Goal: Task Accomplishment & Management: Manage account settings

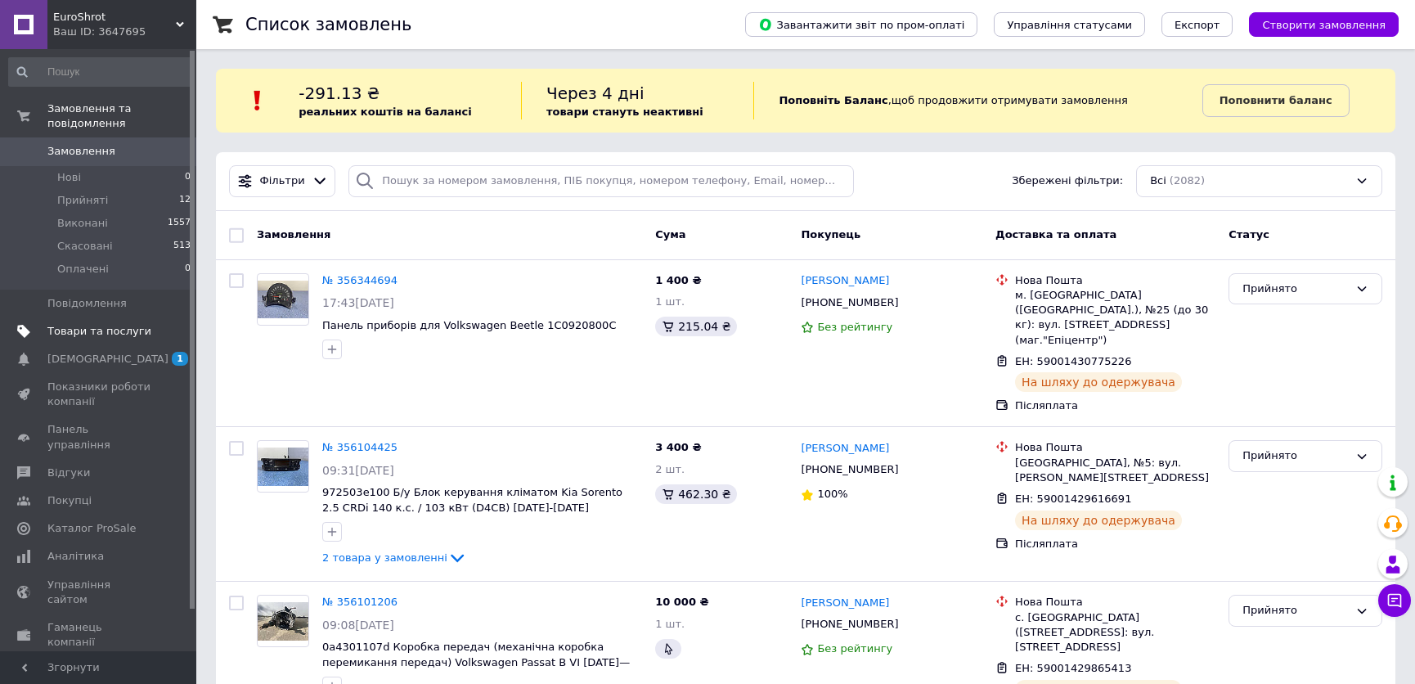
click at [67, 324] on span "Товари та послуги" at bounding box center [99, 331] width 104 height 15
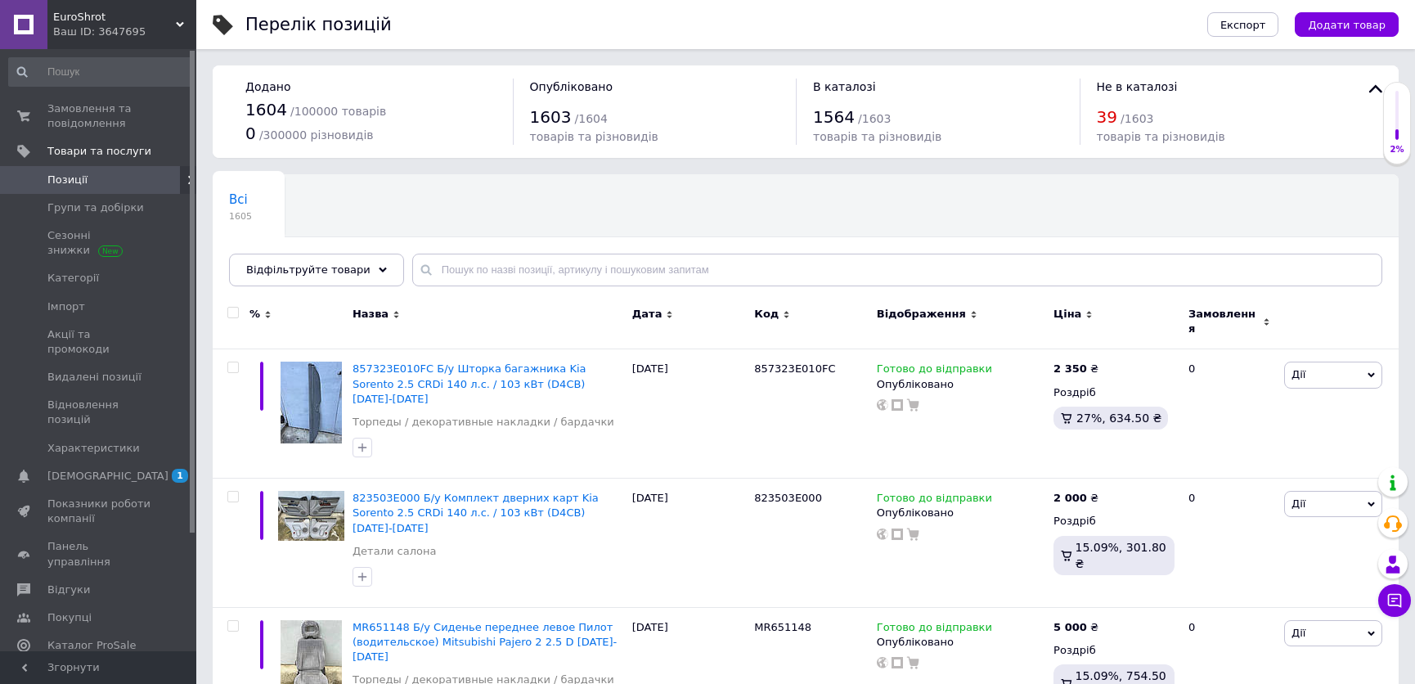
click at [72, 170] on link "Позиції" at bounding box center [100, 180] width 200 height 28
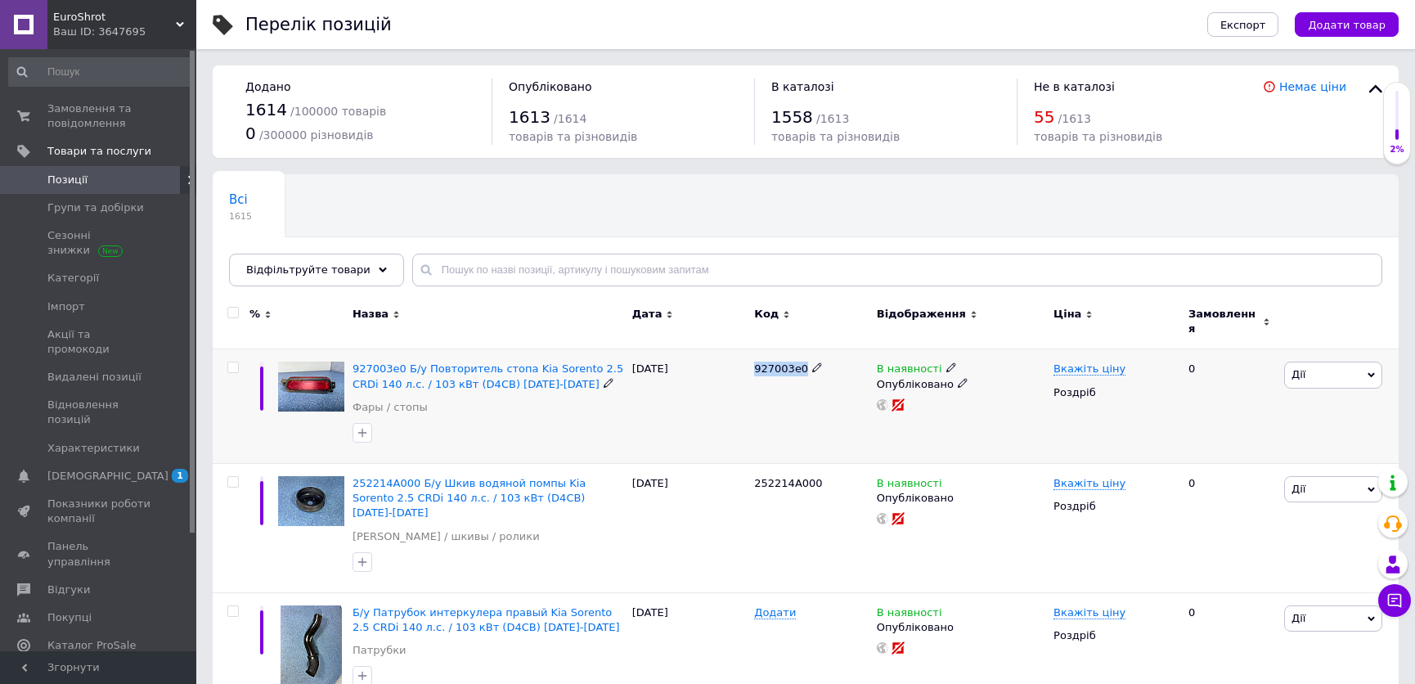
drag, startPoint x: 750, startPoint y: 353, endPoint x: 799, endPoint y: 358, distance: 49.3
click at [799, 358] on div "927003e0" at bounding box center [811, 406] width 122 height 115
copy span "927003e0"
click at [463, 362] on span "927003e0 Б/у Повторитель стопа Kia Sorento 2.5 CRDi 140 л.с. / 103 кВт (D4CB) […" at bounding box center [488, 375] width 271 height 27
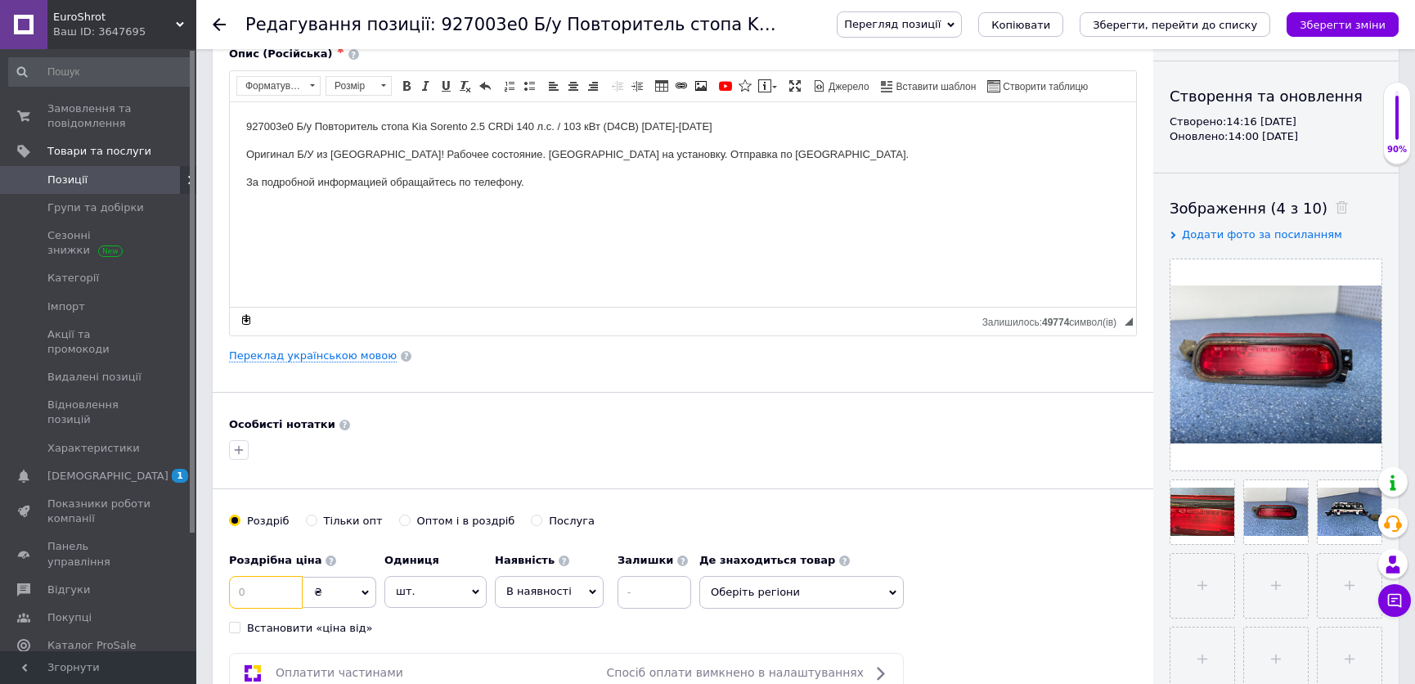
click at [276, 591] on input at bounding box center [266, 592] width 74 height 33
type input "500"
click at [577, 592] on div "В наявності Немає в наявності Під замовлення [PERSON_NAME] до відправки" at bounding box center [549, 591] width 109 height 31
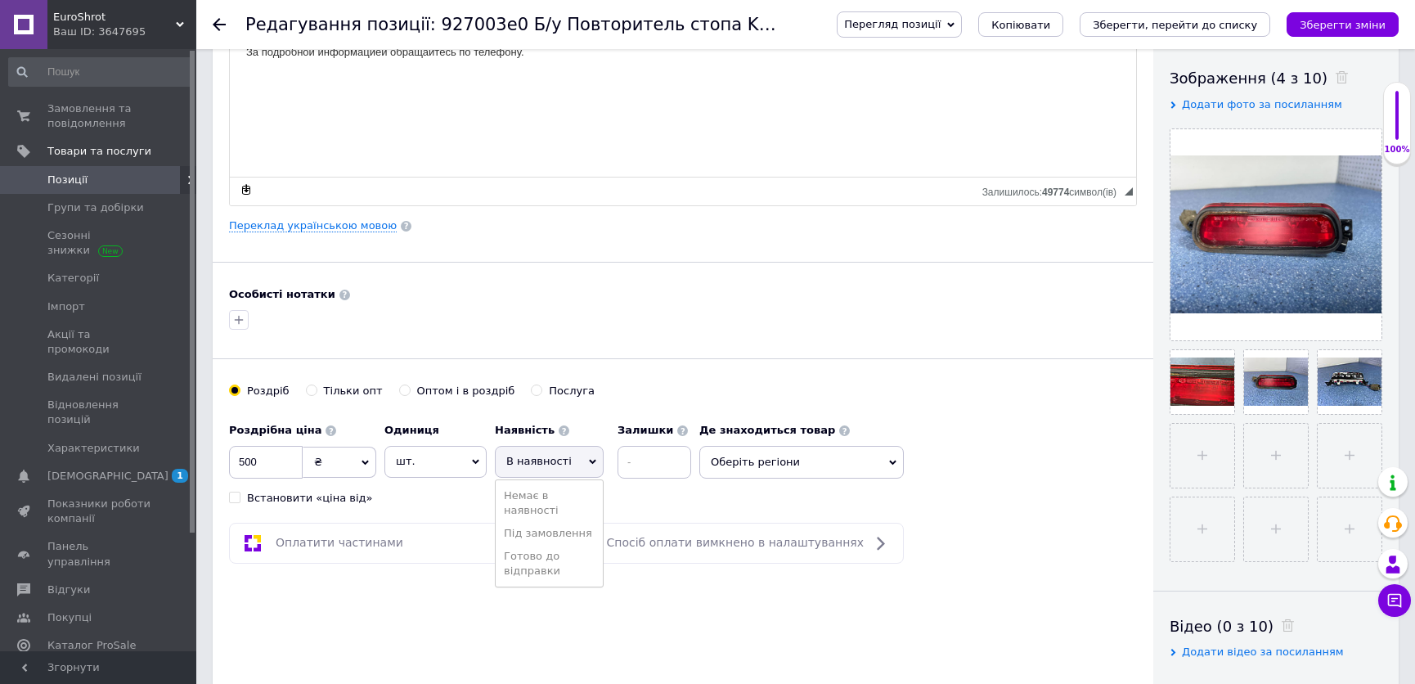
scroll to position [297, 0]
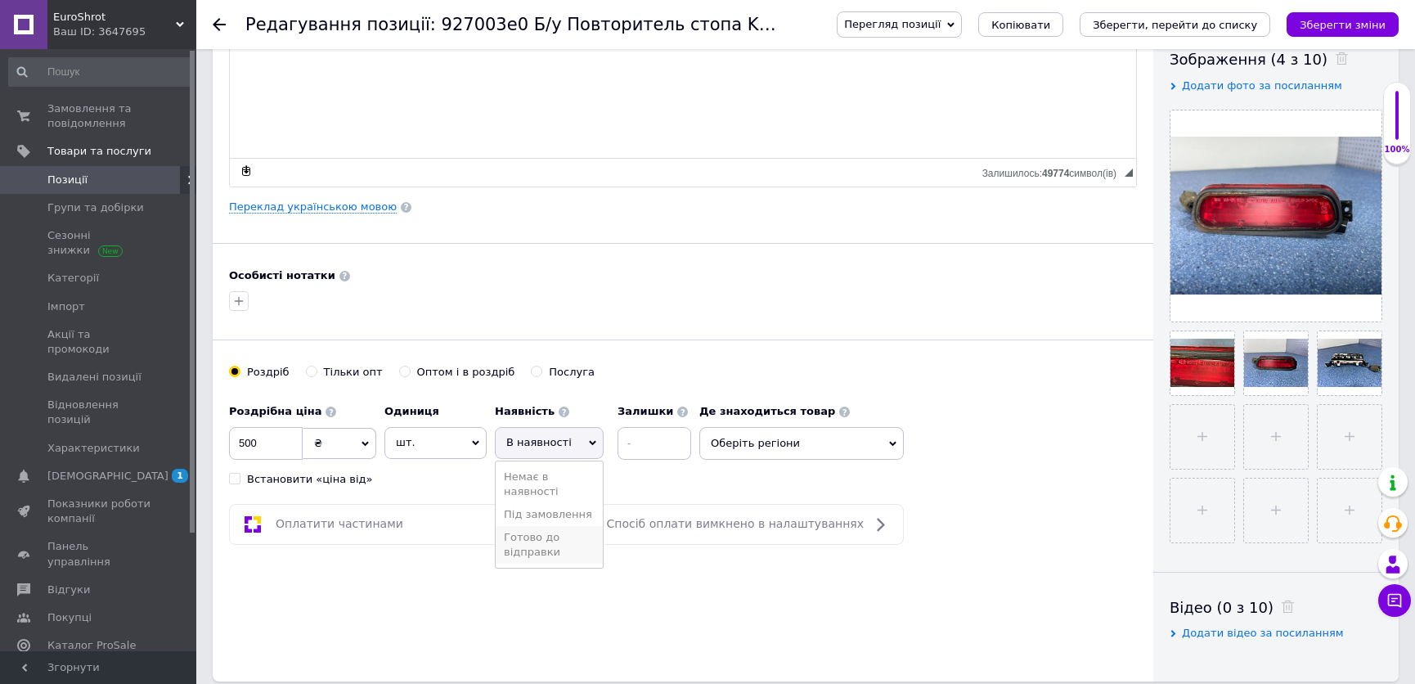
click at [524, 555] on li "Готово до відправки" at bounding box center [549, 545] width 107 height 38
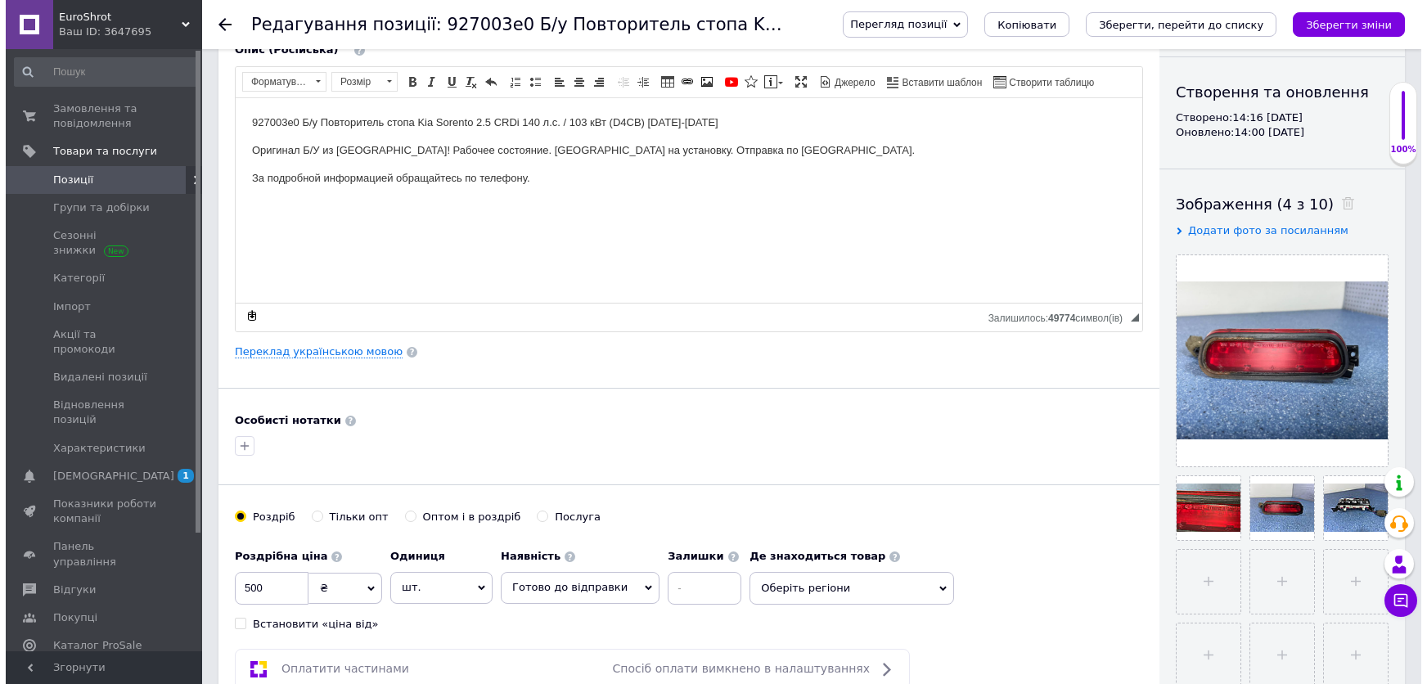
scroll to position [0, 0]
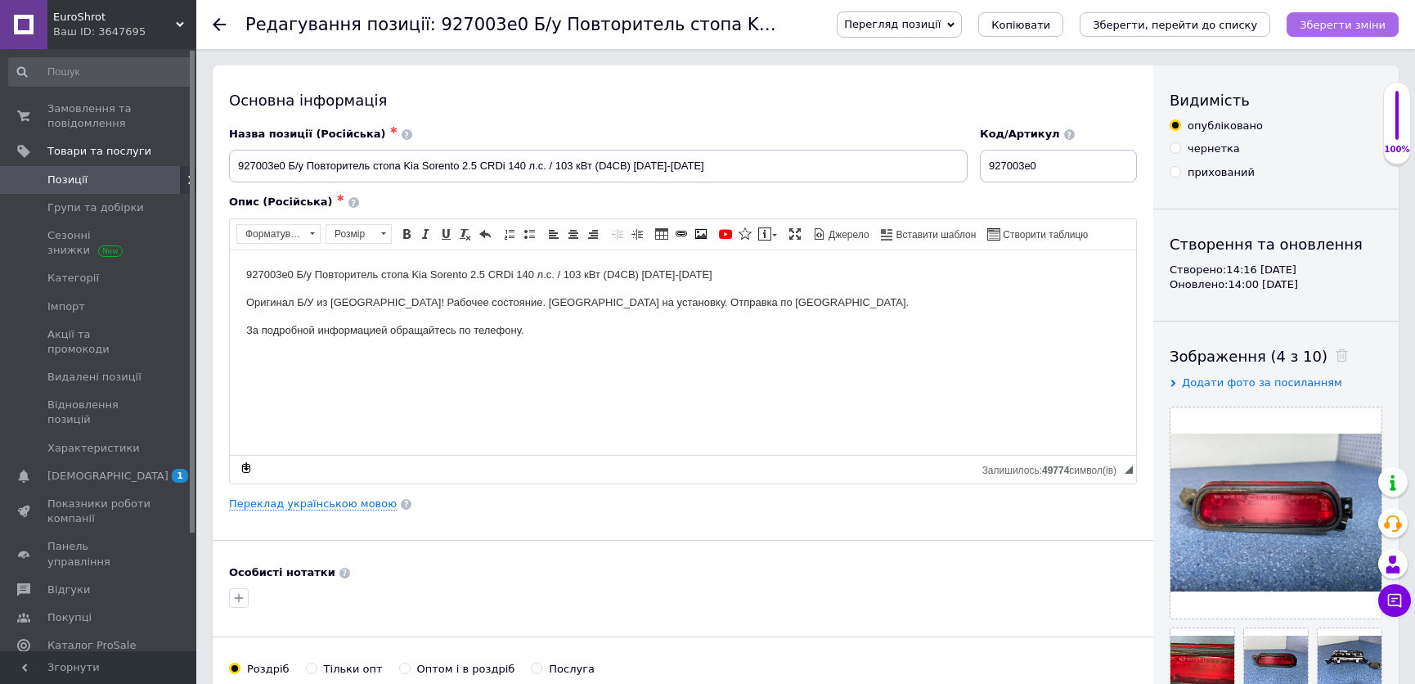
click at [1377, 25] on icon "Зберегти зміни" at bounding box center [1343, 25] width 86 height 12
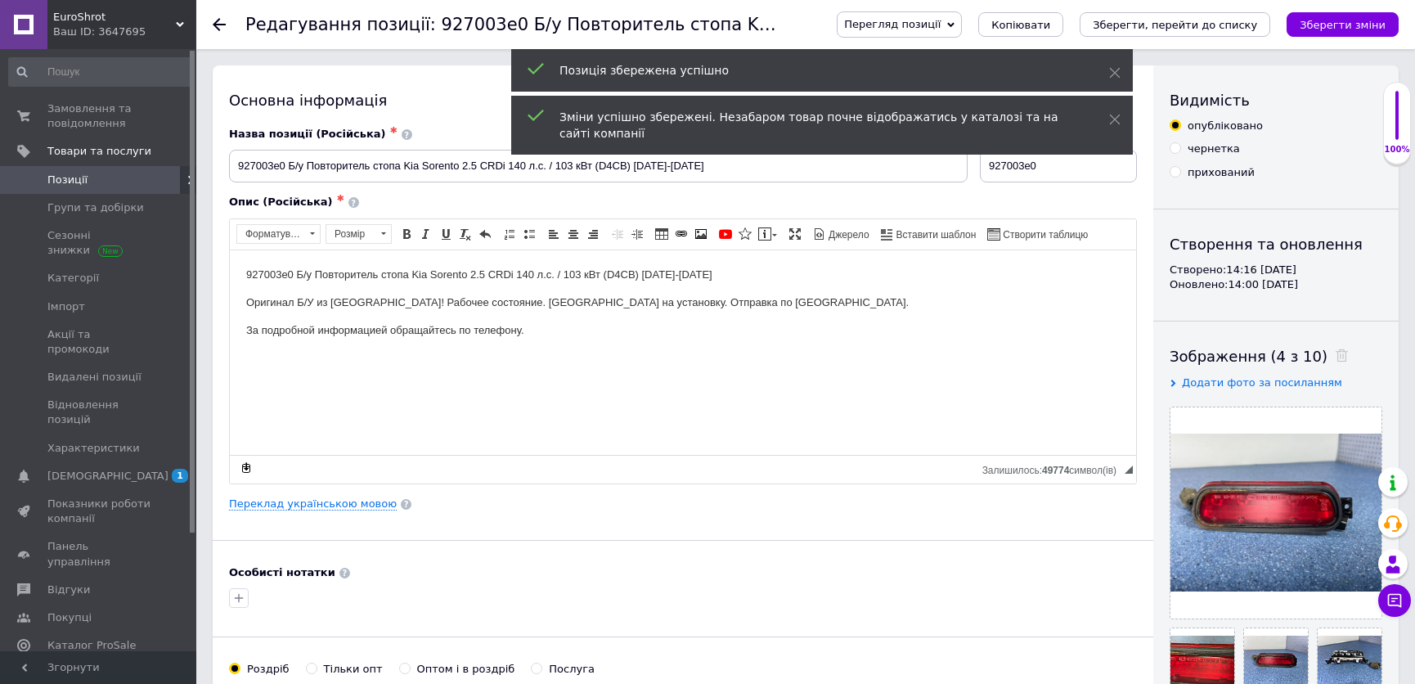
click at [148, 178] on span "Позиції" at bounding box center [99, 180] width 104 height 15
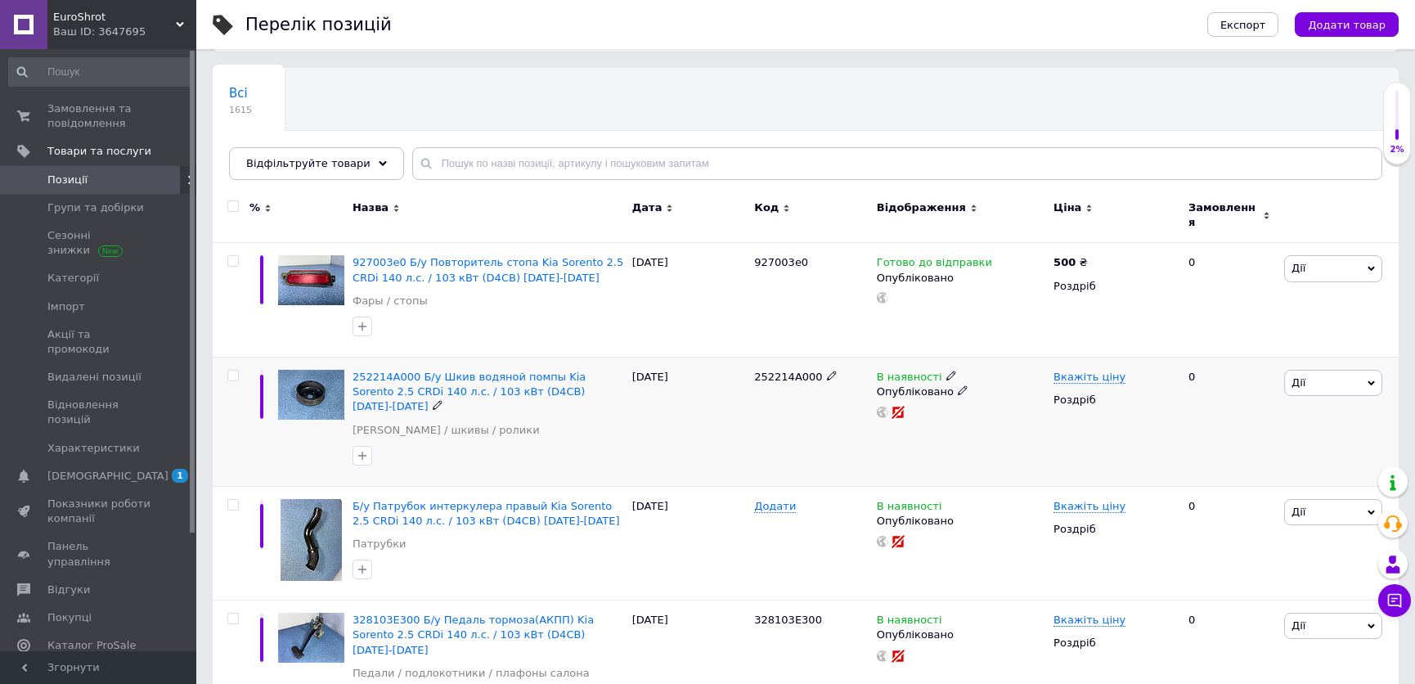
scroll to position [148, 0]
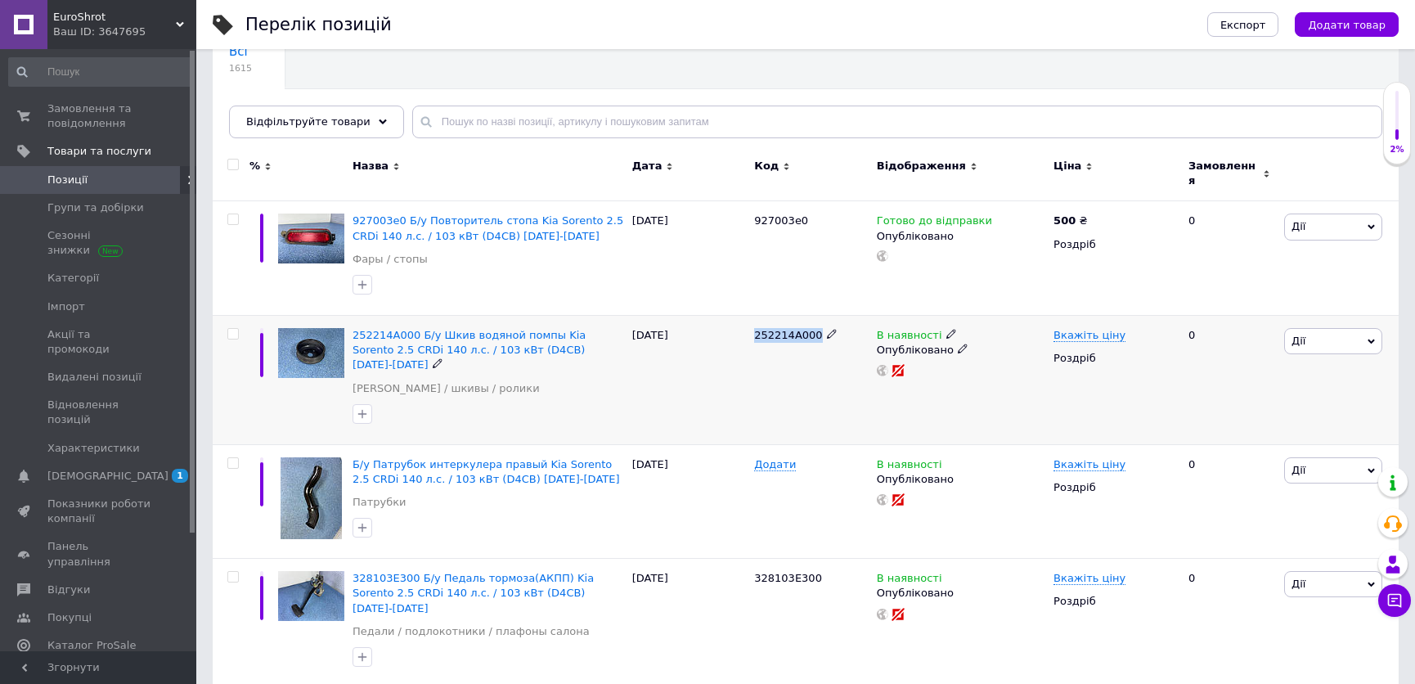
drag, startPoint x: 755, startPoint y: 319, endPoint x: 813, endPoint y: 324, distance: 58.3
click at [813, 328] on div "252214A000" at bounding box center [811, 335] width 114 height 15
click at [507, 329] on span "252214A000 Б/у Шкив водяной помпы Kia Sorento 2.5 CRDi 140 л.с. / 103 кВт (D4CB…" at bounding box center [469, 350] width 233 height 42
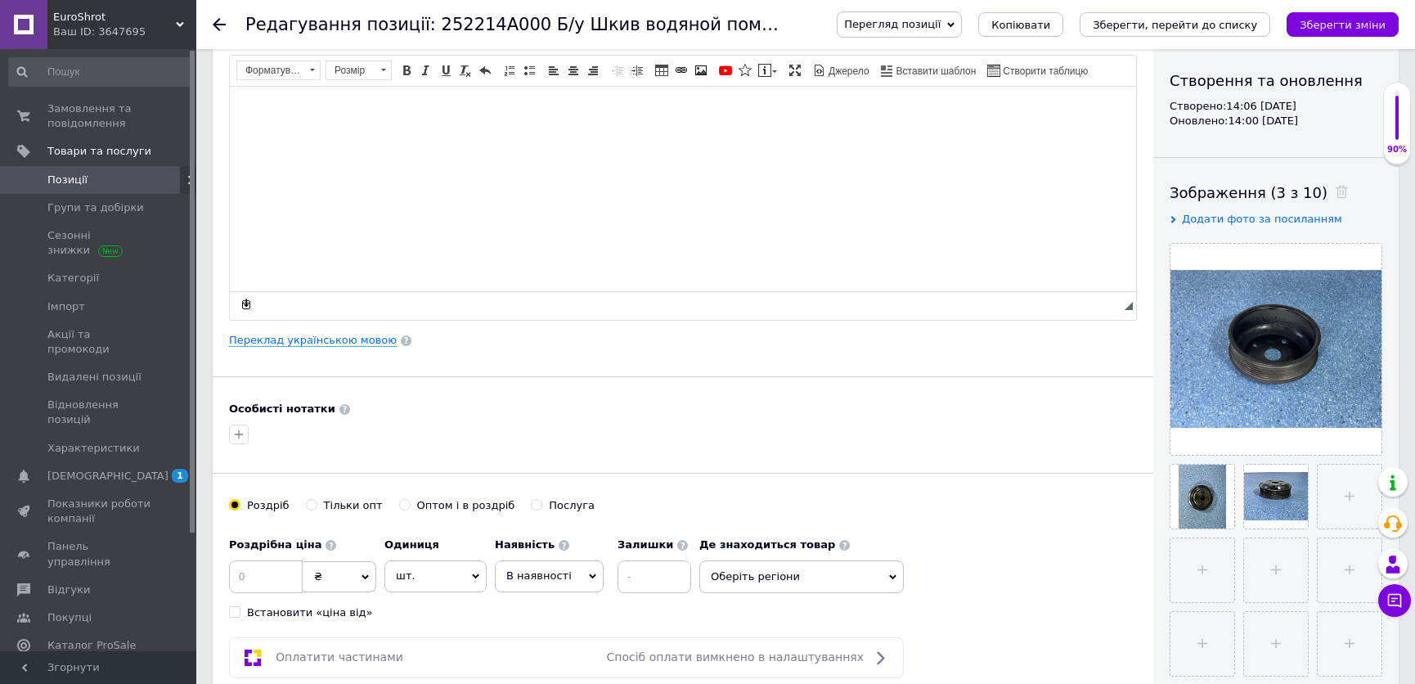
scroll to position [223, 0]
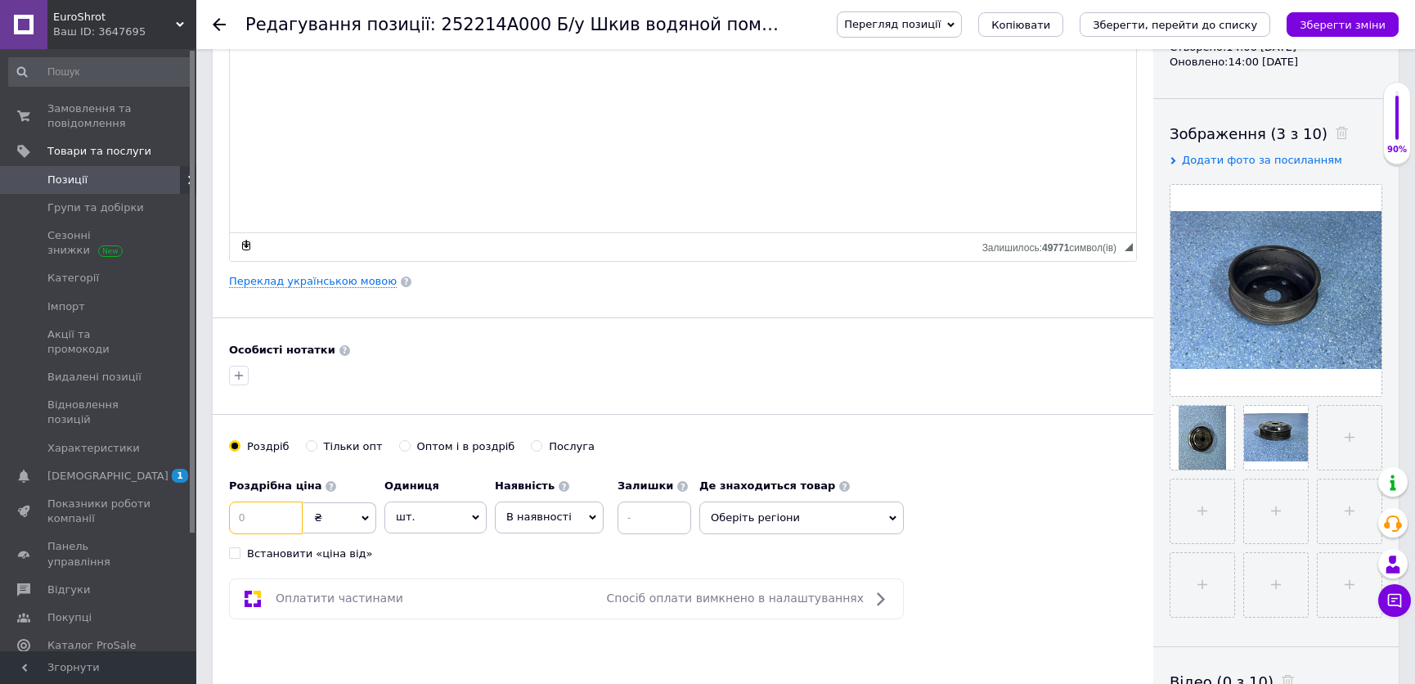
click at [286, 512] on input at bounding box center [266, 518] width 74 height 33
type input "200"
click at [534, 511] on span "В наявності" at bounding box center [538, 517] width 65 height 12
click at [524, 617] on li "Готово до відправки" at bounding box center [549, 619] width 107 height 38
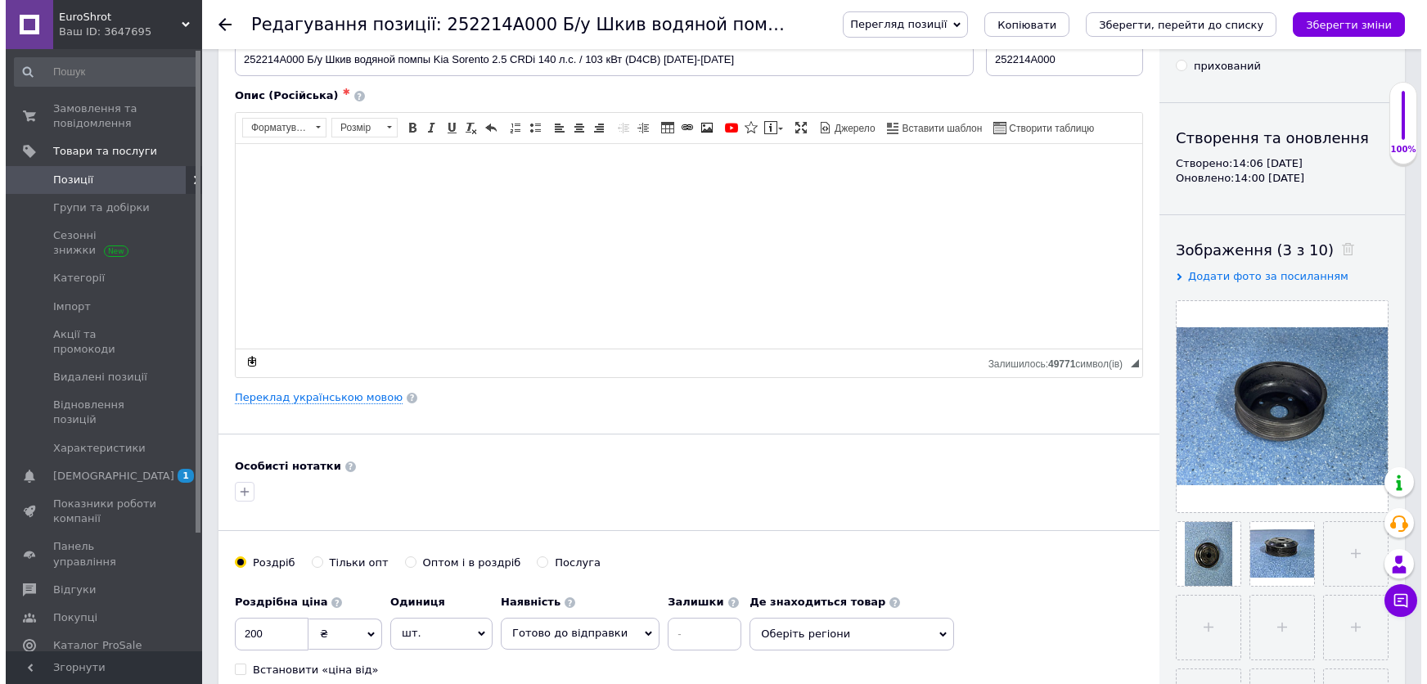
scroll to position [0, 0]
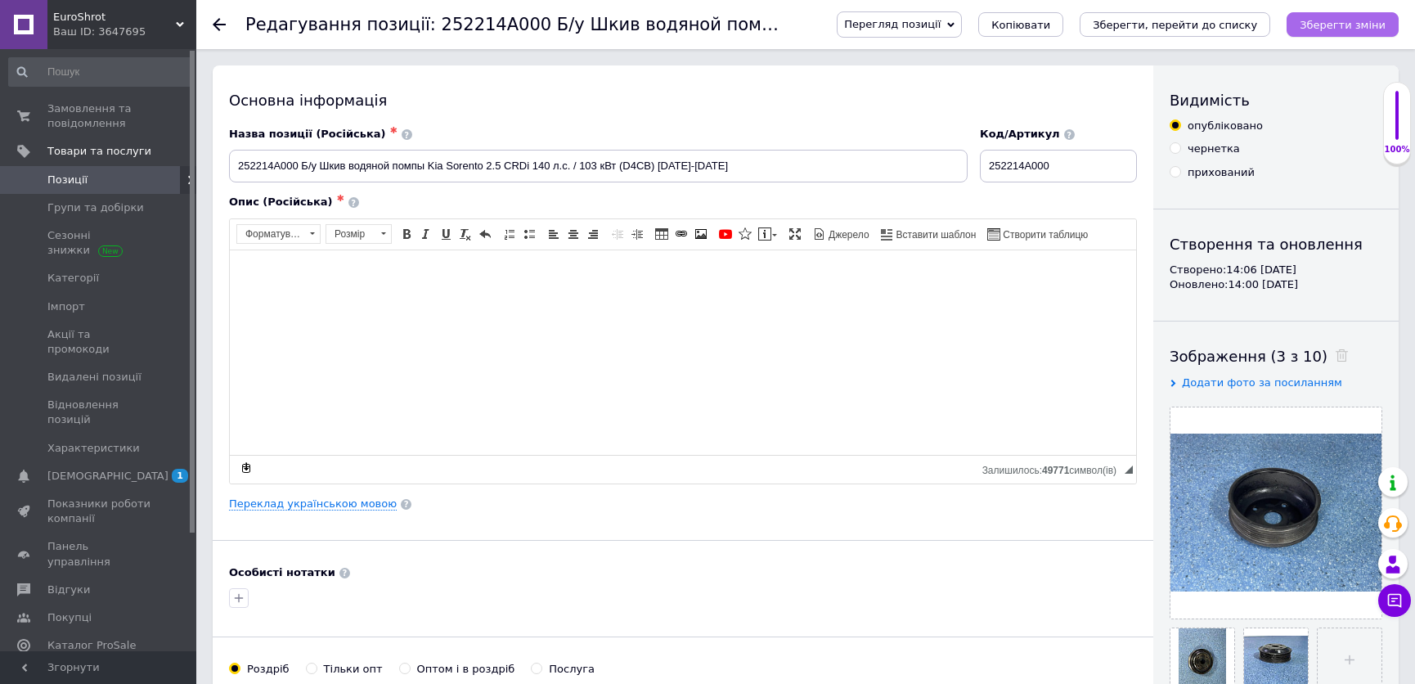
click at [1375, 16] on button "Зберегти зміни" at bounding box center [1343, 24] width 112 height 25
click at [79, 182] on span "Позиції" at bounding box center [67, 180] width 40 height 15
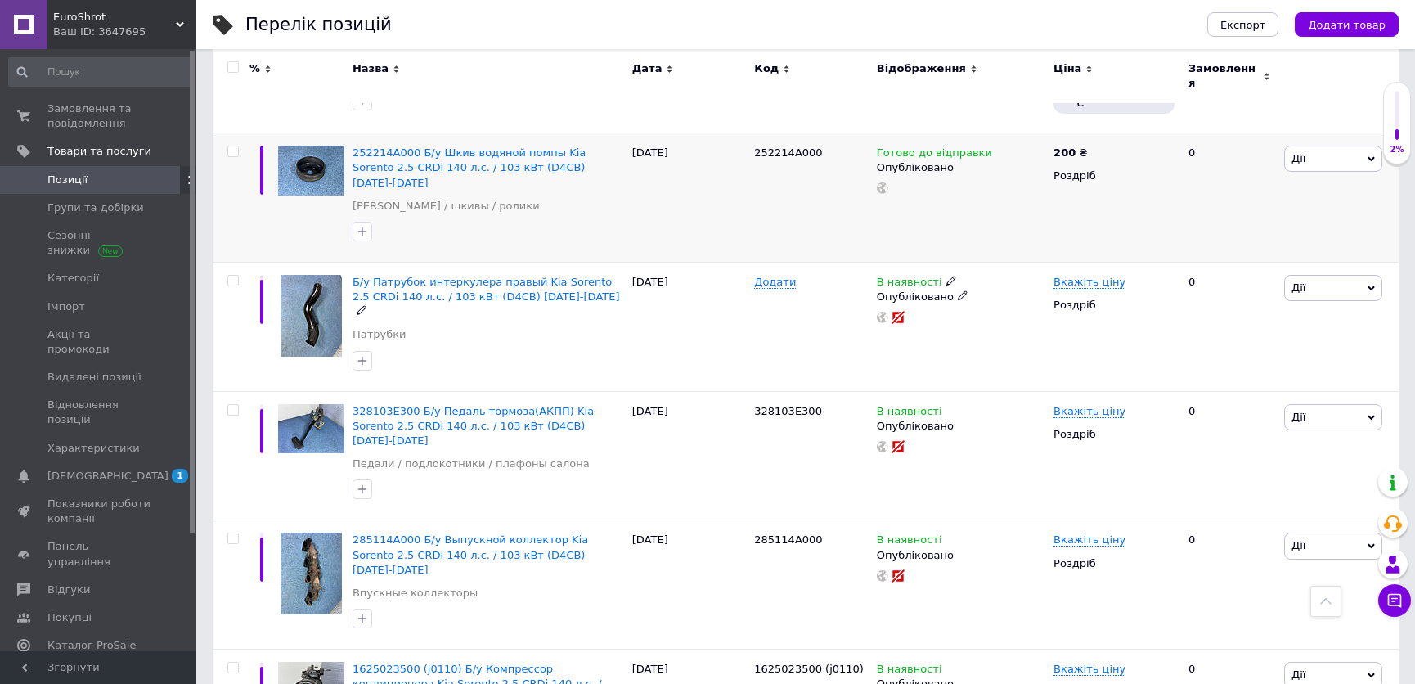
scroll to position [297, 0]
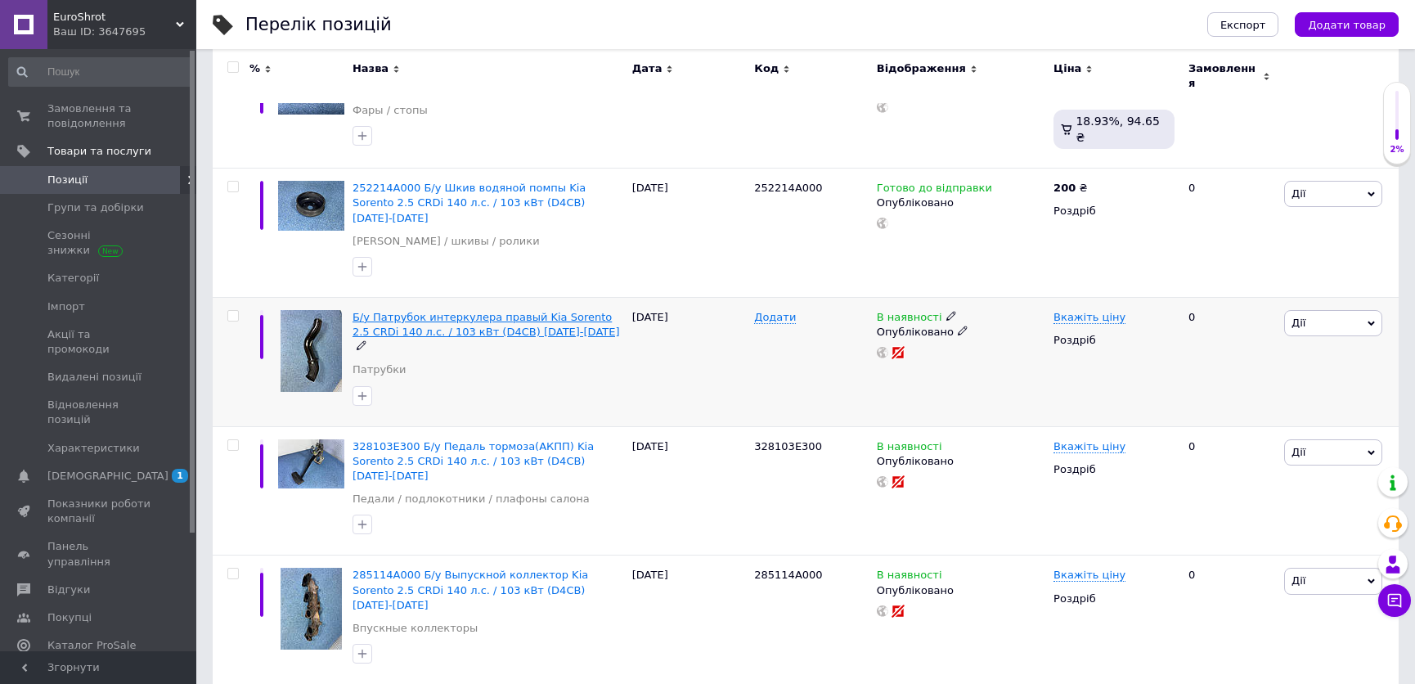
click at [557, 311] on span "Б/у Патрубок интеркулера правый Kia Sorento 2.5 CRDi 140 л.с. / 103 кВт (D4CB) …" at bounding box center [487, 324] width 268 height 27
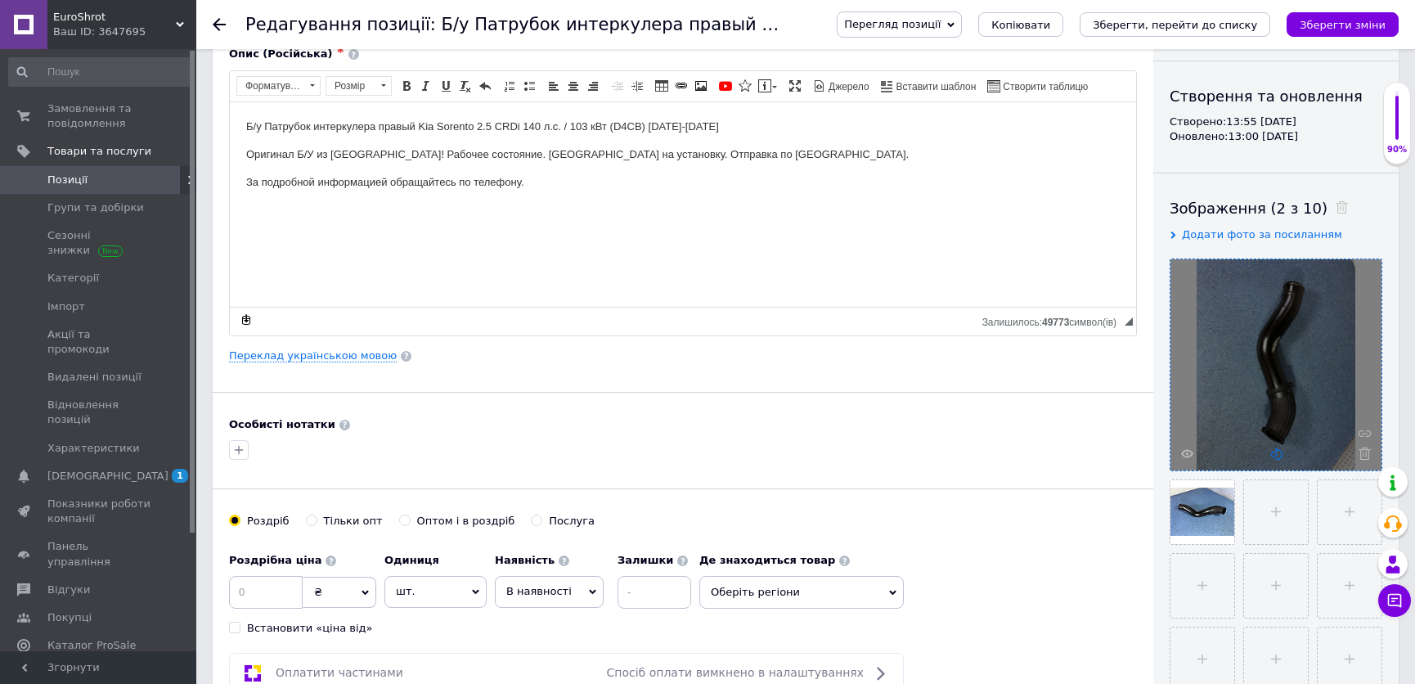
click at [1282, 454] on use at bounding box center [1277, 454] width 12 height 12
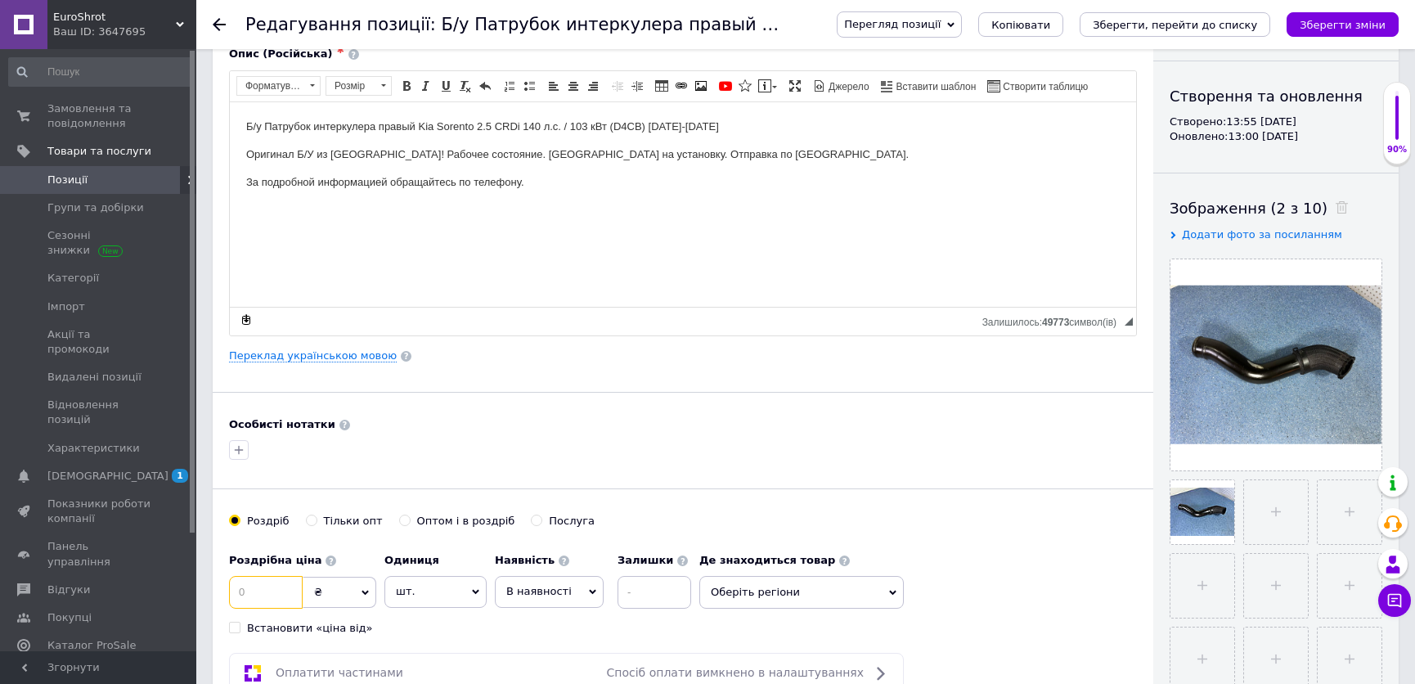
click at [266, 595] on input at bounding box center [266, 592] width 74 height 33
type input "700"
click at [532, 581] on span "В наявності" at bounding box center [549, 591] width 109 height 31
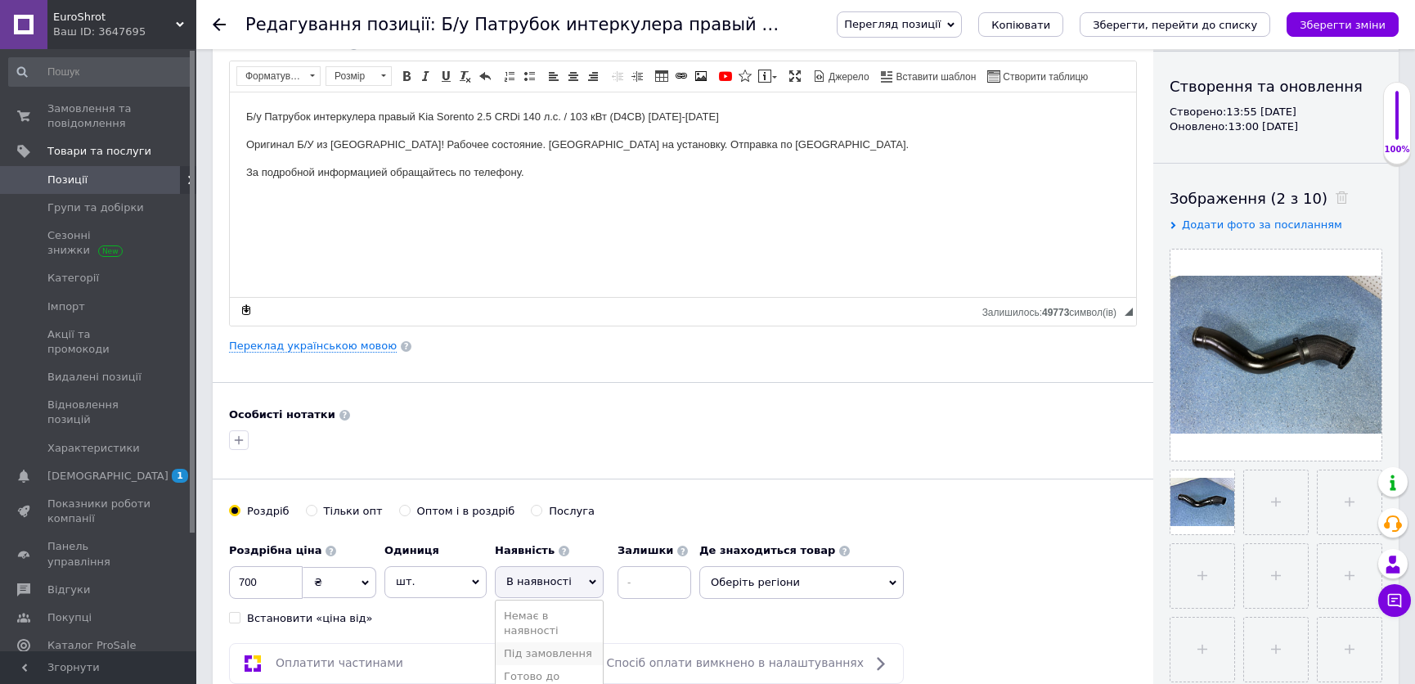
scroll to position [223, 0]
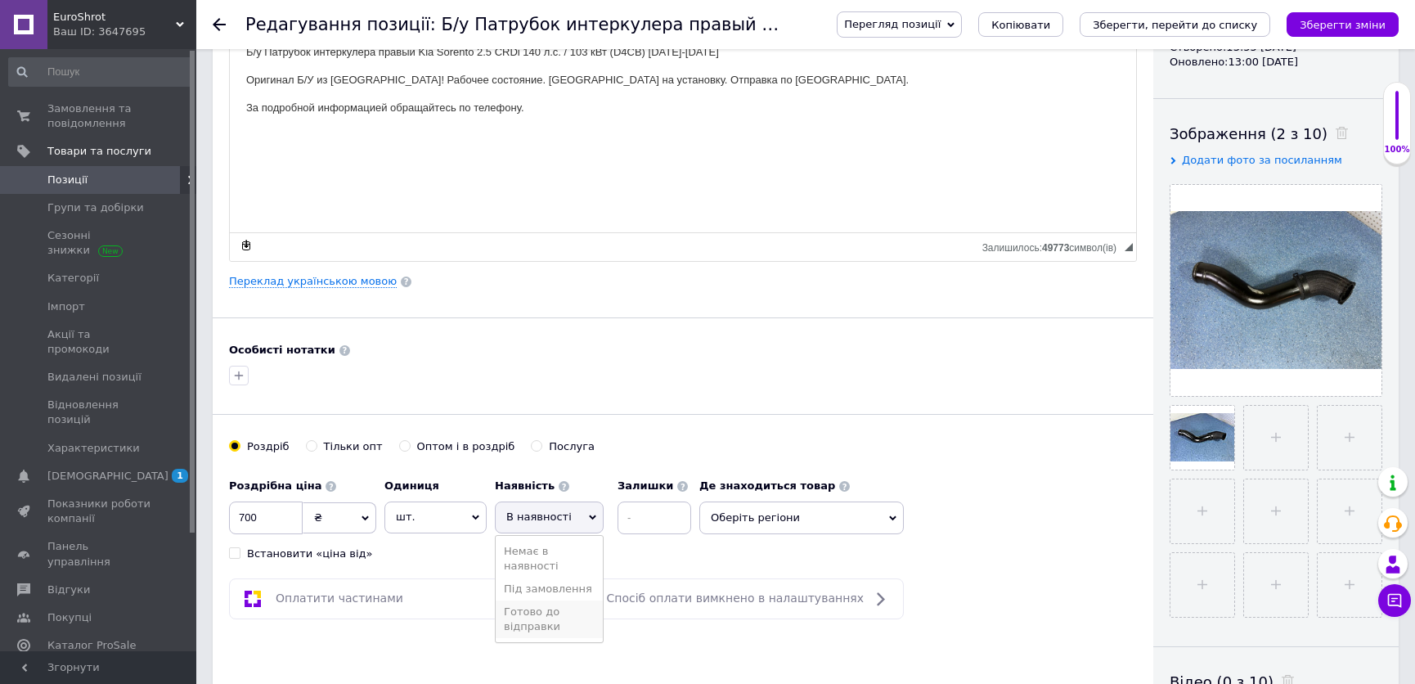
click at [530, 618] on li "Готово до відправки" at bounding box center [549, 619] width 107 height 38
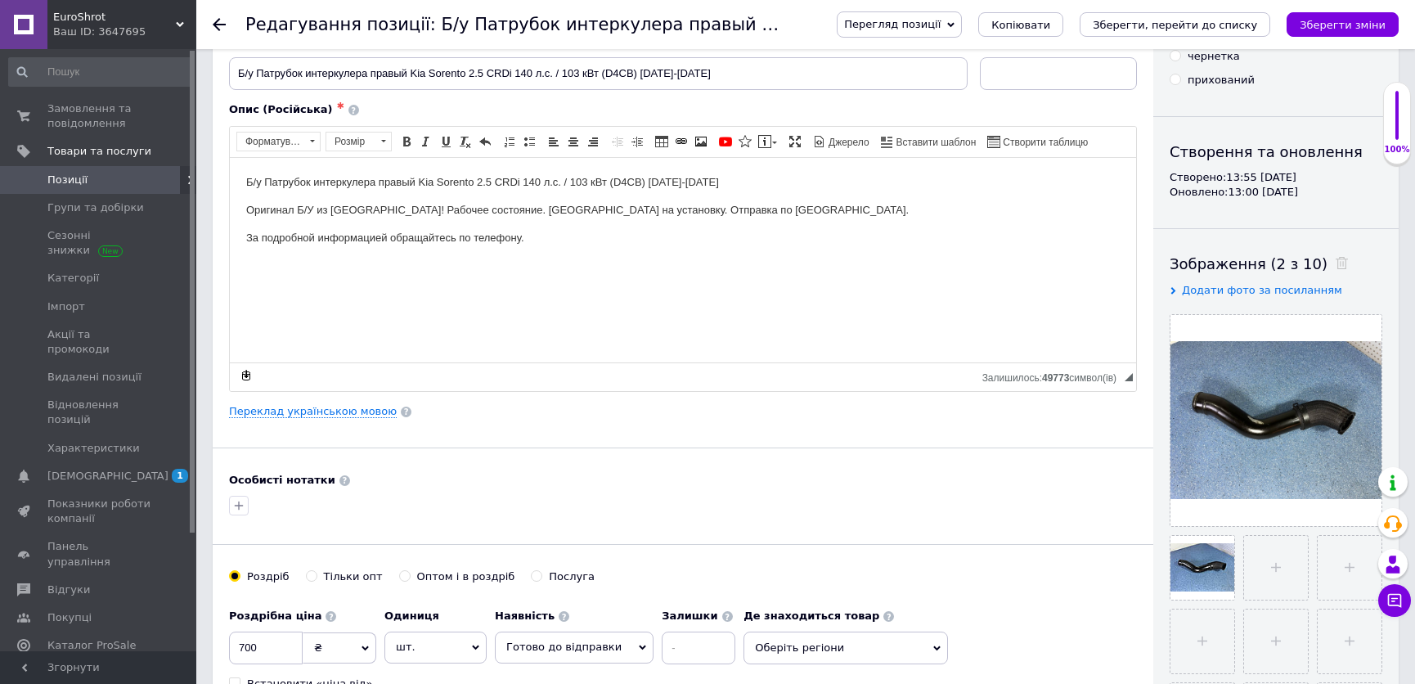
scroll to position [0, 0]
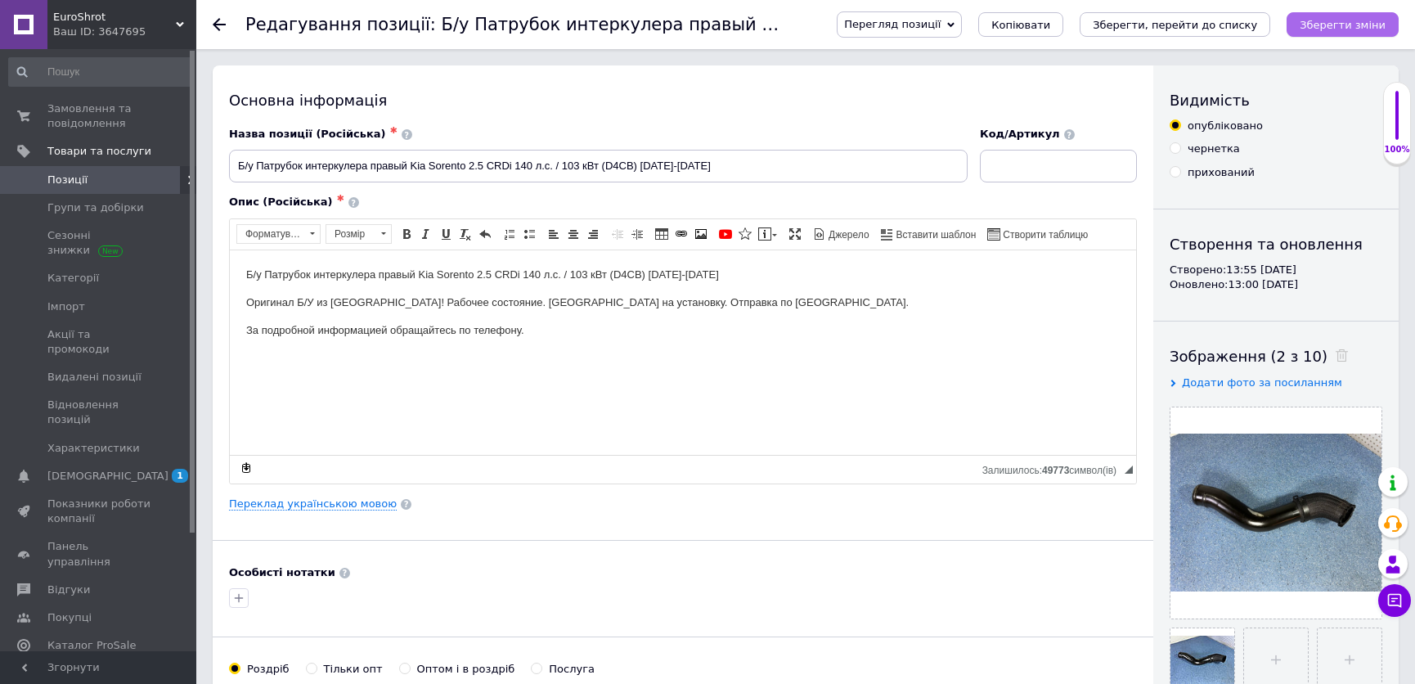
click at [1347, 25] on icon "Зберегти зміни" at bounding box center [1343, 25] width 86 height 12
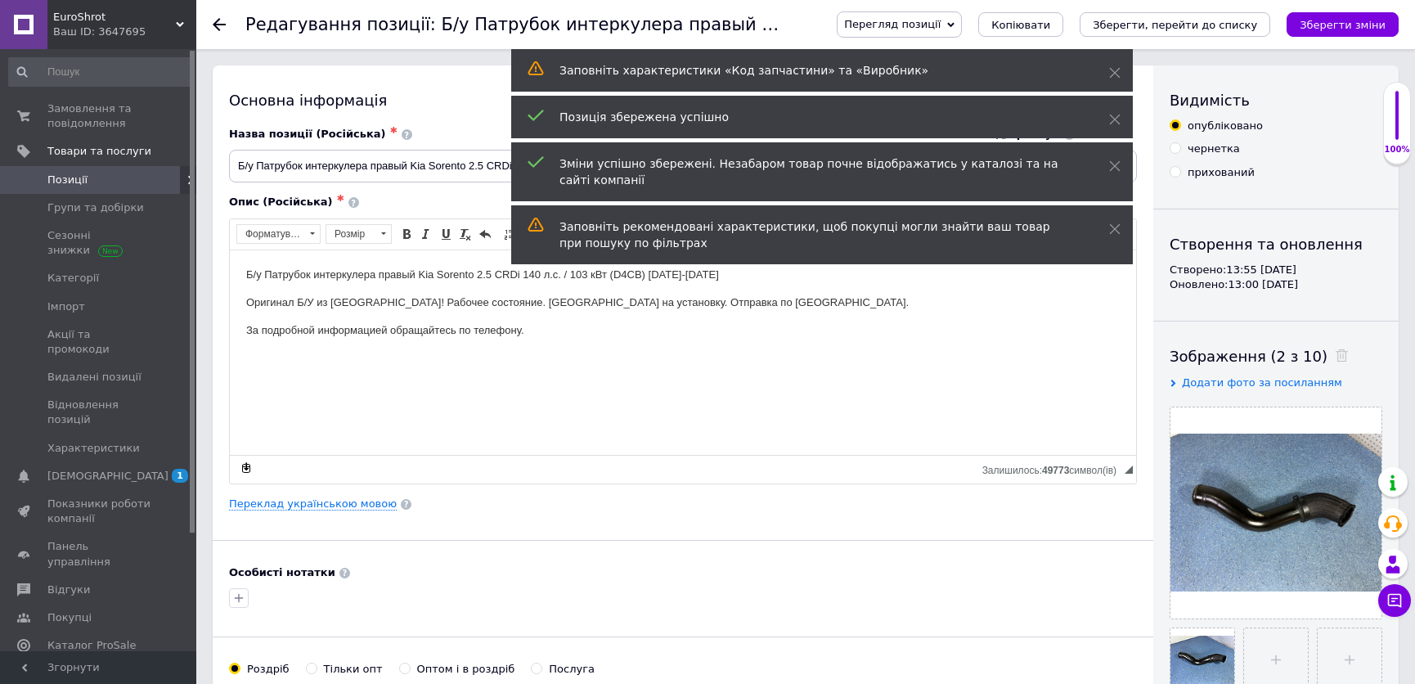
click at [74, 185] on span "Позиції" at bounding box center [67, 180] width 40 height 15
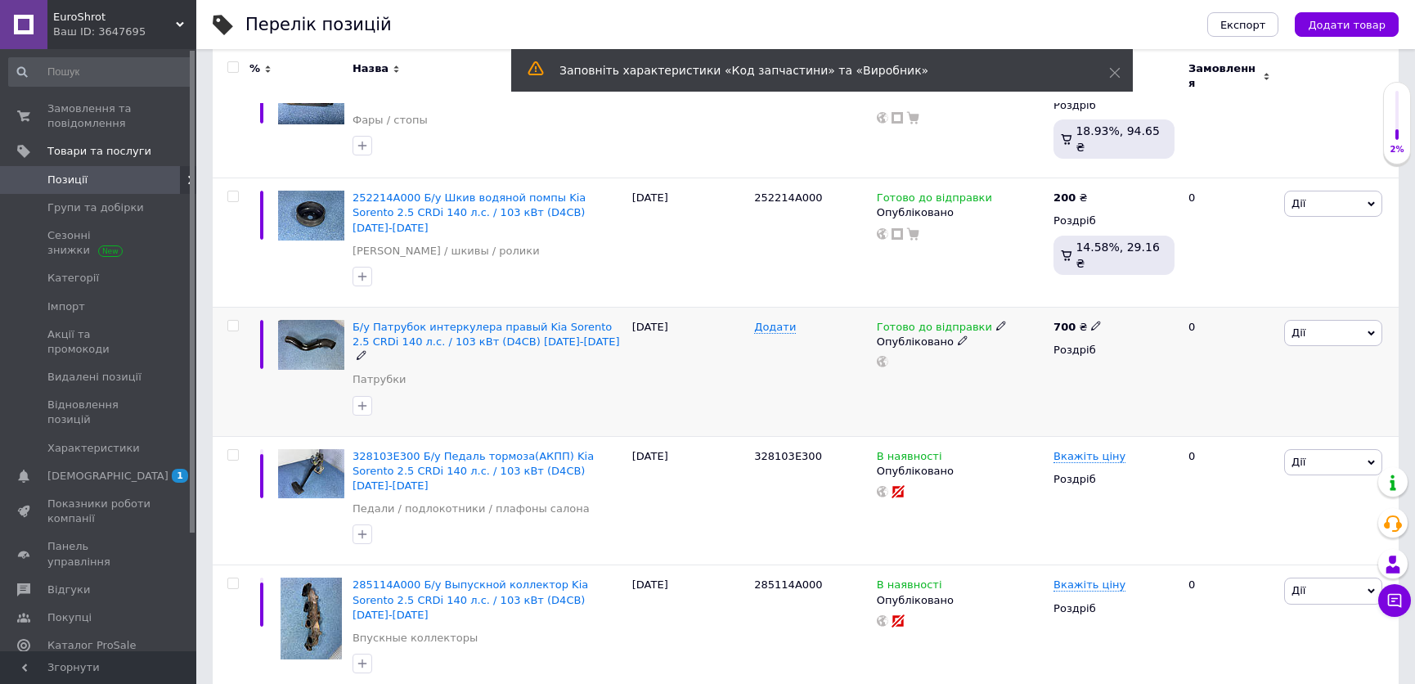
scroll to position [297, 0]
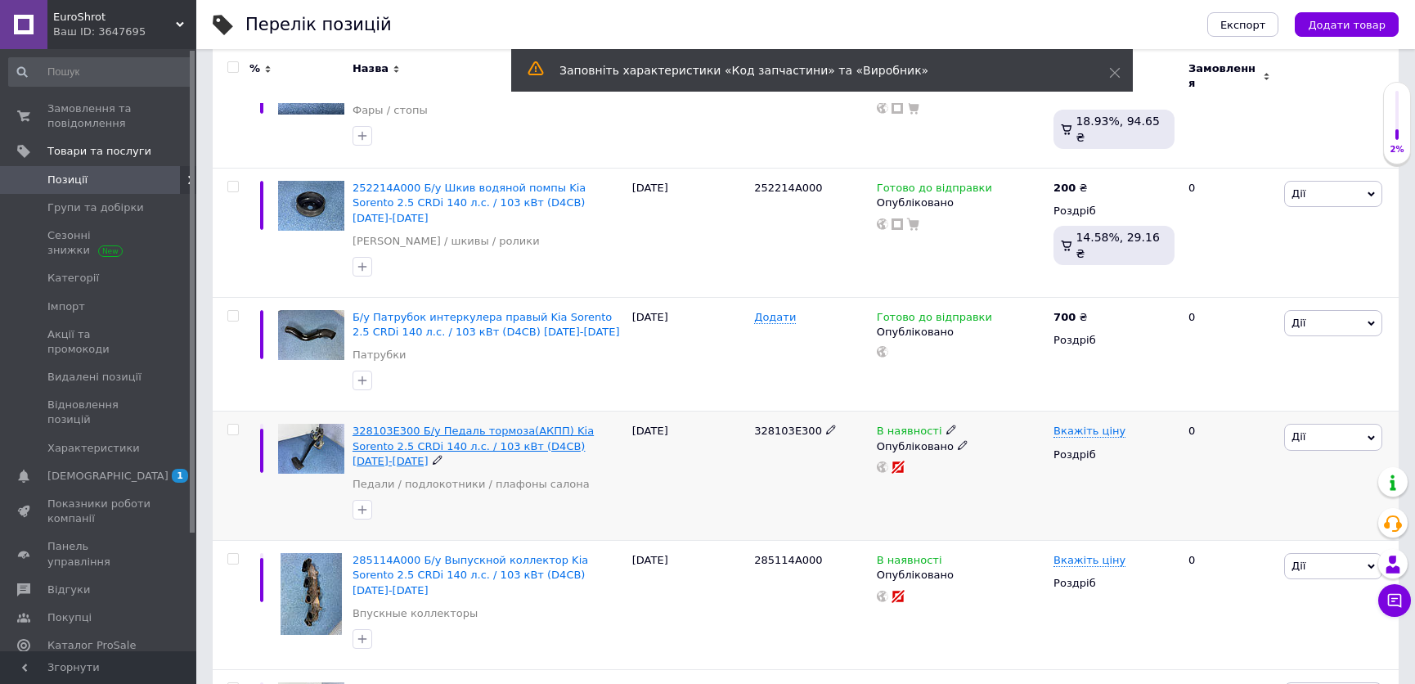
click at [474, 425] on span "328103E300 Б/у Педаль тормоза(АКПП) Kia Sorento 2.5 CRDi 140 л.с. / 103 кВт (D4…" at bounding box center [473, 446] width 241 height 42
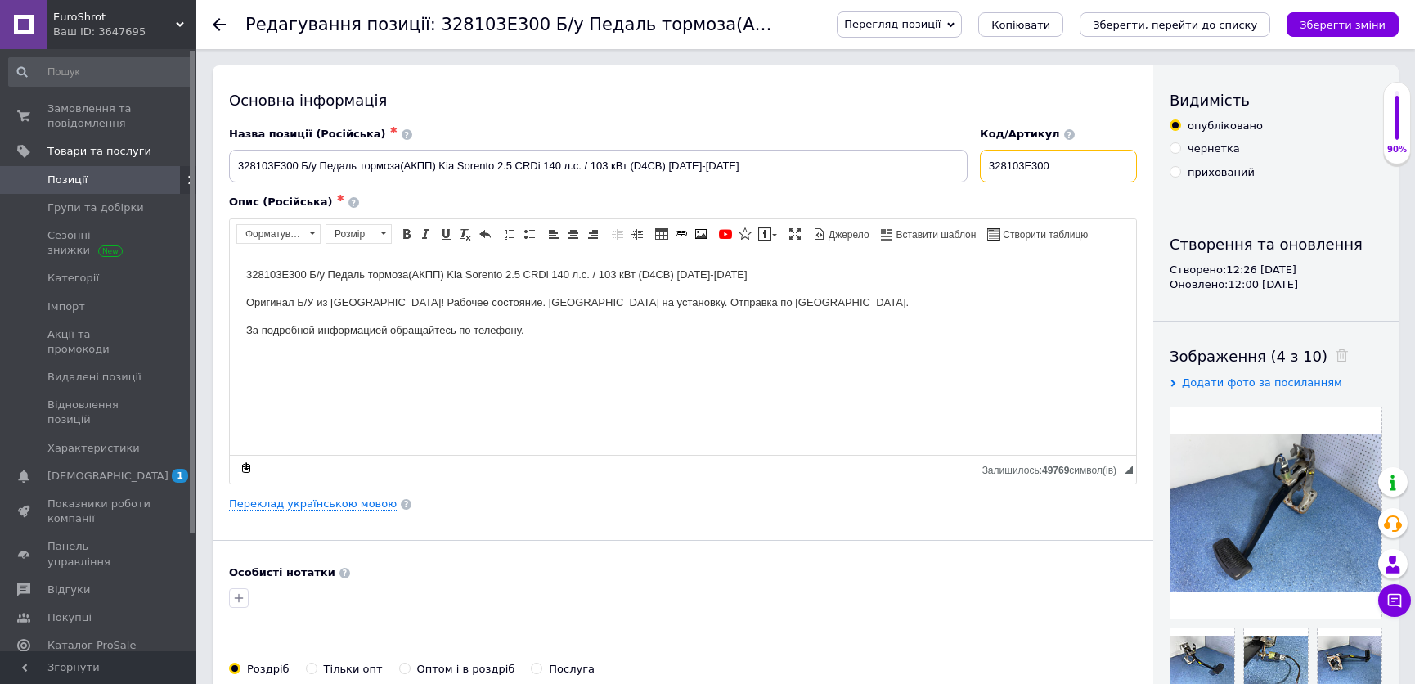
drag, startPoint x: 996, startPoint y: 166, endPoint x: 1064, endPoint y: 165, distance: 67.1
click at [1064, 165] on input "328103E300" at bounding box center [1058, 166] width 157 height 33
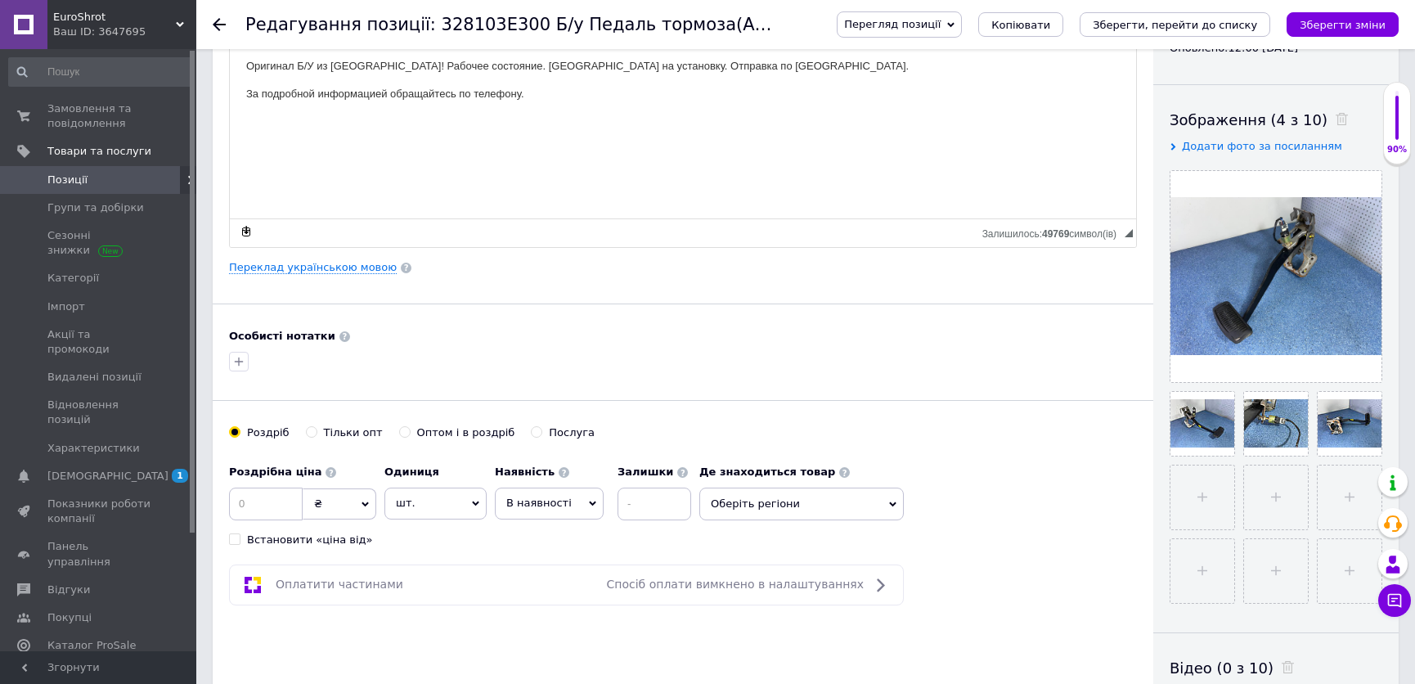
scroll to position [297, 0]
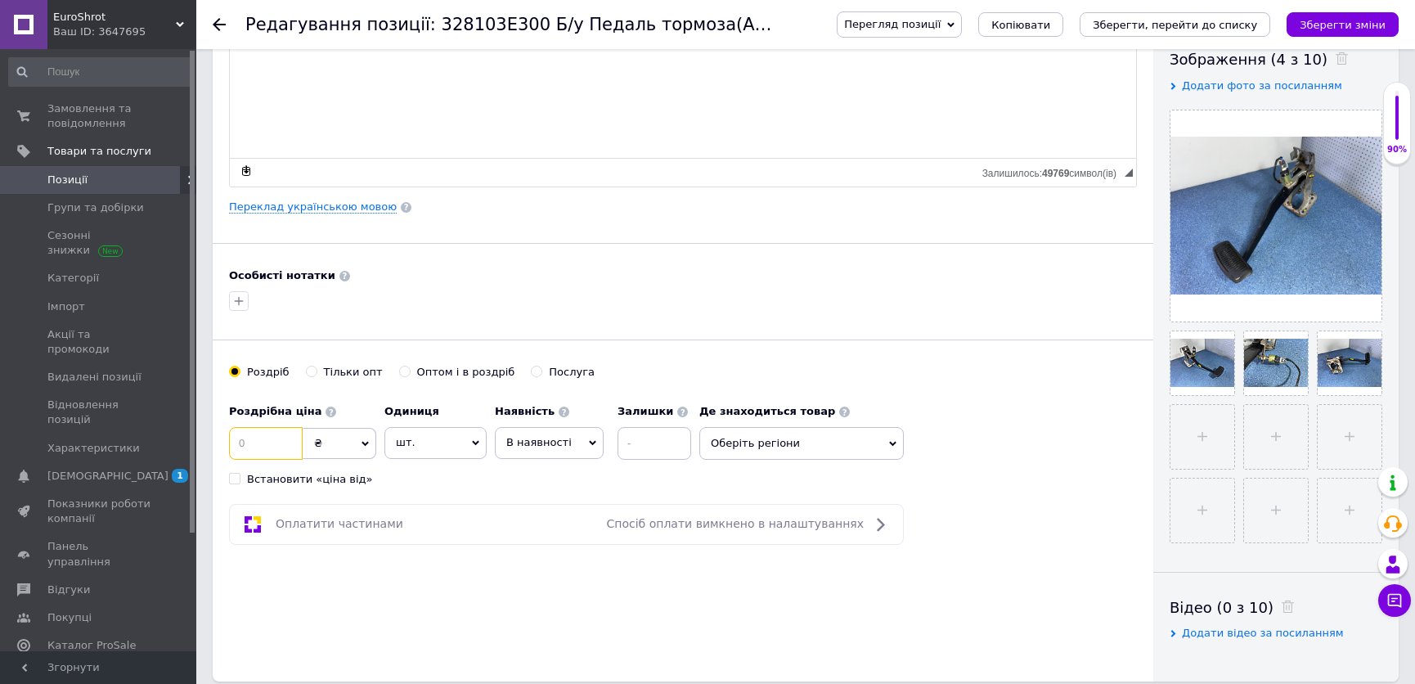
click at [268, 450] on input at bounding box center [266, 443] width 74 height 33
type input "500"
click at [524, 430] on span "В наявності" at bounding box center [549, 442] width 109 height 31
click at [540, 540] on li "Готово до відправки" at bounding box center [549, 545] width 107 height 38
click at [1337, 37] on div "Перегляд позиції Зберегти та переглянути на сайті Зберегти та переглянути на ма…" at bounding box center [1101, 24] width 595 height 49
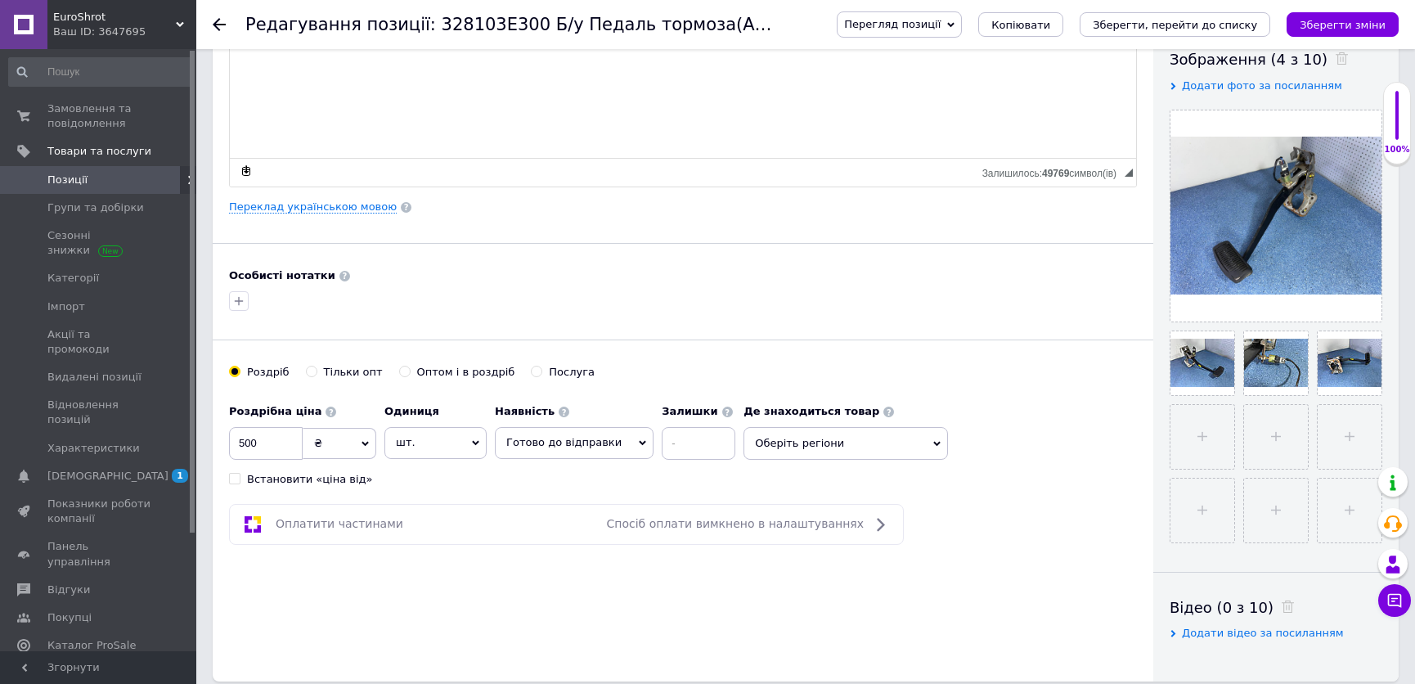
click at [1343, 37] on div "Перегляд позиції Зберегти та переглянути на сайті Зберегти та переглянути на ма…" at bounding box center [1110, 24] width 578 height 26
click at [1352, 2] on div "Перегляд позиції Зберегти та переглянути на сайті Зберегти та переглянути на ма…" at bounding box center [1101, 24] width 595 height 49
click at [1356, 24] on icon "Зберегти зміни" at bounding box center [1343, 25] width 86 height 12
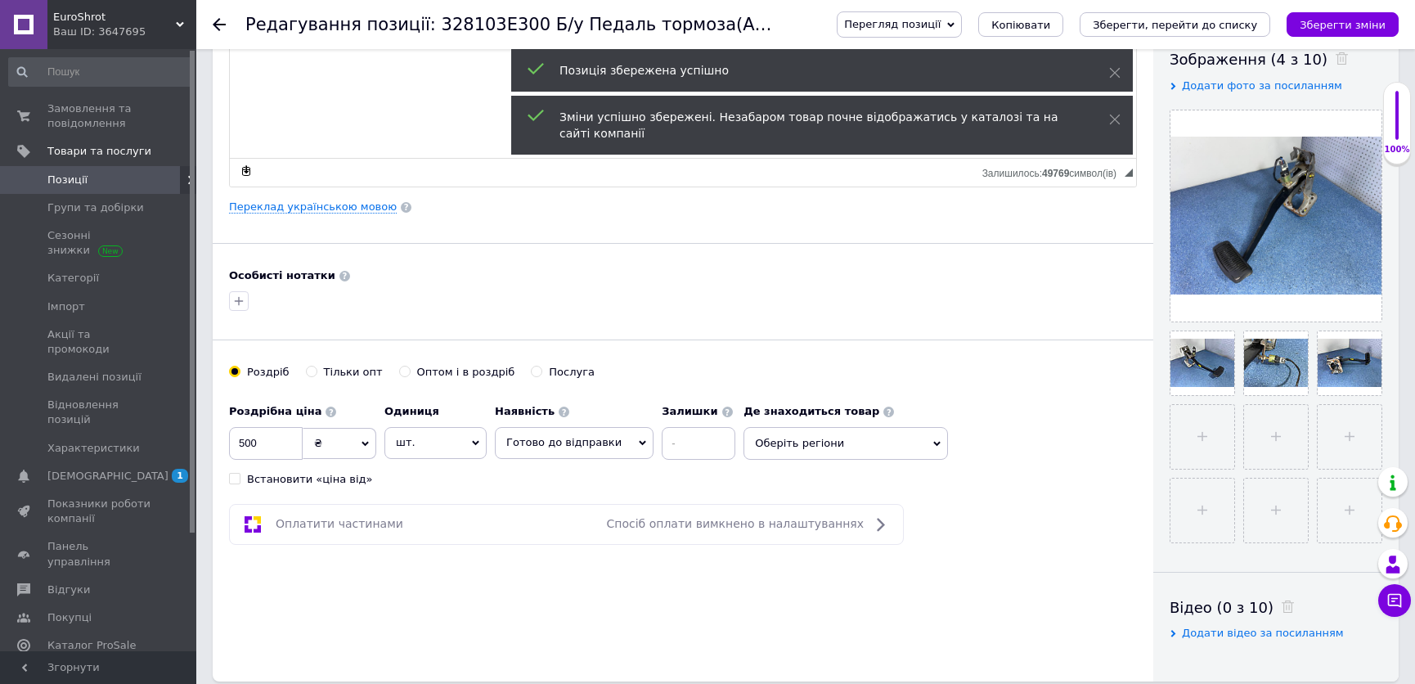
click at [128, 173] on span "Позиції" at bounding box center [99, 180] width 104 height 15
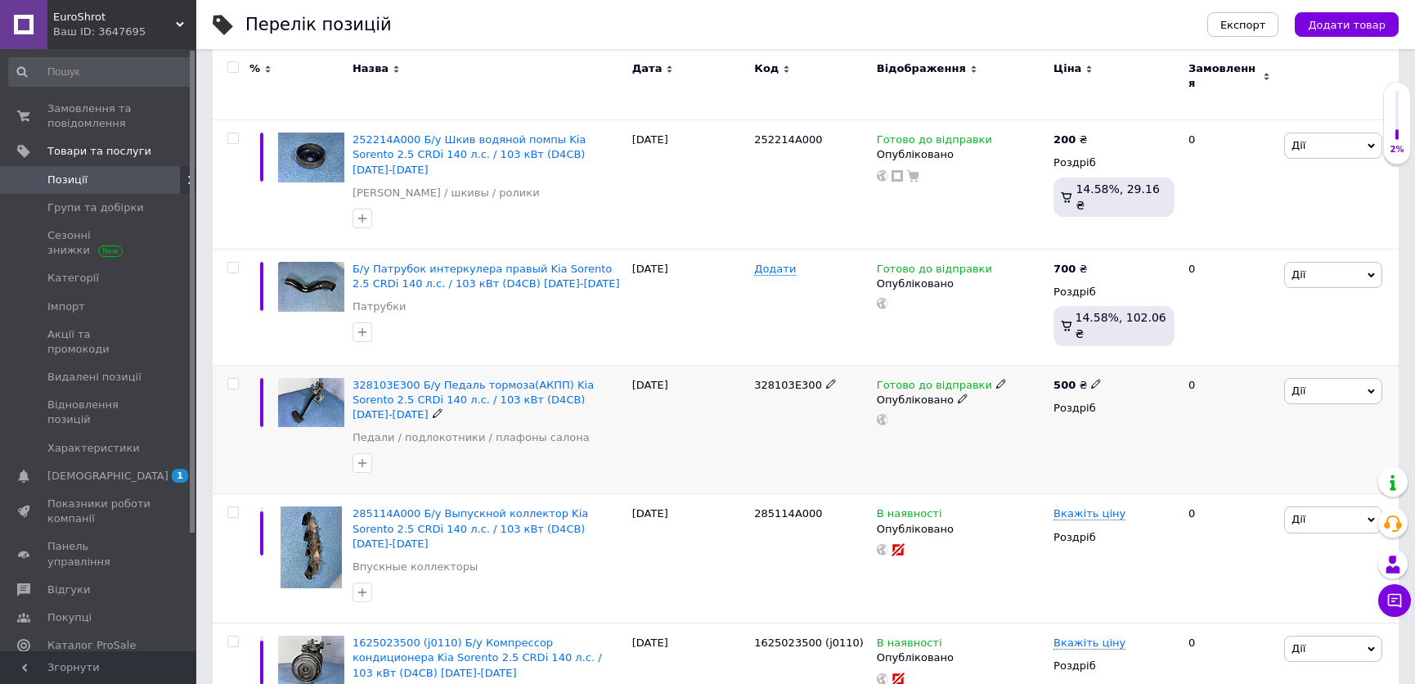
scroll to position [371, 0]
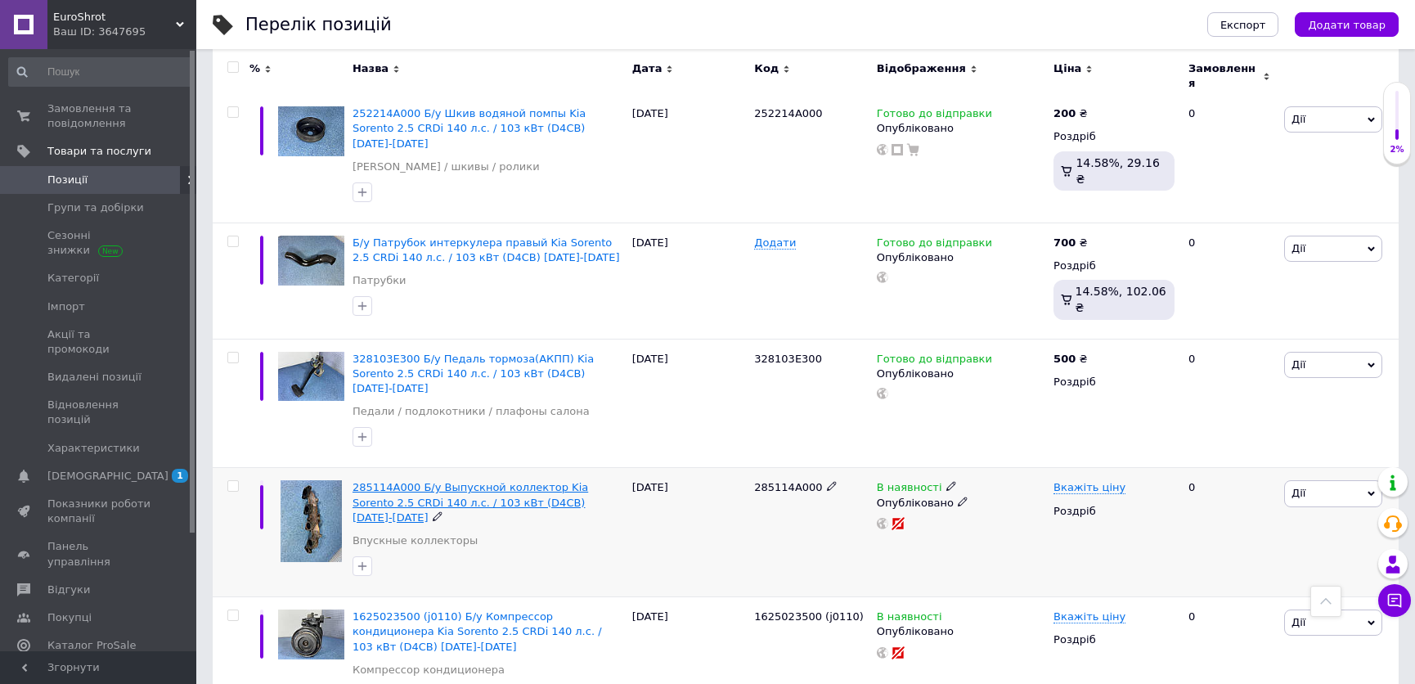
click at [462, 481] on span "285114A000 Б/у Выпускной коллектор Kia Sorento 2.5 CRDi 140 л.с. / 103 кВт (D4C…" at bounding box center [471, 502] width 236 height 42
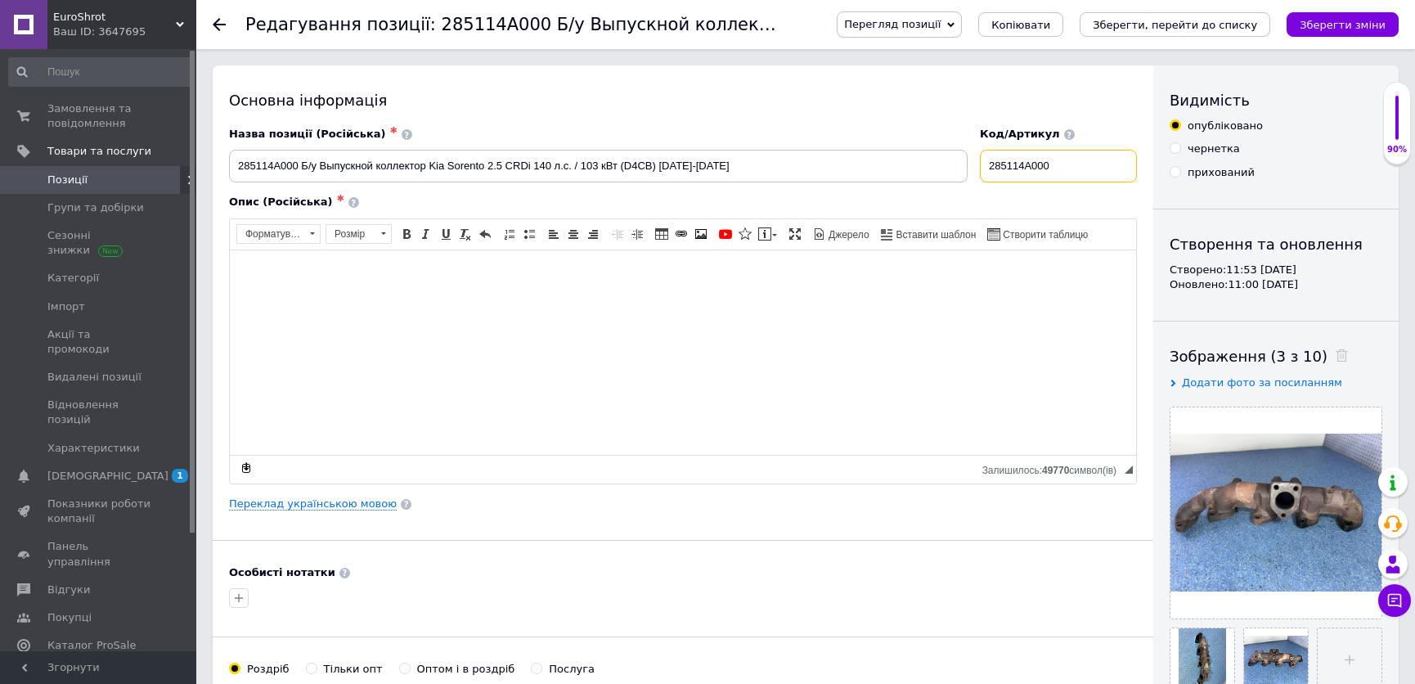
drag, startPoint x: 993, startPoint y: 168, endPoint x: 1061, endPoint y: 169, distance: 67.9
click at [1061, 169] on input "285114A000" at bounding box center [1058, 166] width 157 height 33
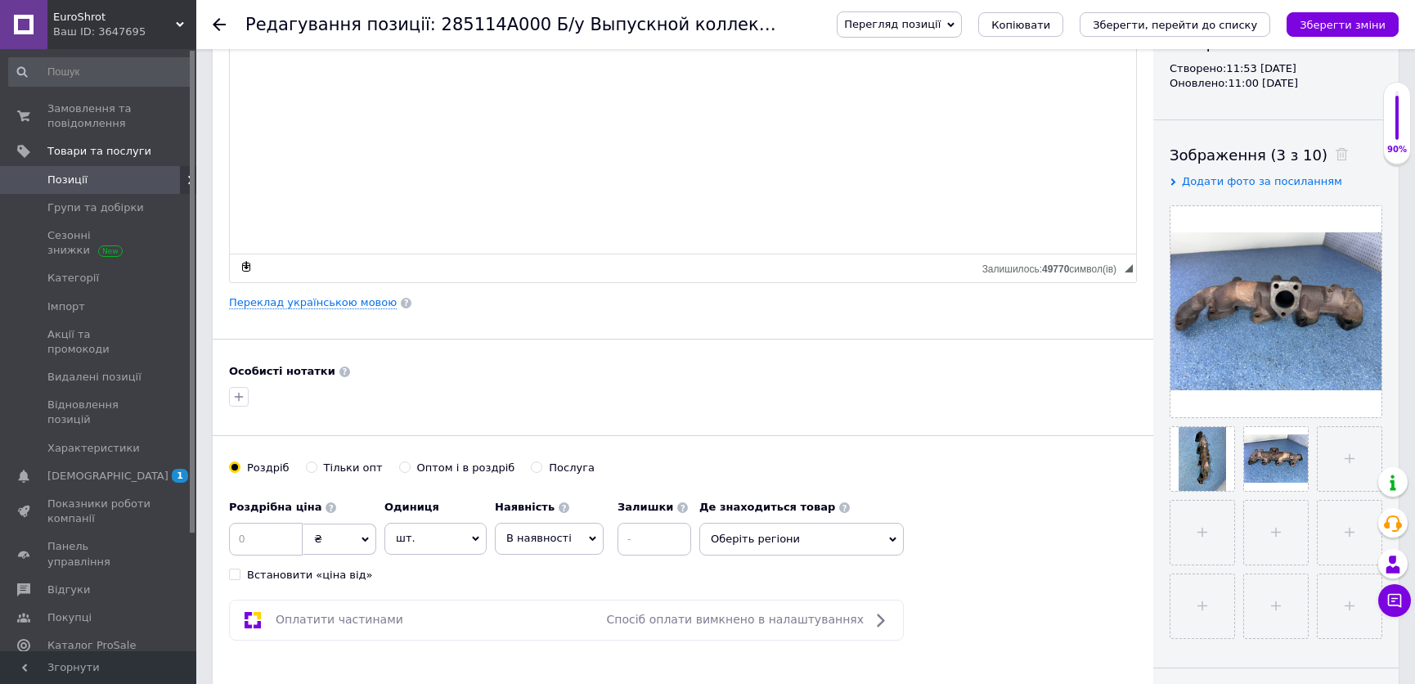
scroll to position [223, 0]
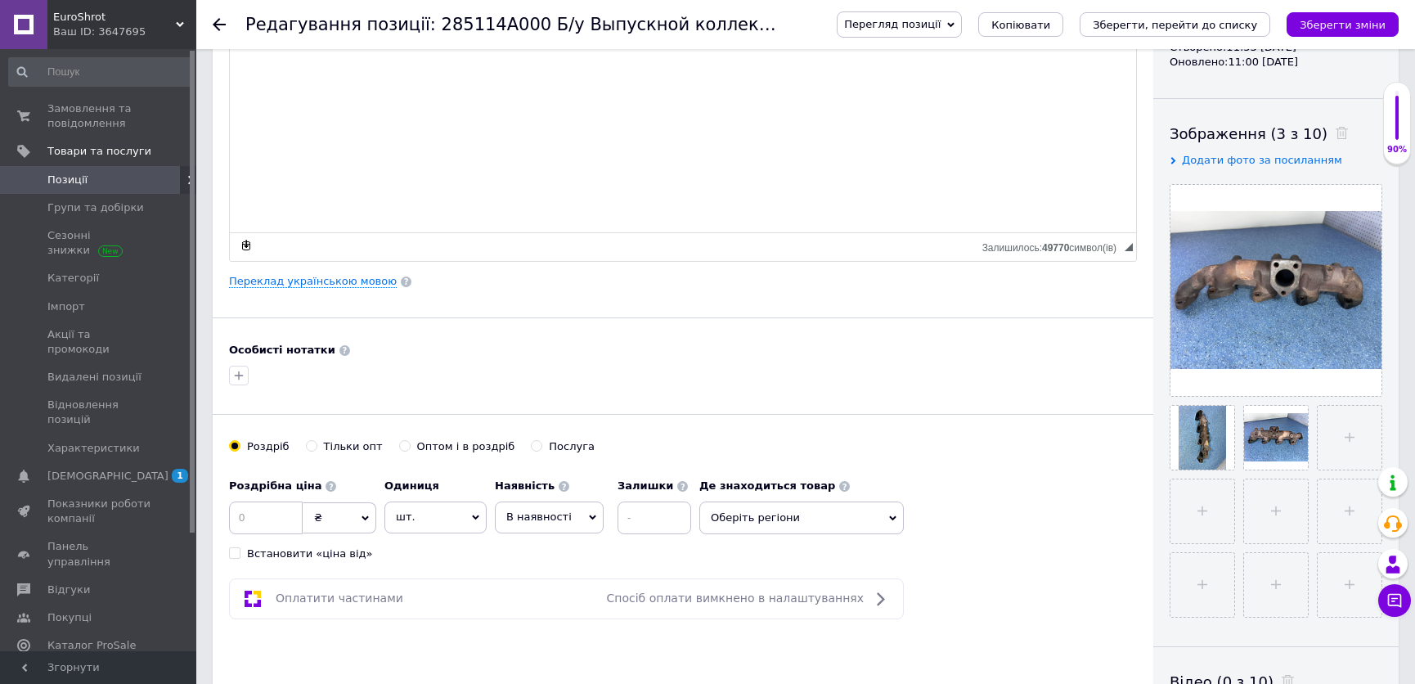
click at [290, 538] on div "Роздрібна ціна ₴ $ EUR CHF GBP ¥ PLN ₸ MDL HUF KGS CNY TRY KRW lei Встановити «…" at bounding box center [302, 515] width 147 height 91
click at [282, 528] on input at bounding box center [266, 518] width 74 height 33
type input "200"
click at [570, 520] on span "В наявності" at bounding box center [549, 517] width 109 height 31
click at [548, 618] on li "Готово до відправки" at bounding box center [549, 619] width 107 height 38
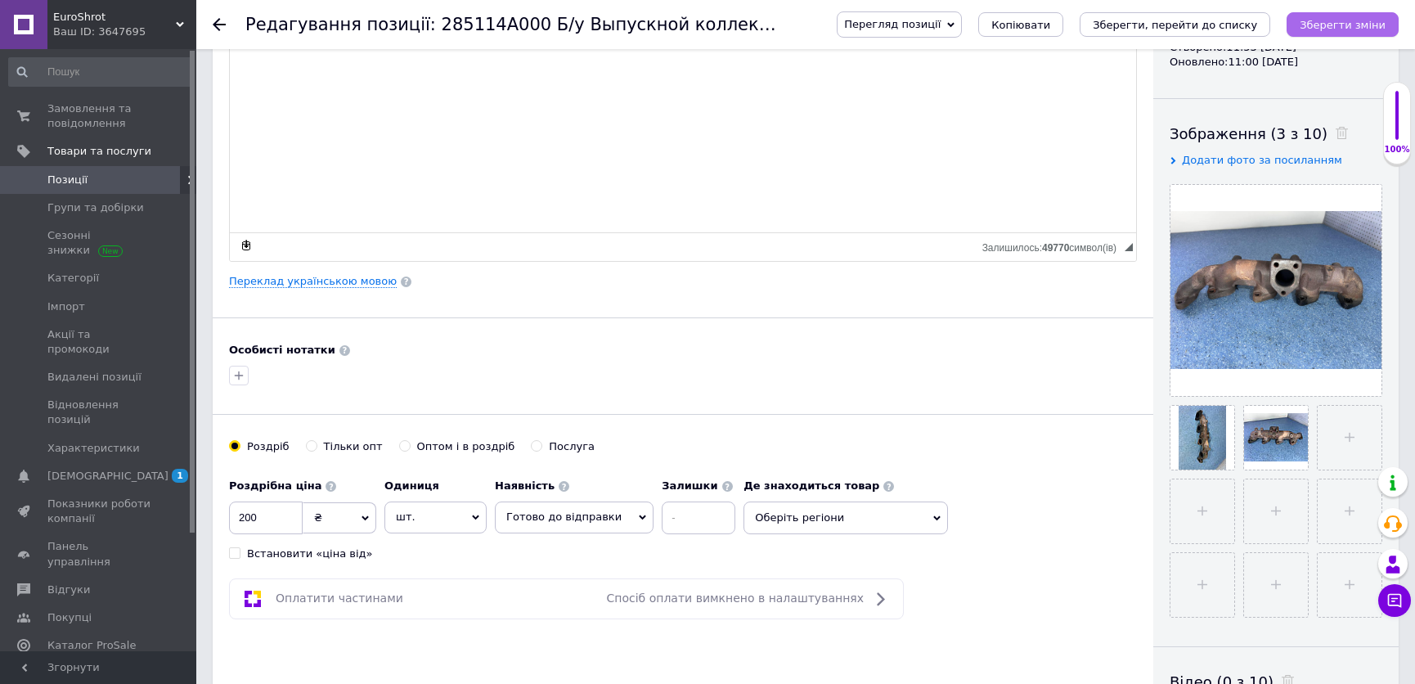
click at [1376, 20] on icon "Зберегти зміни" at bounding box center [1343, 25] width 86 height 12
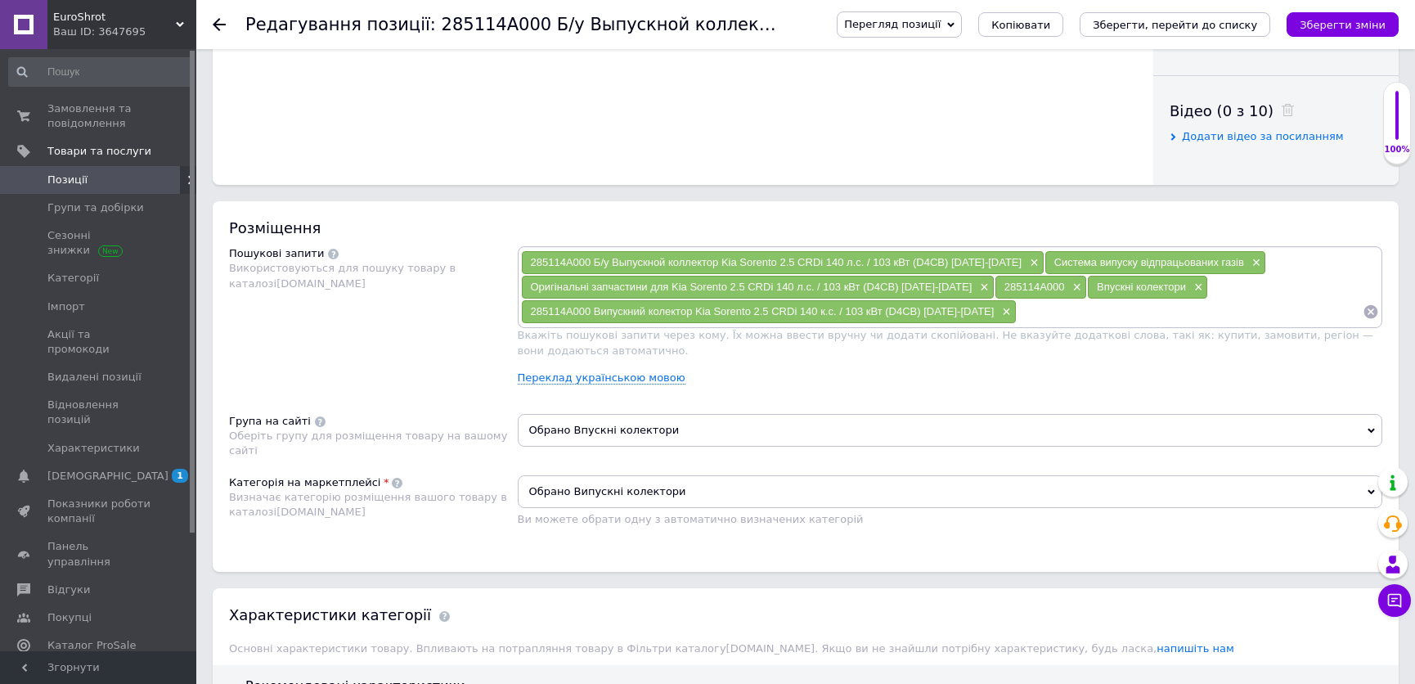
scroll to position [818, 0]
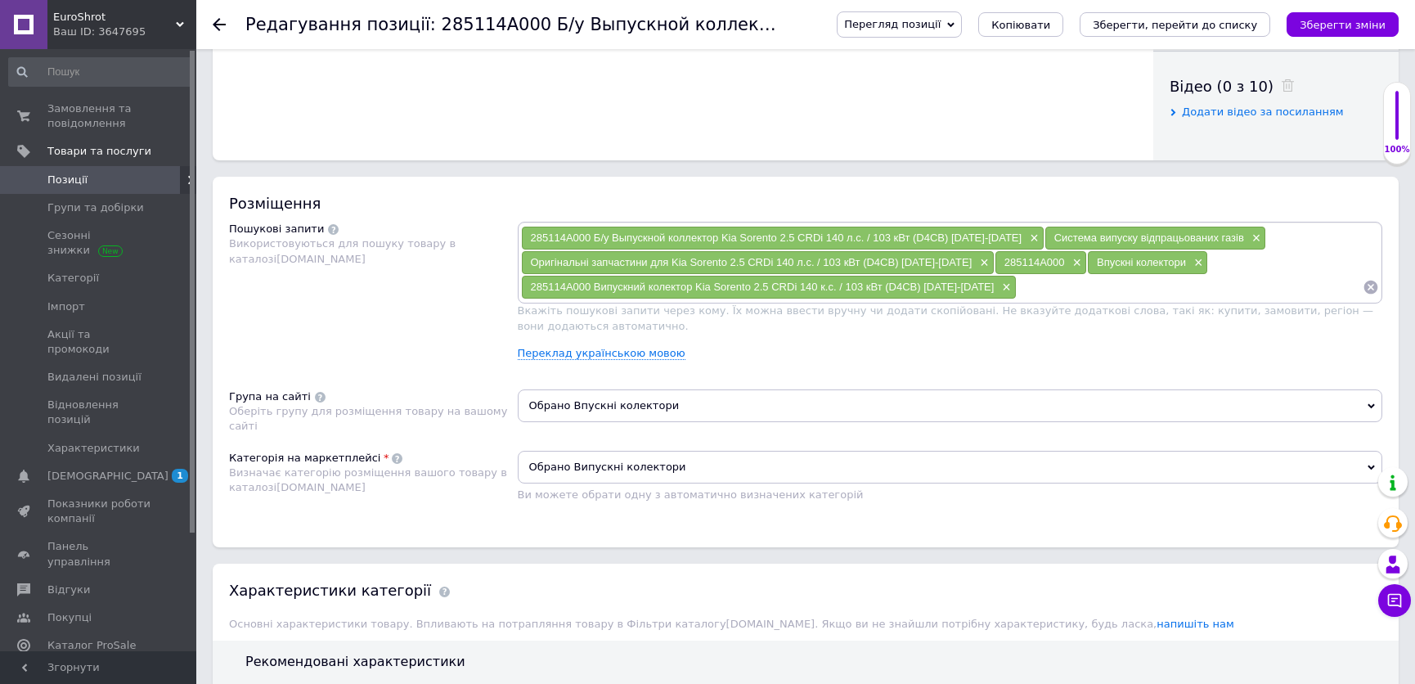
click at [741, 392] on span "Обрано Впускні колектори" at bounding box center [951, 405] width 866 height 33
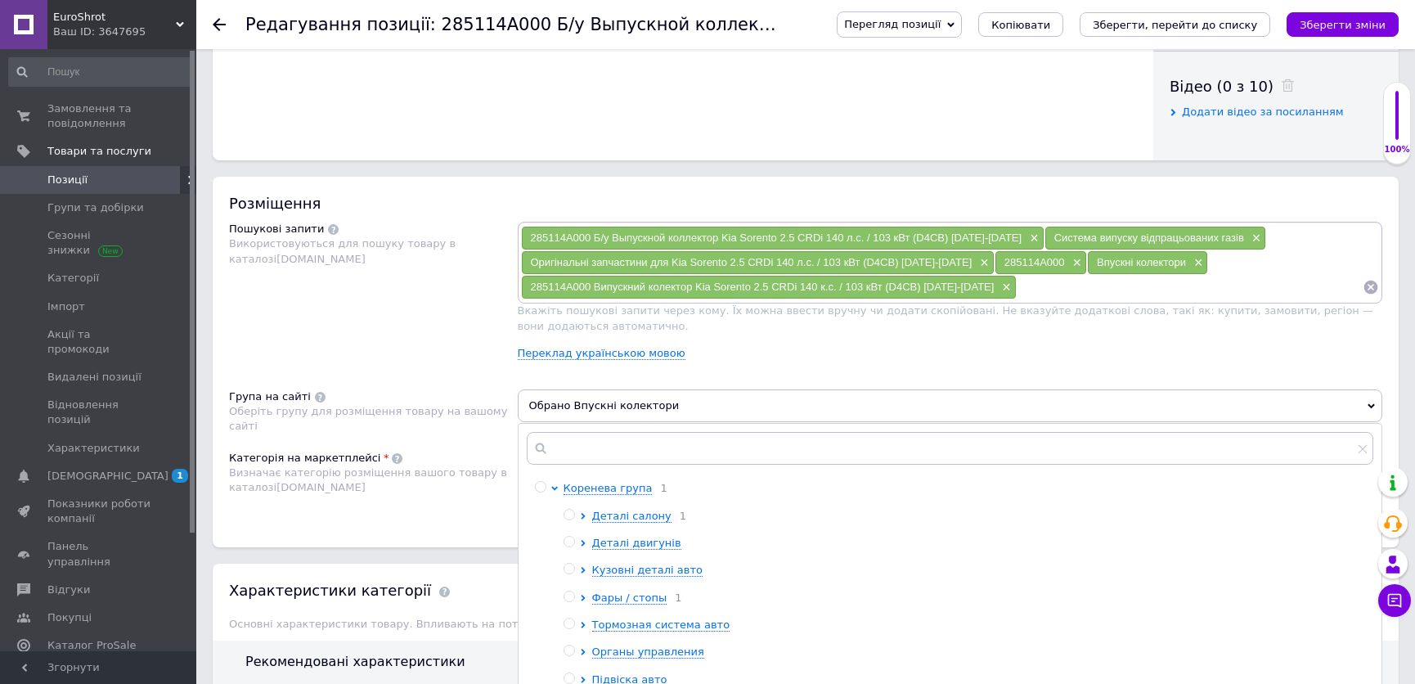
click at [403, 341] on div "Пошукові запити Використовуються для пошуку товару в каталозі [DOMAIN_NAME]" at bounding box center [373, 297] width 289 height 151
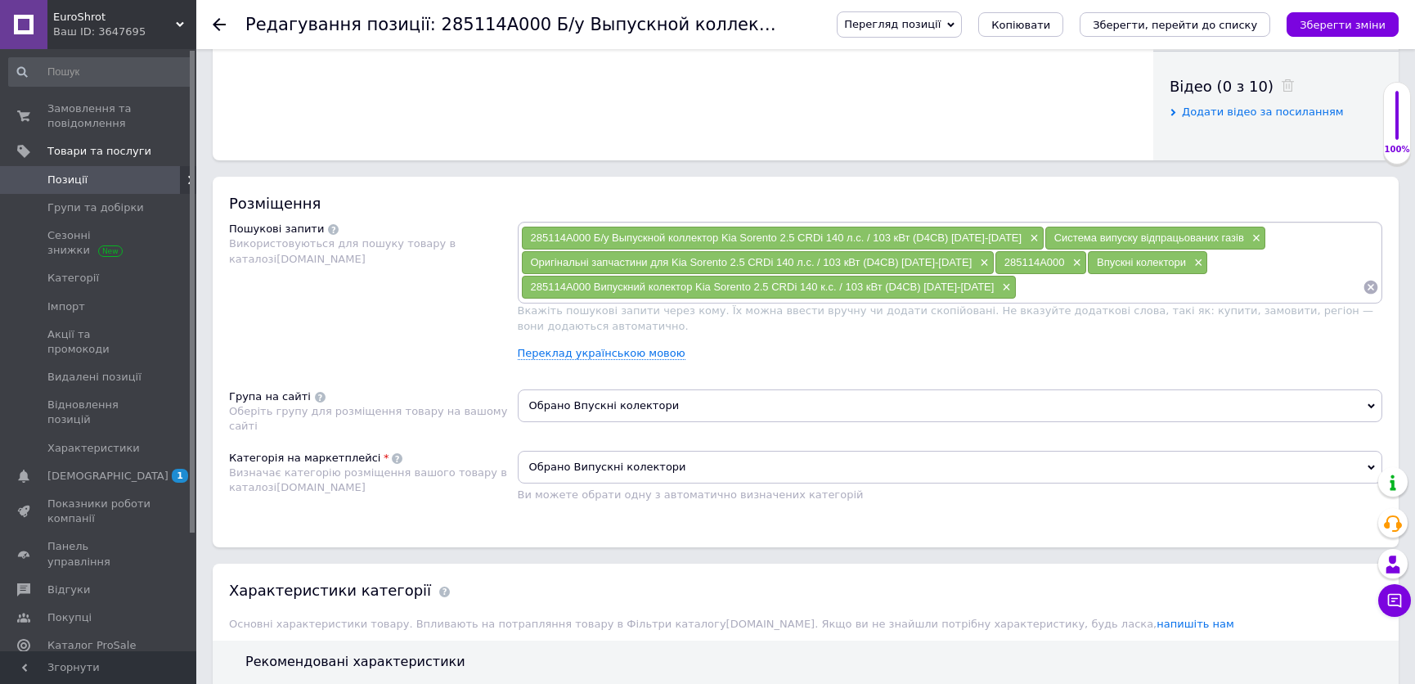
click at [80, 177] on span "Позиції" at bounding box center [67, 180] width 40 height 15
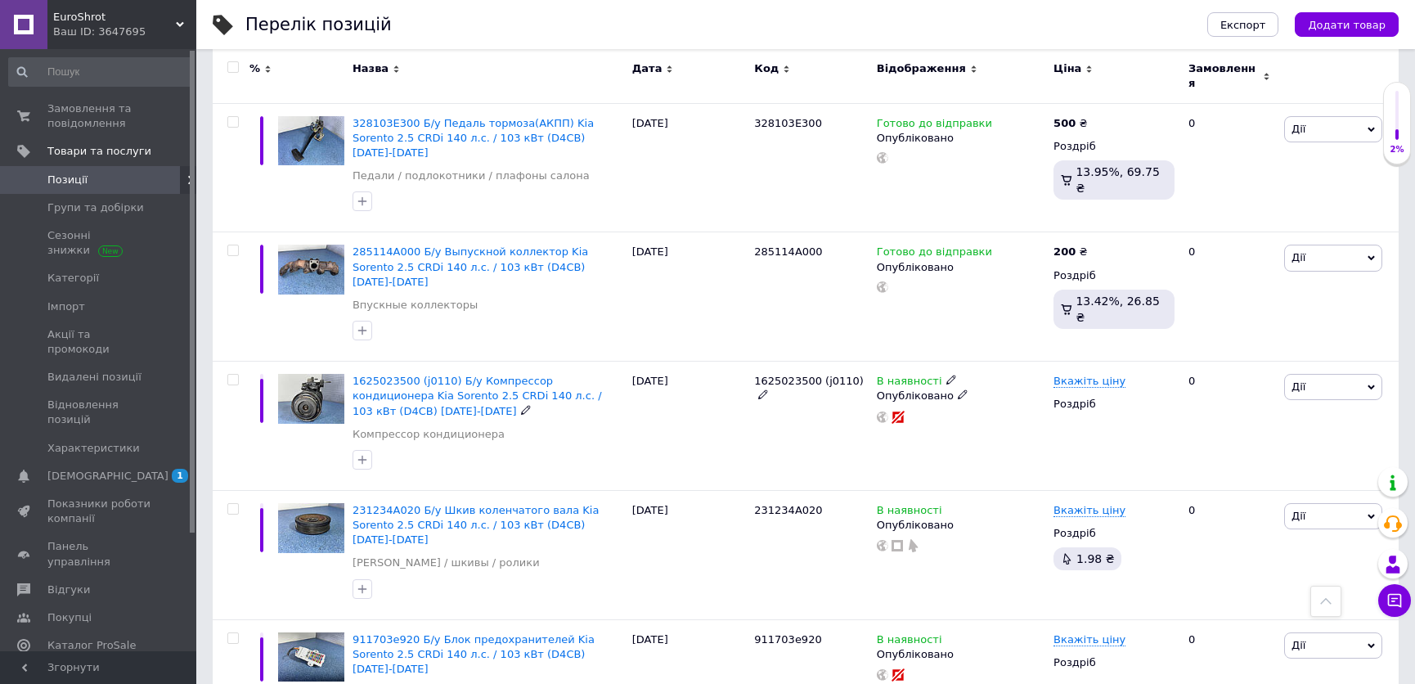
scroll to position [669, 0]
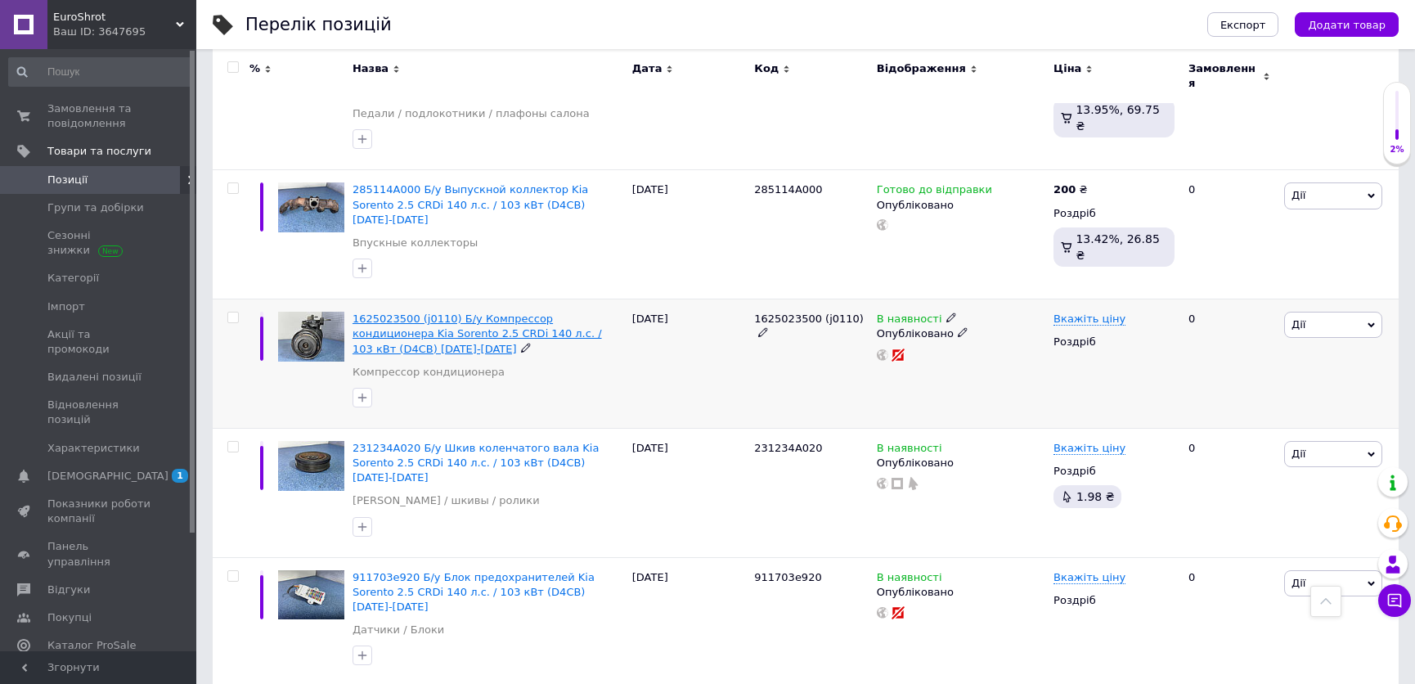
click at [479, 313] on span "1625023500 (j0110) Б/у Компрессор кондиционера Kia Sorento 2.5 CRDi 140 л.с. / …" at bounding box center [478, 334] width 250 height 42
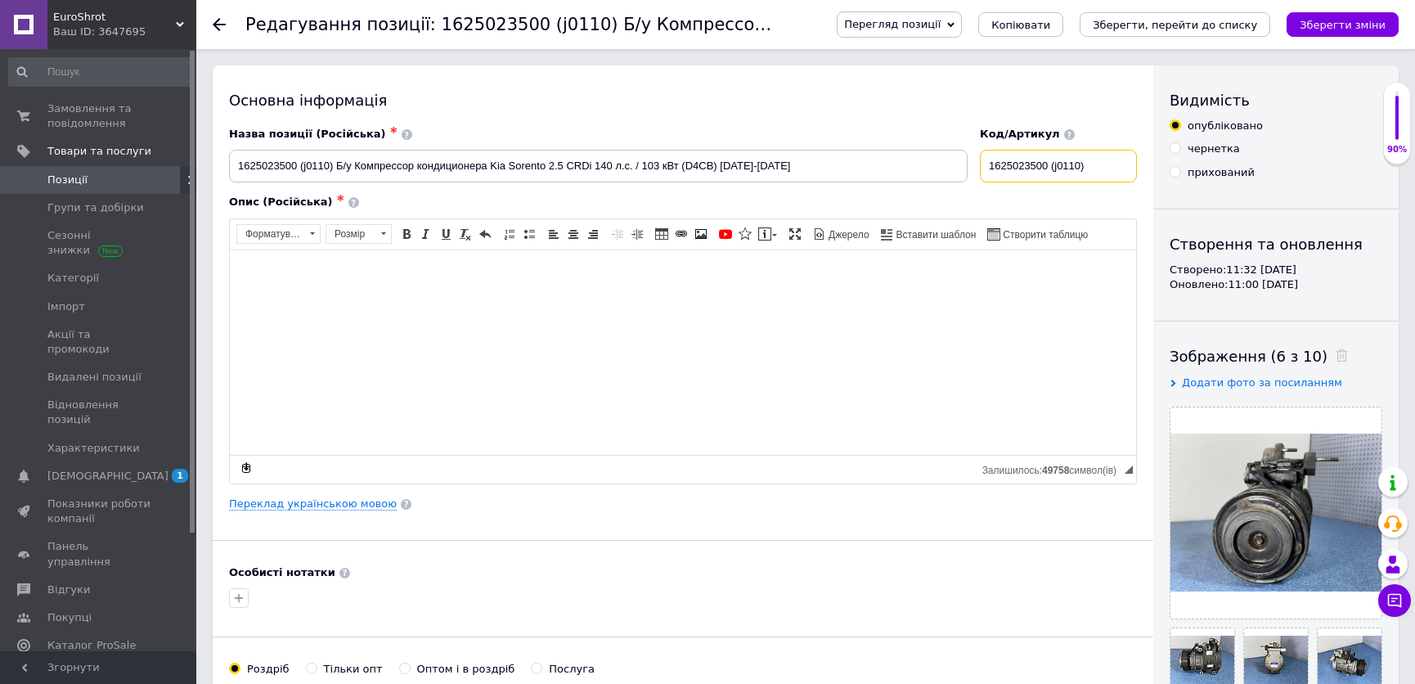
drag, startPoint x: 996, startPoint y: 163, endPoint x: 1055, endPoint y: 158, distance: 59.9
click at [1055, 158] on input "1625023500 (j0110)" at bounding box center [1058, 166] width 157 height 33
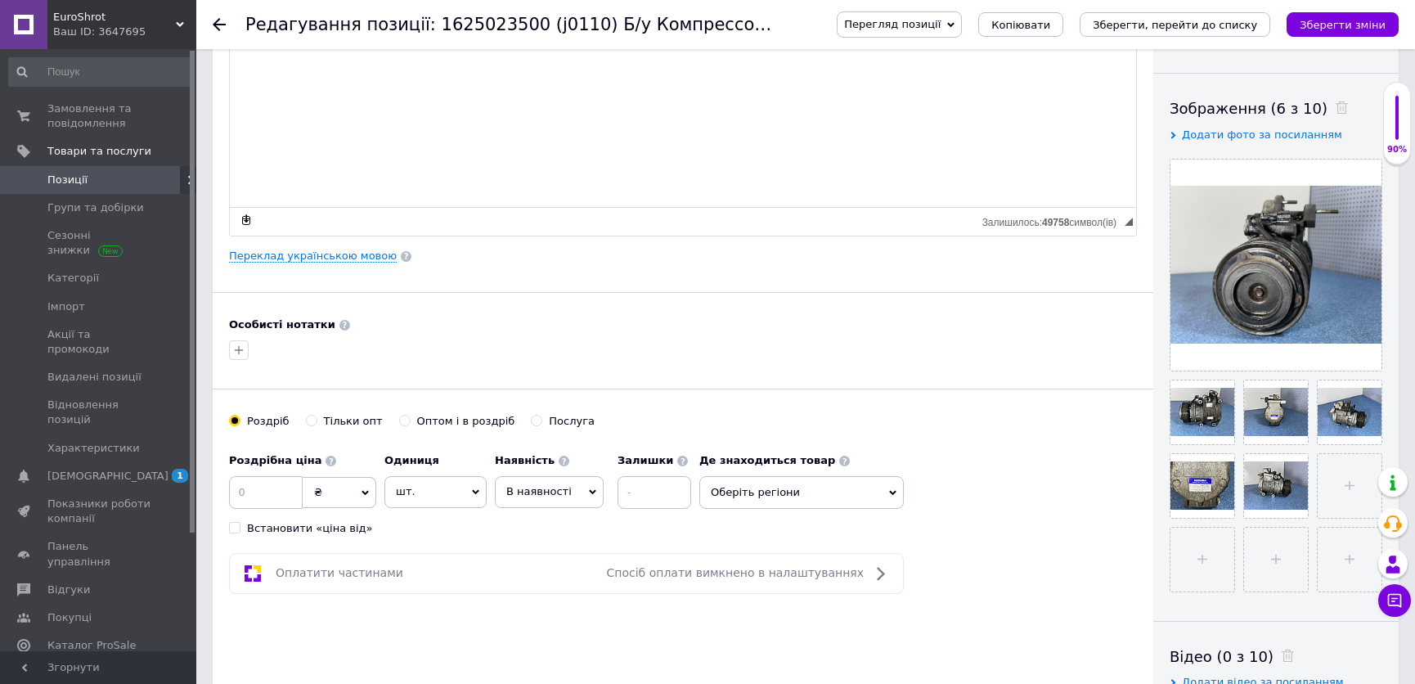
scroll to position [297, 0]
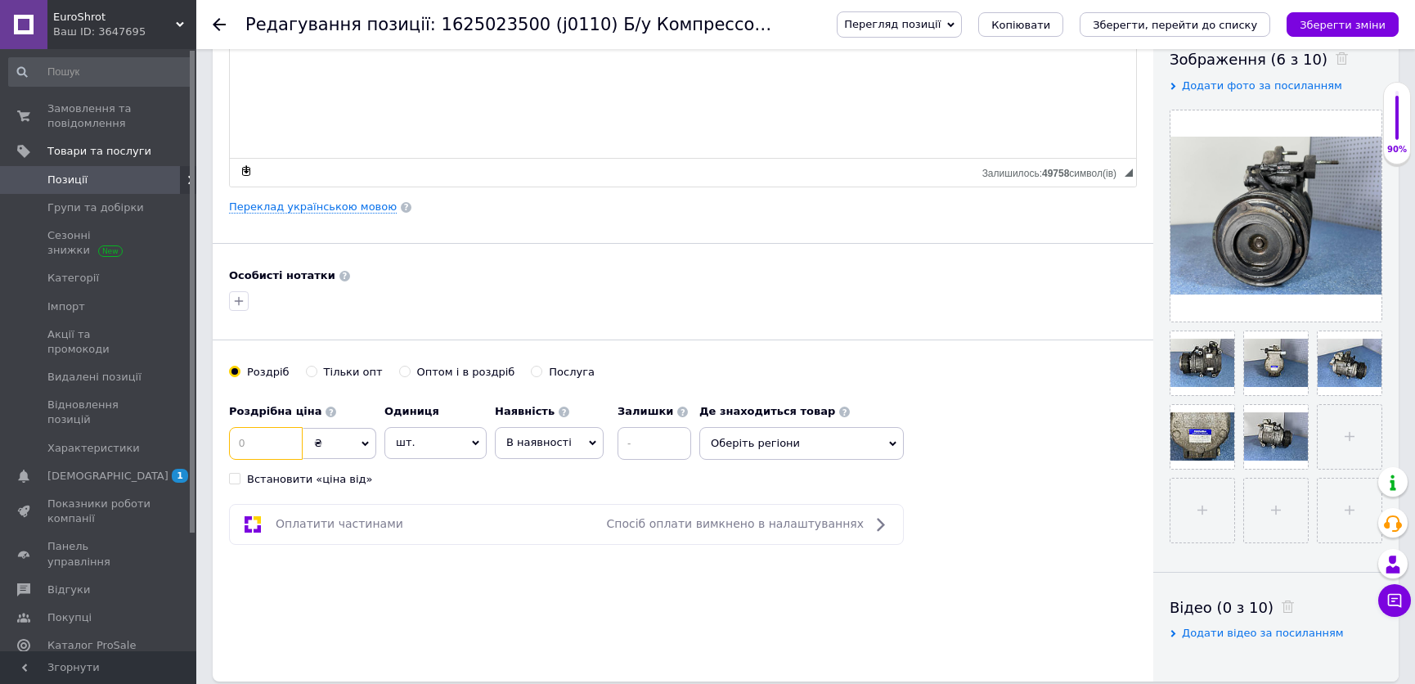
click at [279, 434] on input at bounding box center [266, 443] width 74 height 33
type input "4500"
click at [558, 436] on span "В наявності" at bounding box center [538, 442] width 65 height 12
click at [570, 538] on li "Готово до відправки" at bounding box center [549, 545] width 107 height 38
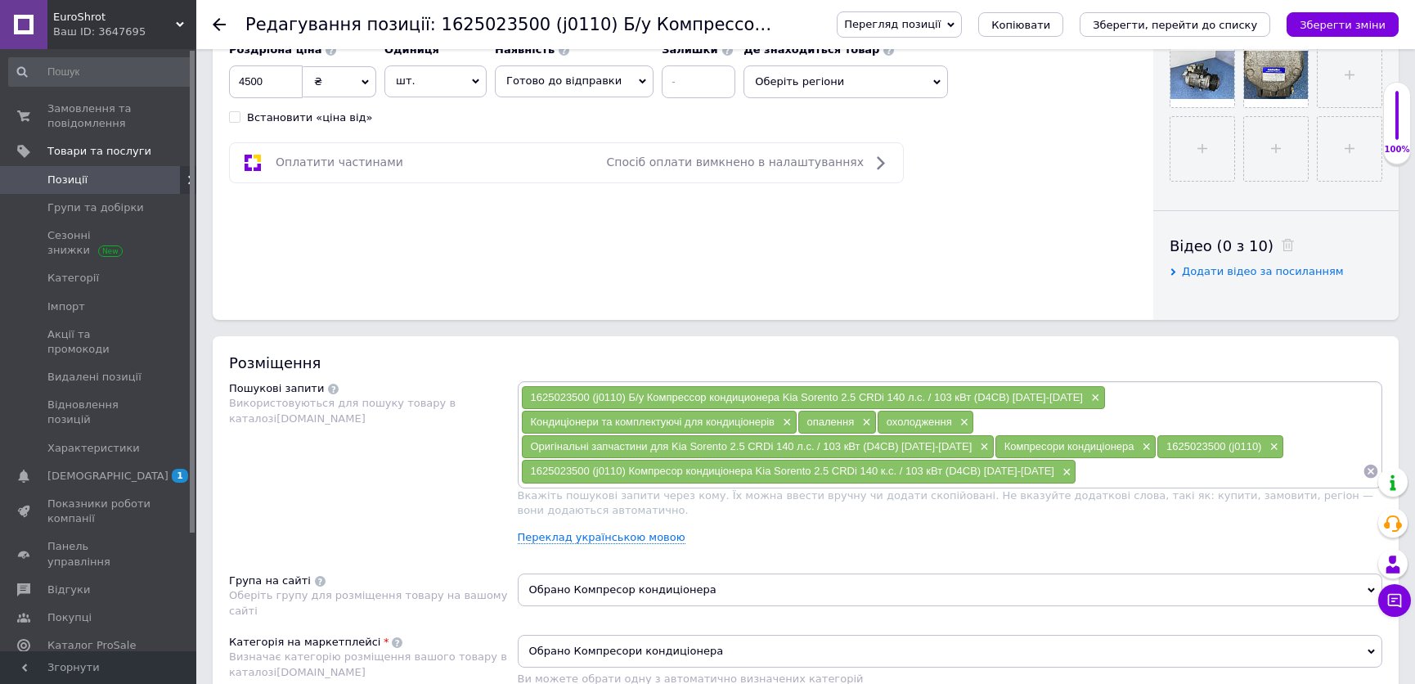
scroll to position [520, 0]
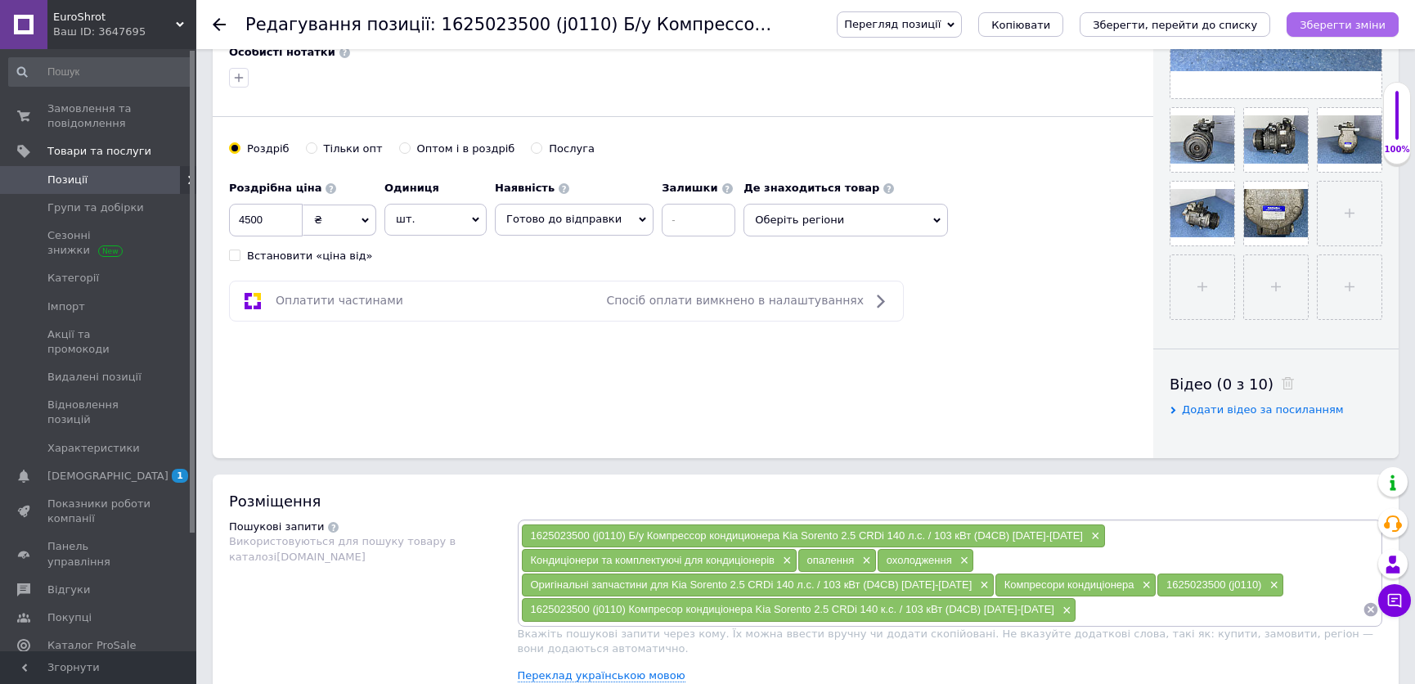
click at [1389, 20] on button "Зберегти зміни" at bounding box center [1343, 24] width 112 height 25
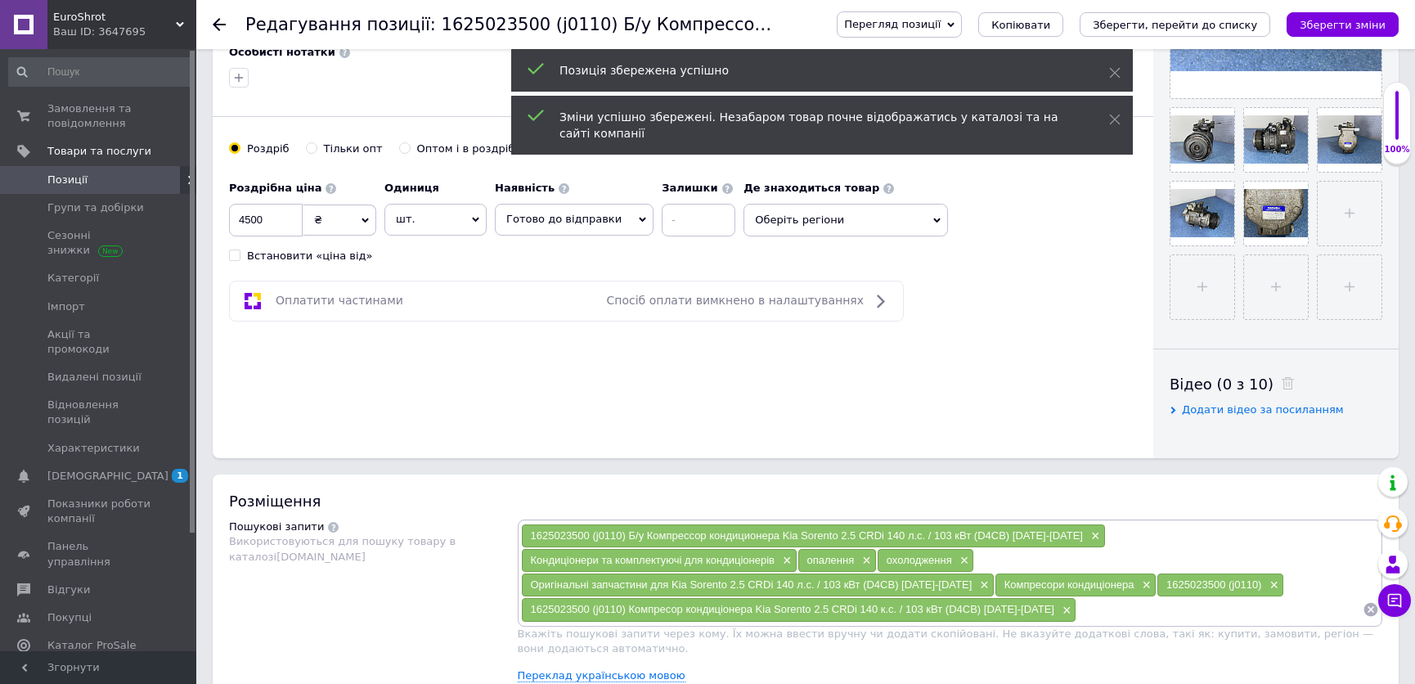
click at [113, 178] on span "Позиції" at bounding box center [99, 180] width 104 height 15
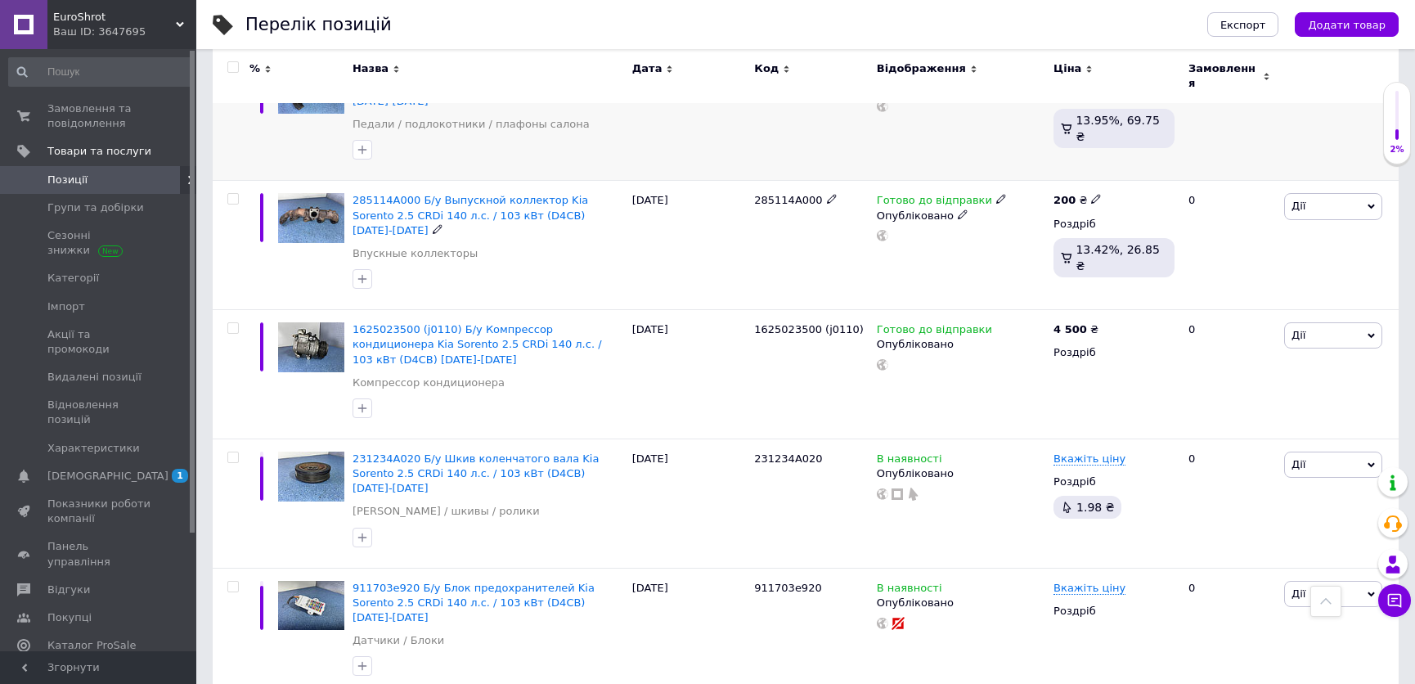
scroll to position [669, 0]
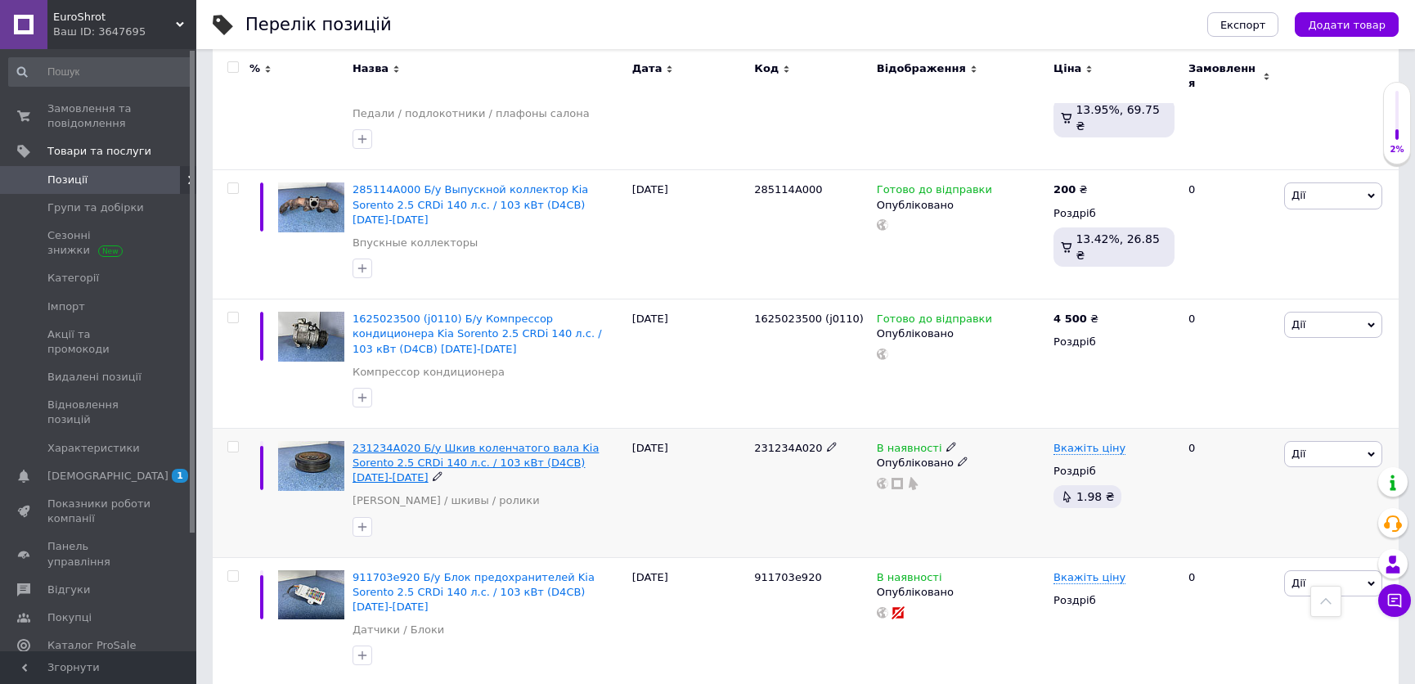
click at [416, 442] on span "231234A020 Б/у Шкив коленчатого вала Kia Sorento 2.5 CRDi 140 л.с. / 103 кВт (D…" at bounding box center [476, 463] width 246 height 42
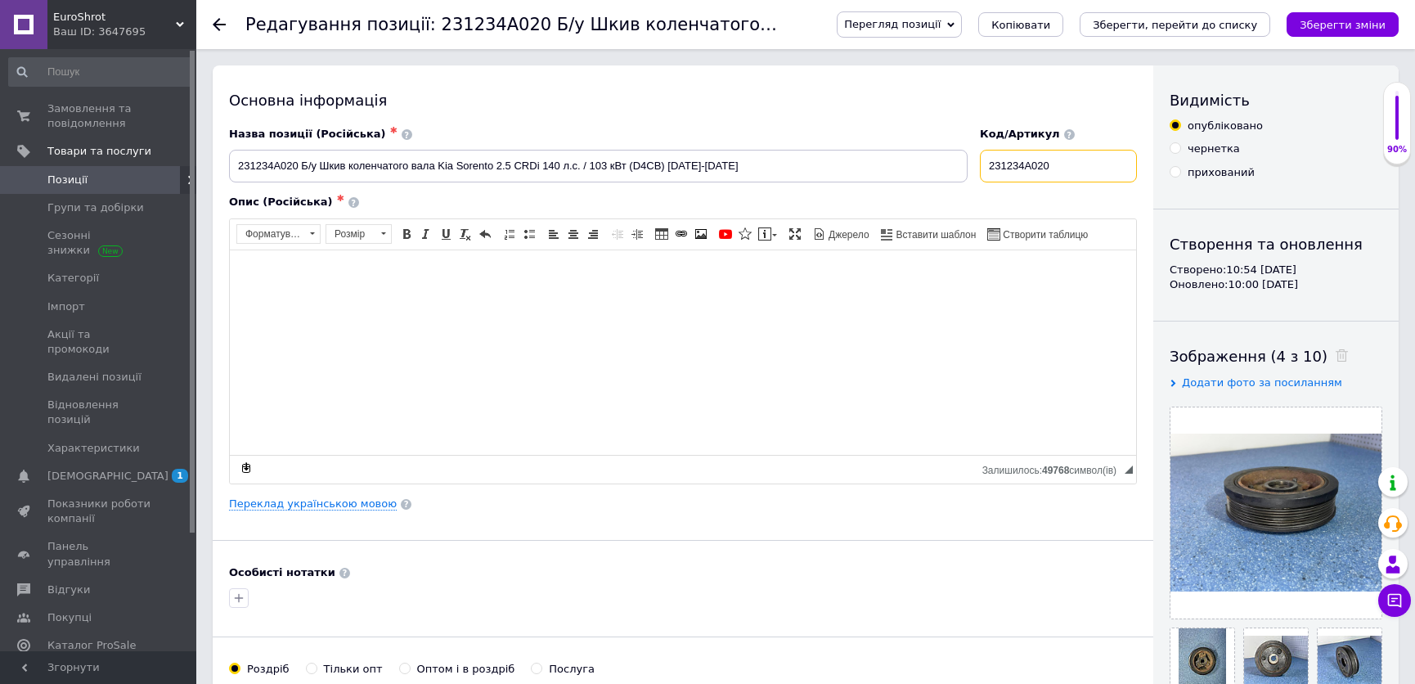
drag, startPoint x: 994, startPoint y: 171, endPoint x: 1091, endPoint y: 170, distance: 96.5
click at [1091, 170] on input "231234A020" at bounding box center [1058, 166] width 157 height 33
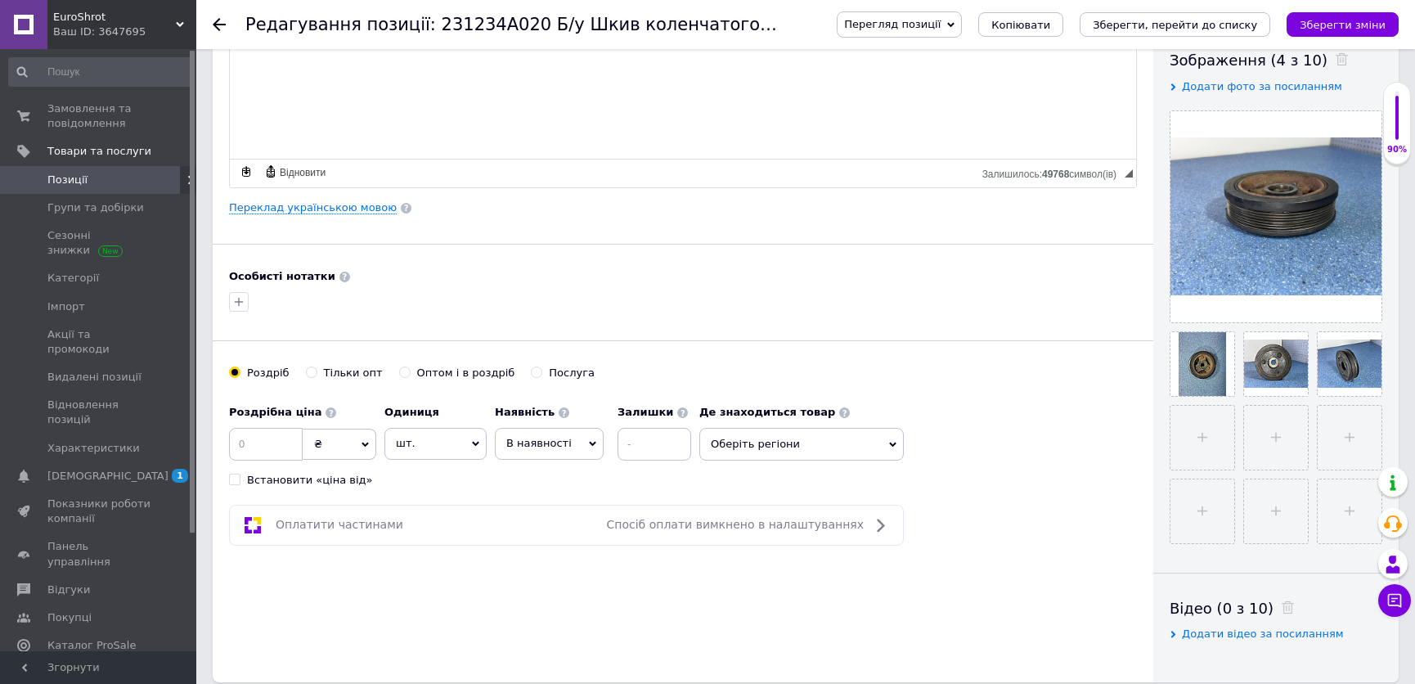
scroll to position [297, 0]
click at [237, 447] on input at bounding box center [266, 443] width 74 height 33
type input "800"
click at [524, 437] on span "В наявності" at bounding box center [538, 442] width 65 height 12
click at [538, 538] on li "Готово до відправки" at bounding box center [549, 545] width 107 height 38
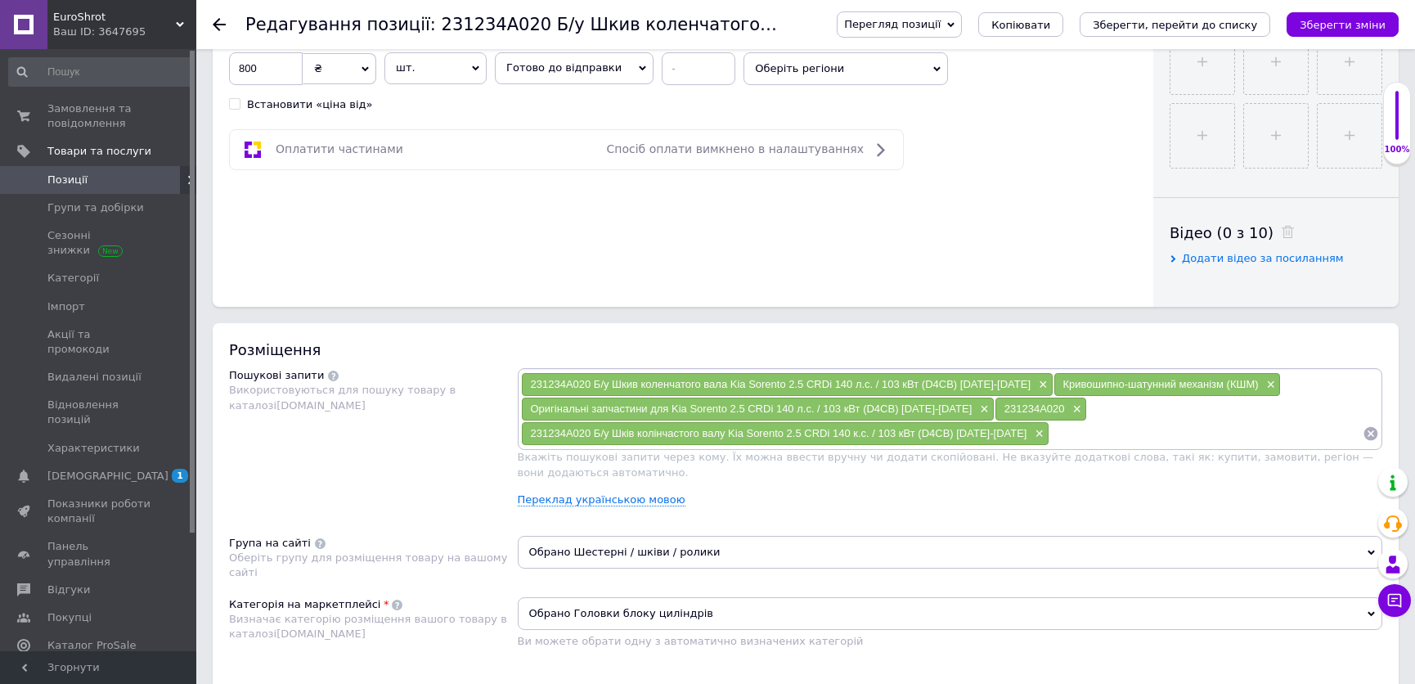
scroll to position [669, 0]
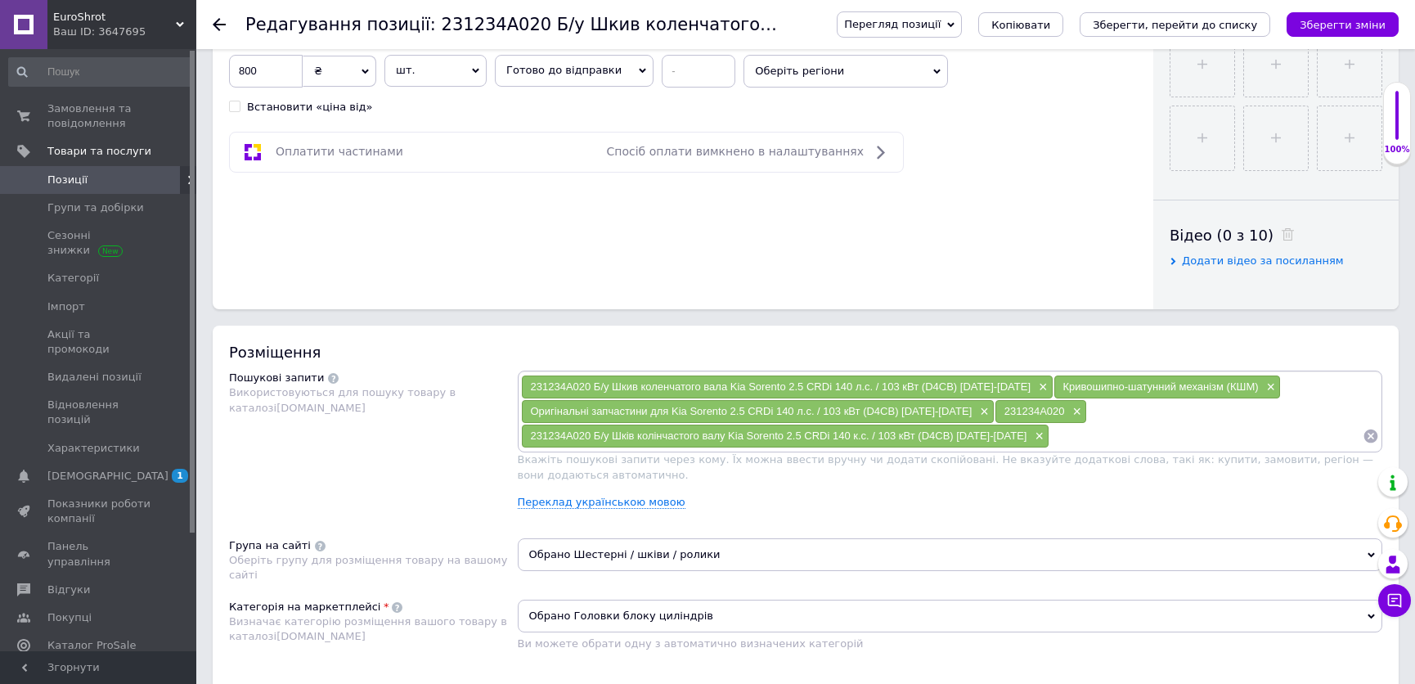
click at [1360, 29] on icon "Зберегти зміни" at bounding box center [1343, 25] width 86 height 12
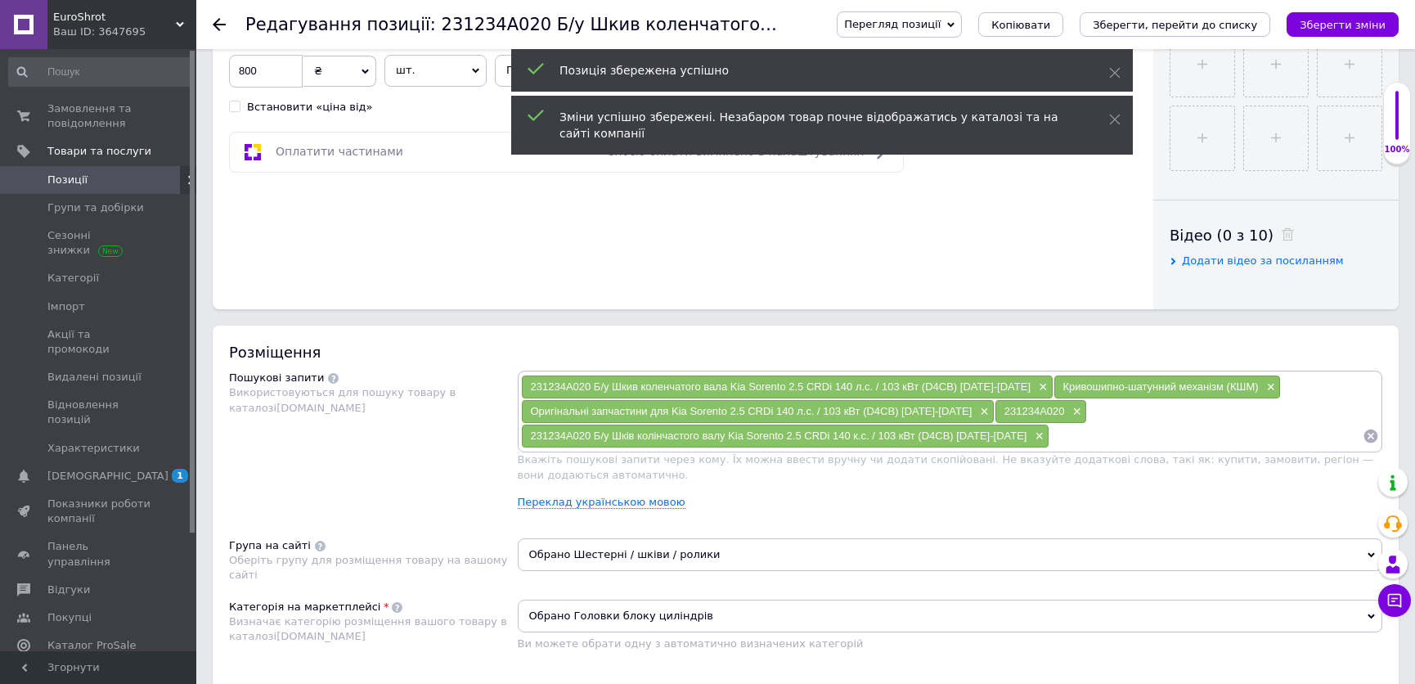
click at [107, 180] on span "Позиції" at bounding box center [99, 180] width 104 height 15
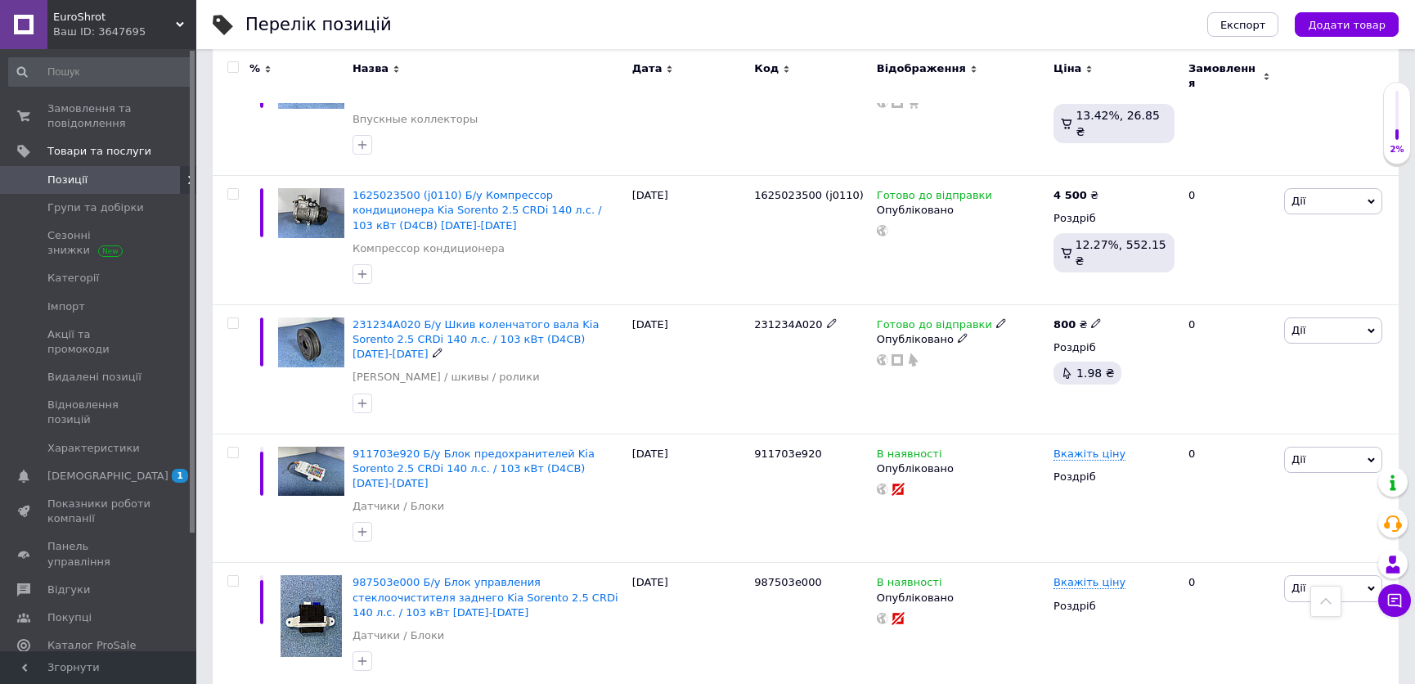
scroll to position [818, 0]
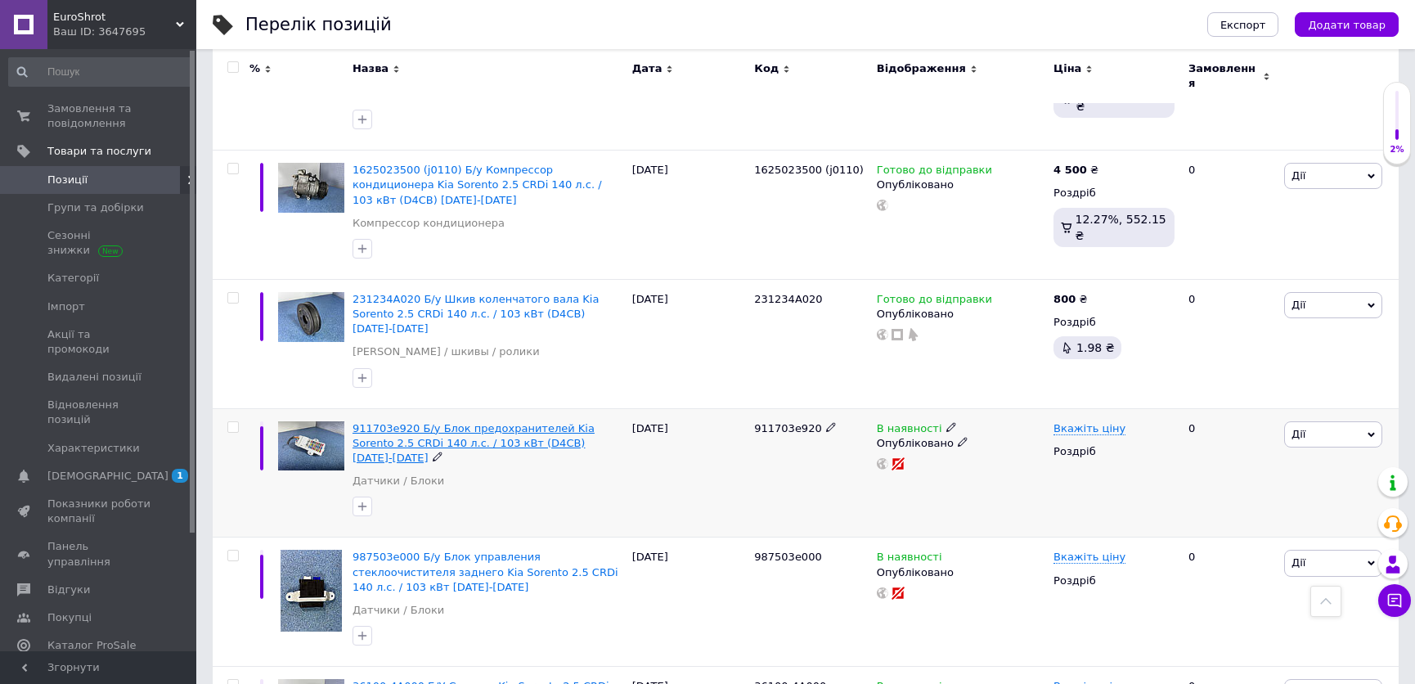
click at [416, 422] on span "911703e920 Б/у Блок предохранителей Kia Sorento 2.5 CRDi 140 л.с. / 103 кВт (D4…" at bounding box center [474, 443] width 242 height 42
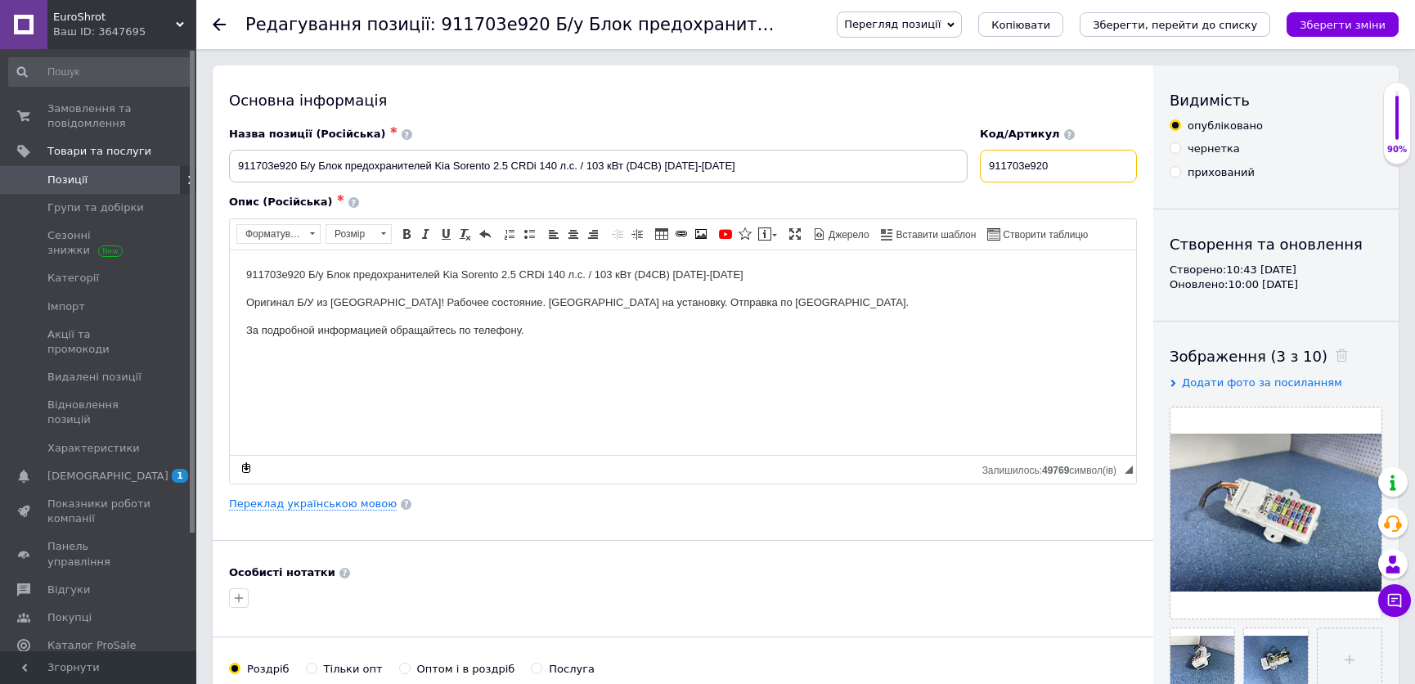
drag, startPoint x: 991, startPoint y: 159, endPoint x: 1055, endPoint y: 170, distance: 65.6
click at [1055, 170] on input "911703e920" at bounding box center [1058, 166] width 157 height 33
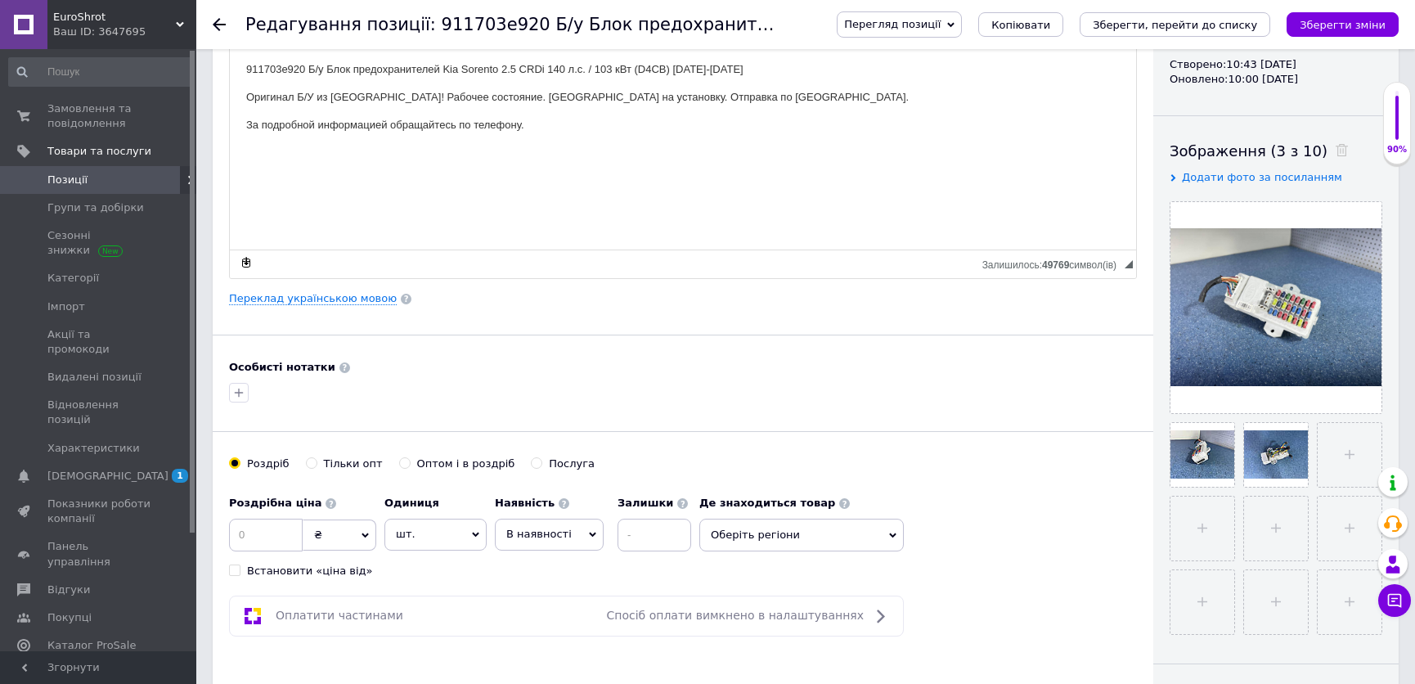
scroll to position [223, 0]
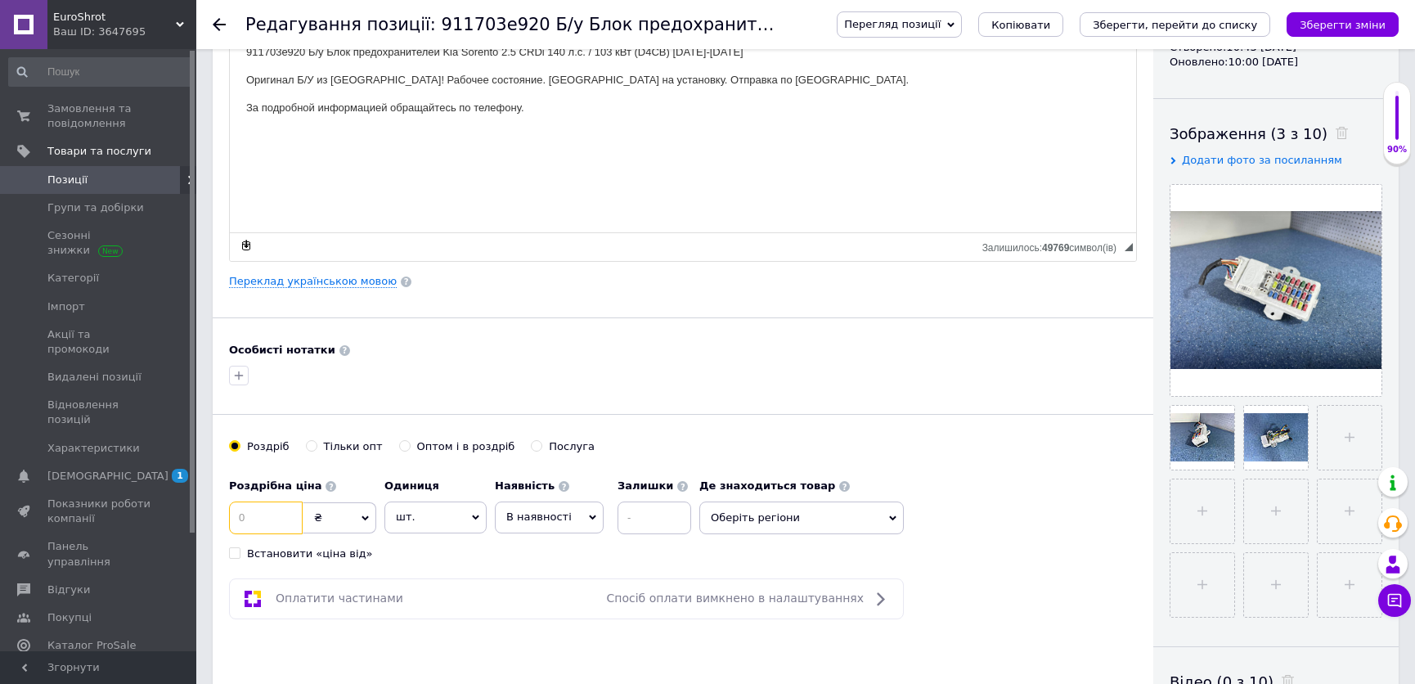
click at [267, 516] on input at bounding box center [266, 518] width 74 height 33
type input "700"
click at [554, 511] on span "В наявності" at bounding box center [538, 517] width 65 height 12
click at [528, 621] on li "Готово до відправки" at bounding box center [549, 619] width 107 height 38
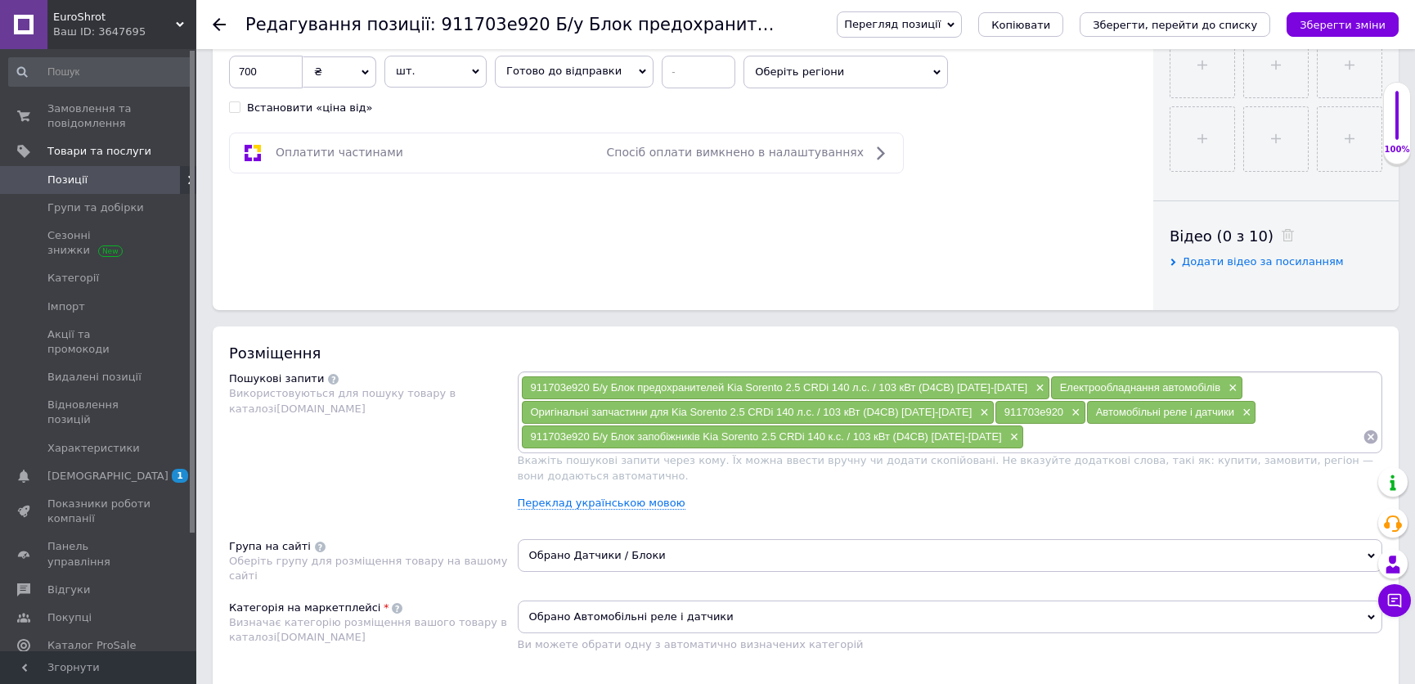
scroll to position [669, 0]
click at [652, 547] on span "Обрано Датчики / Блоки" at bounding box center [951, 554] width 866 height 33
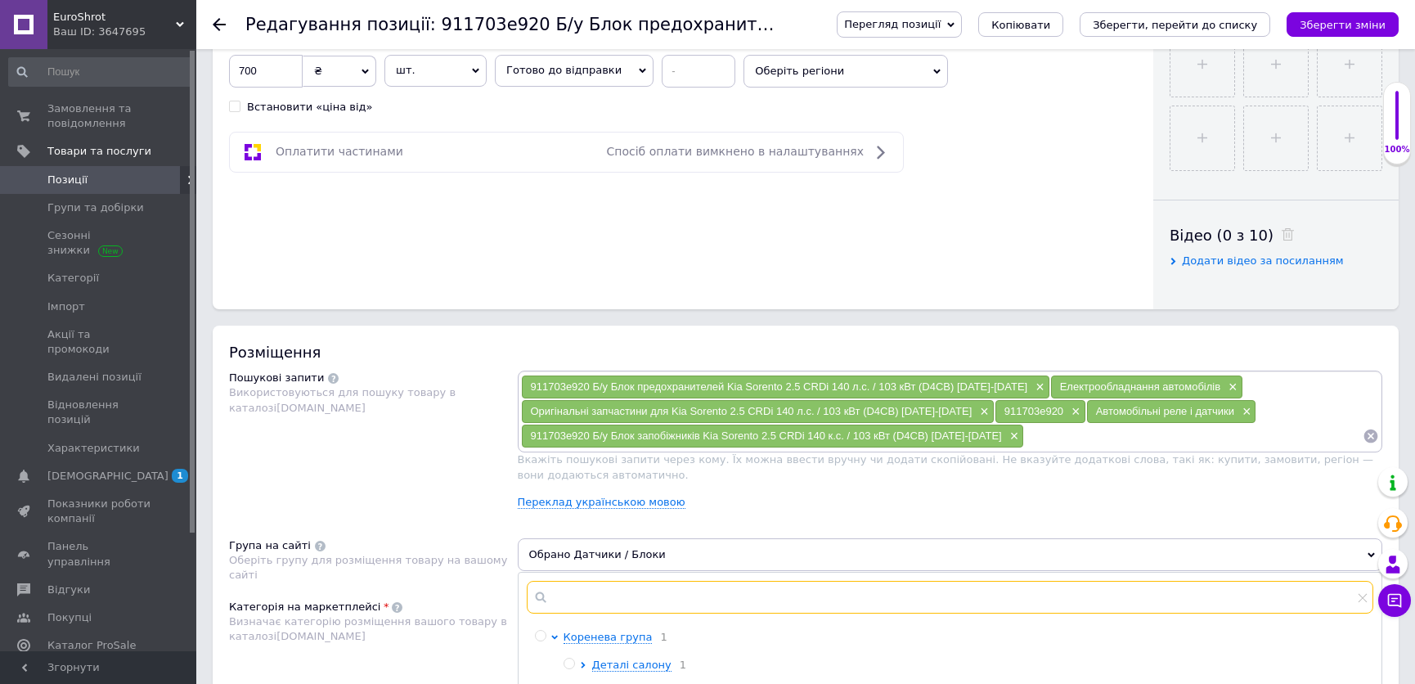
click at [668, 589] on input "text" at bounding box center [951, 597] width 848 height 33
type input "п"
type input "х"
type input "зап"
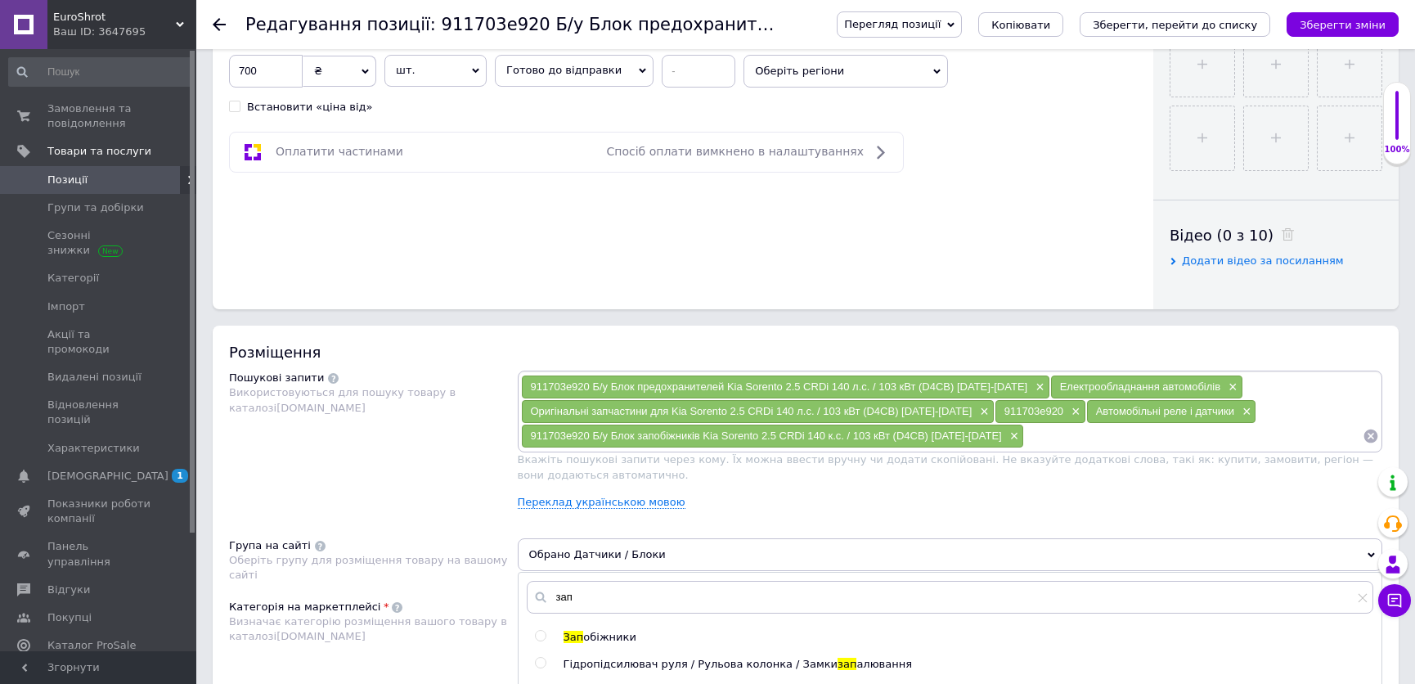
click at [583, 631] on span "обіжники" at bounding box center [609, 637] width 53 height 12
radio input "true"
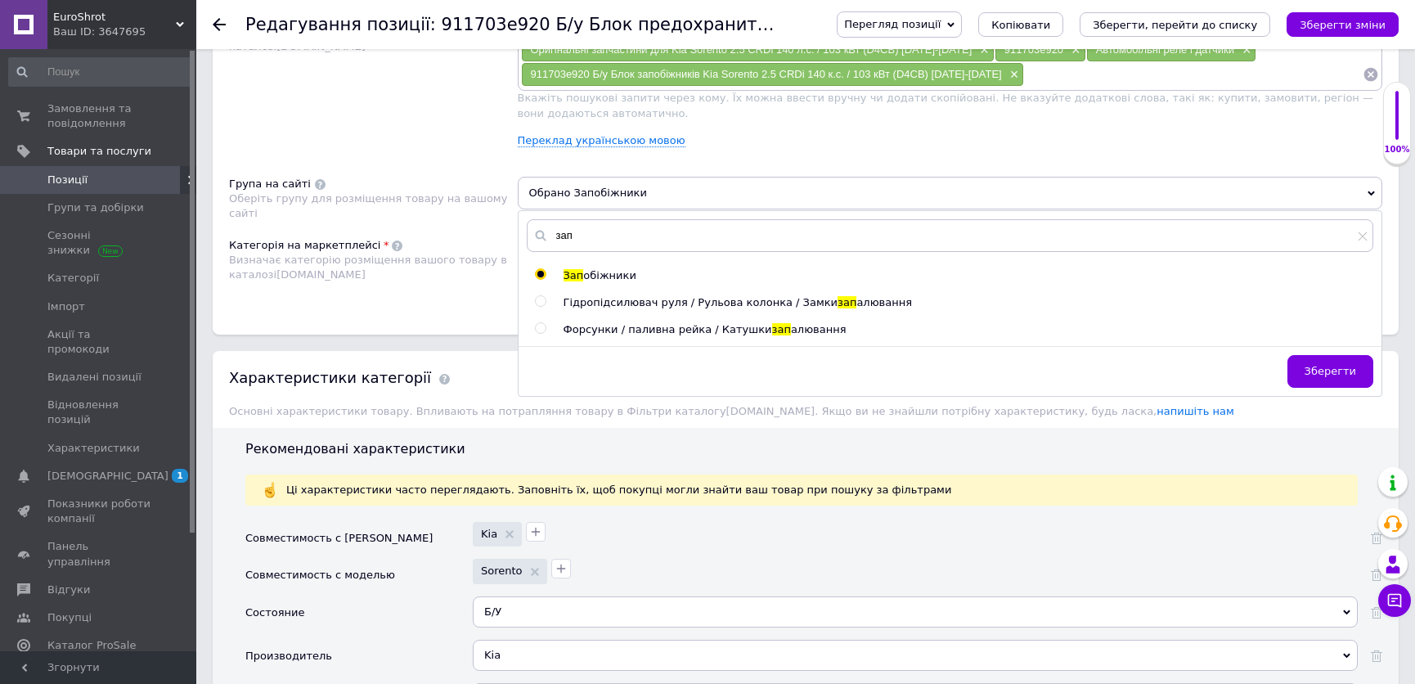
scroll to position [1115, 0]
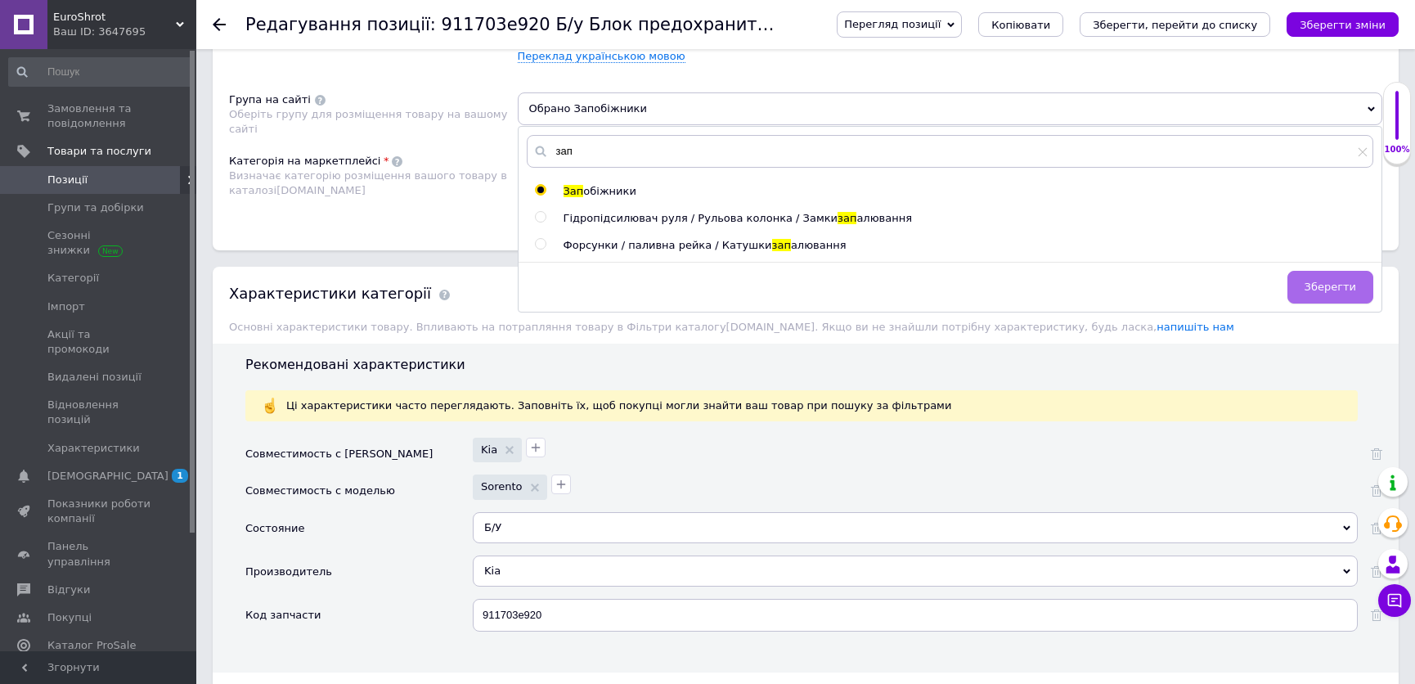
click at [1335, 290] on span "Зберегти" at bounding box center [1331, 287] width 52 height 12
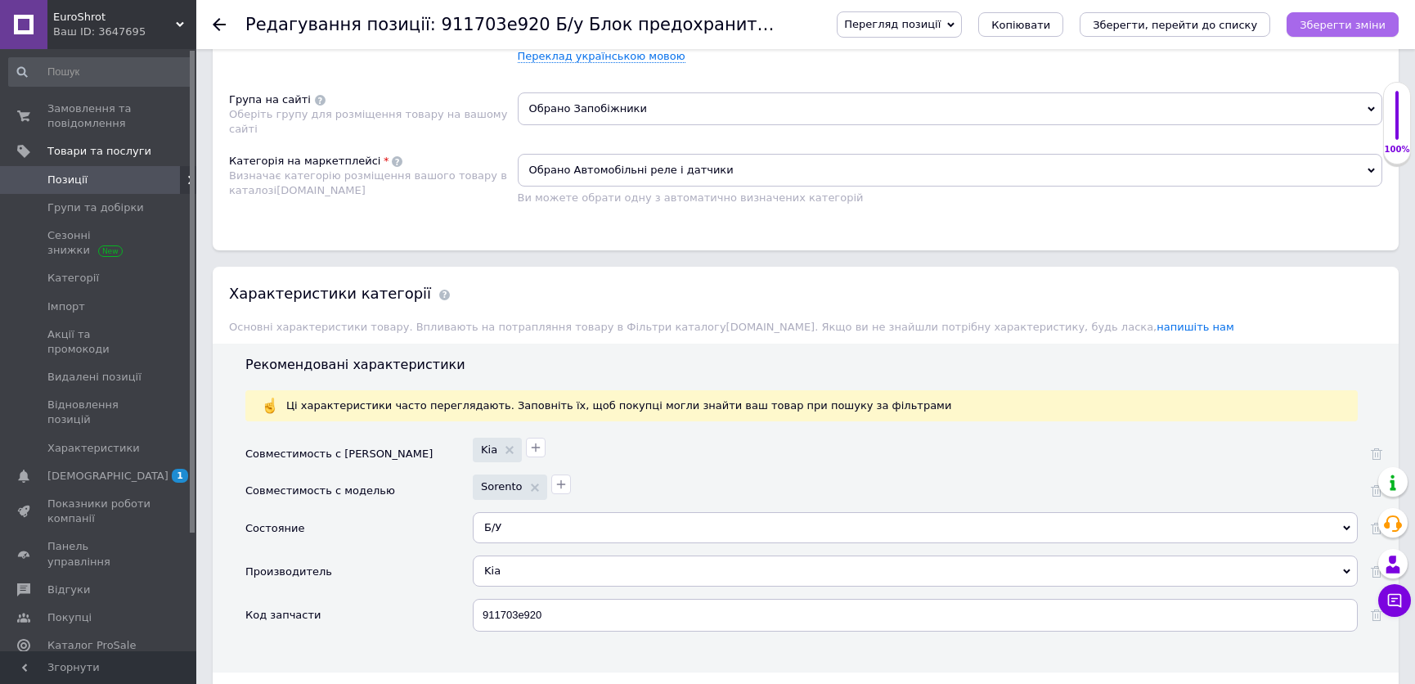
click at [1350, 20] on icon "Зберегти зміни" at bounding box center [1343, 25] width 86 height 12
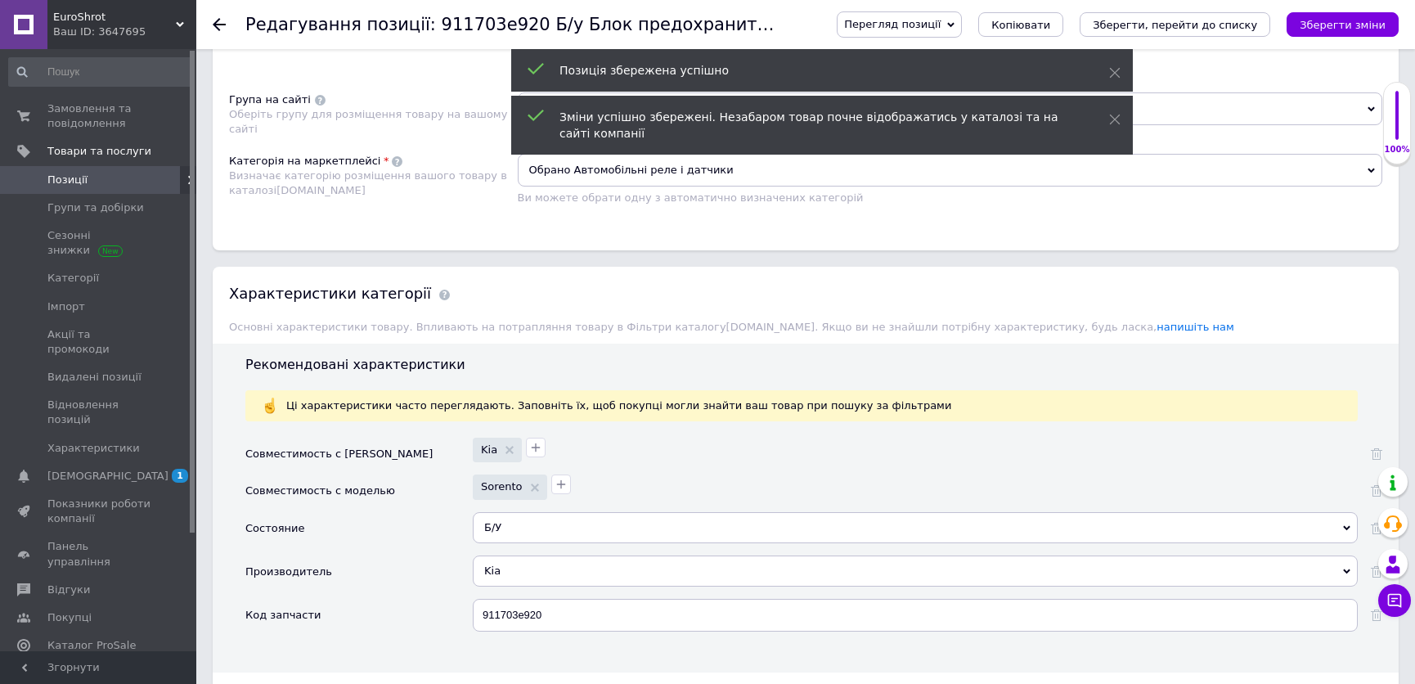
click at [89, 180] on span "Позиції" at bounding box center [99, 180] width 104 height 15
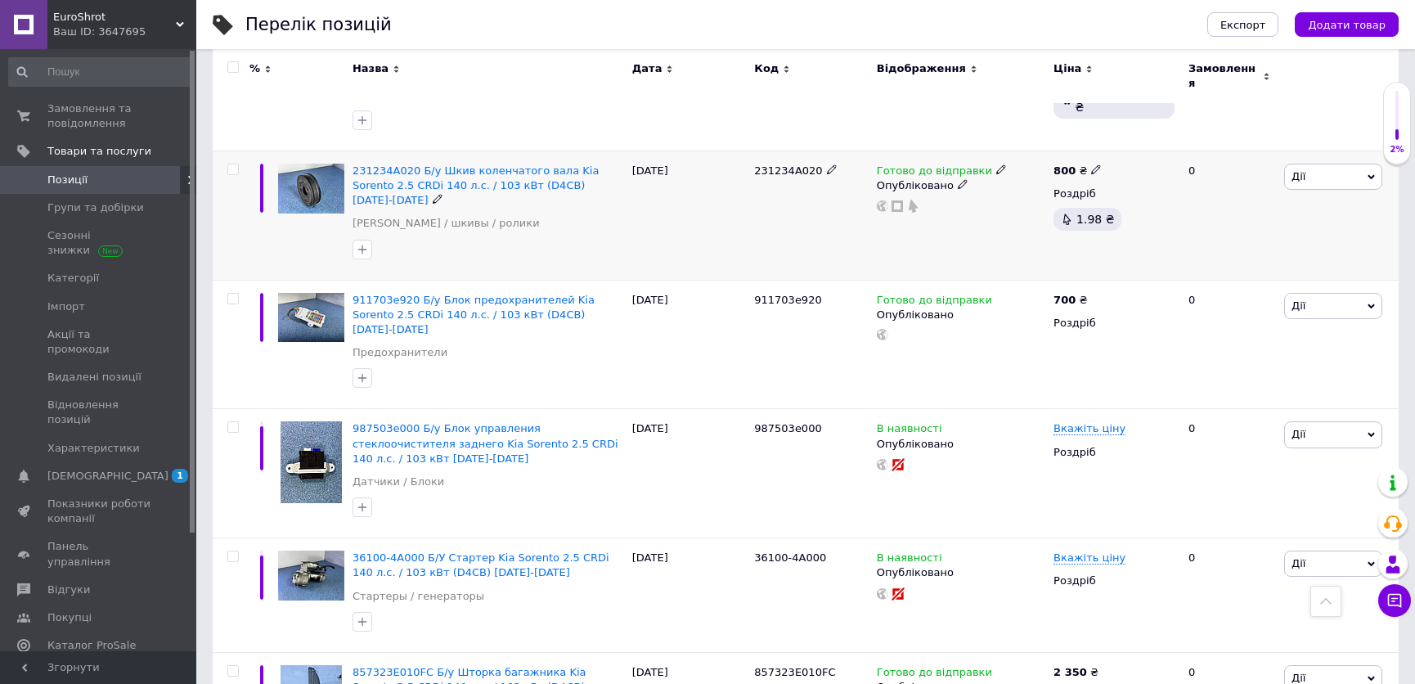
scroll to position [966, 0]
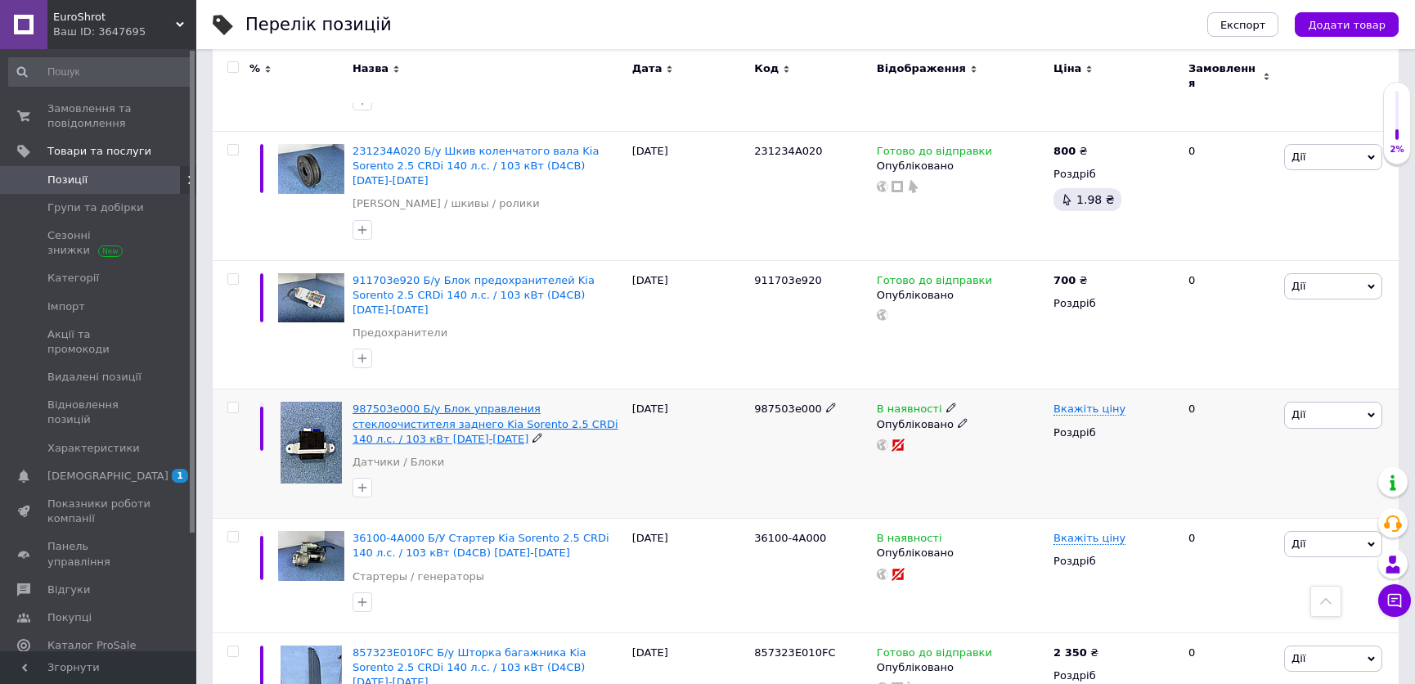
click at [457, 403] on span "987503e000 Б/у Блок управления стеклоочистителя заднего Kia Sorento 2.5 CRDi 14…" at bounding box center [486, 424] width 266 height 42
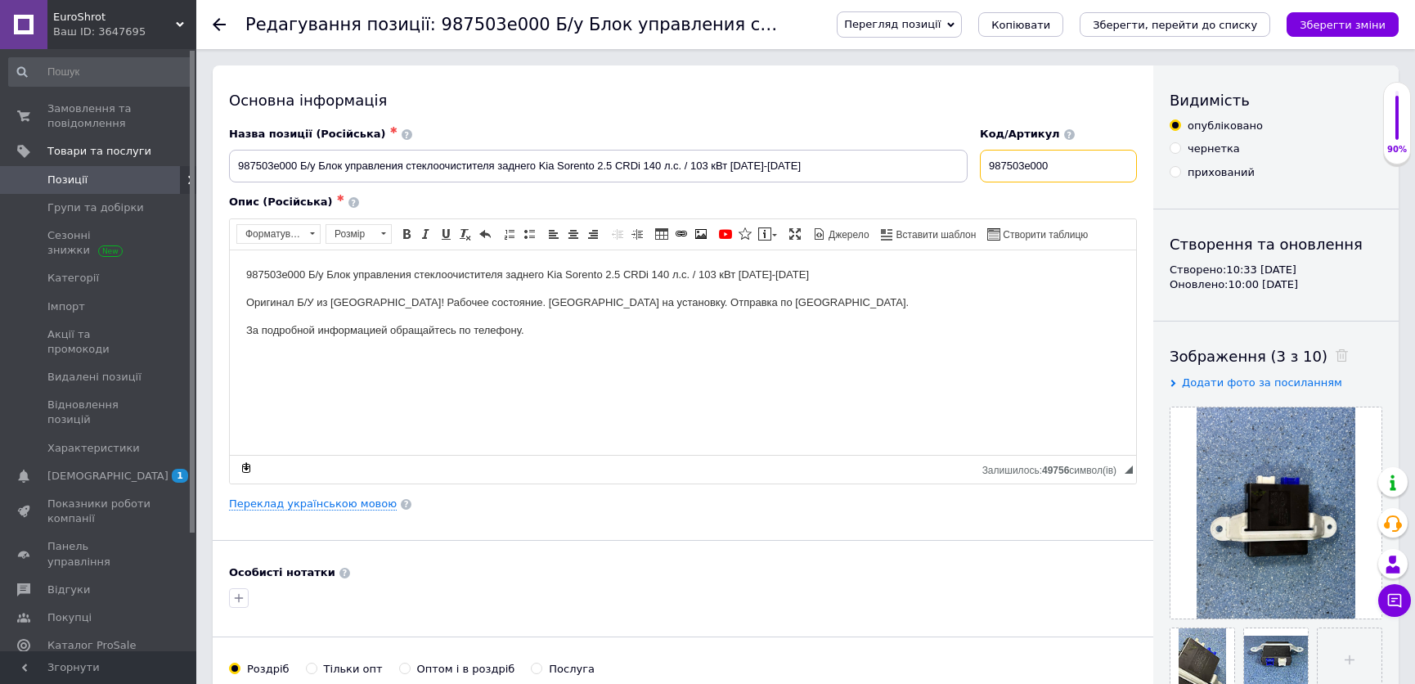
drag, startPoint x: 993, startPoint y: 164, endPoint x: 1141, endPoint y: 164, distance: 148.1
click at [1141, 164] on div "Код/Артикул 987503e000" at bounding box center [1058, 155] width 169 height 68
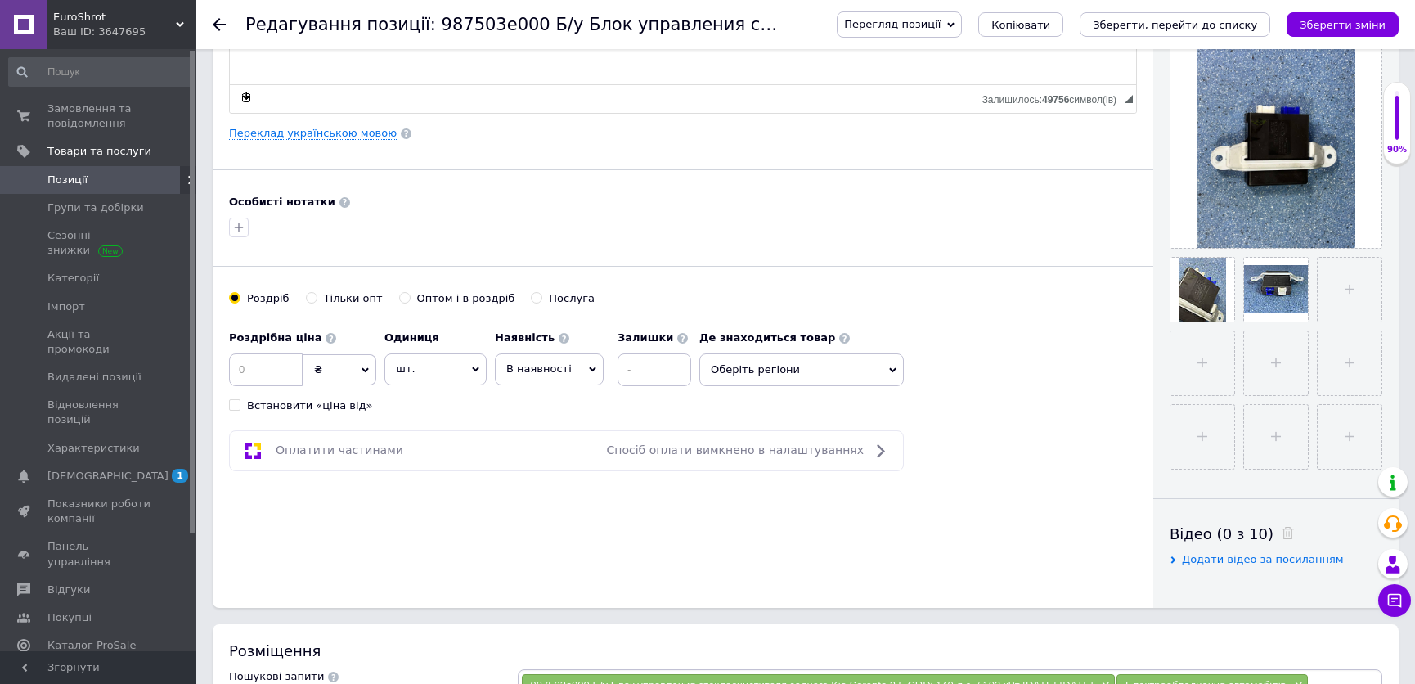
scroll to position [371, 0]
click at [265, 361] on input at bounding box center [266, 369] width 74 height 33
type input "800"
click at [534, 372] on span "В наявності" at bounding box center [538, 368] width 65 height 12
click at [537, 467] on li "Готово до відправки" at bounding box center [549, 471] width 107 height 38
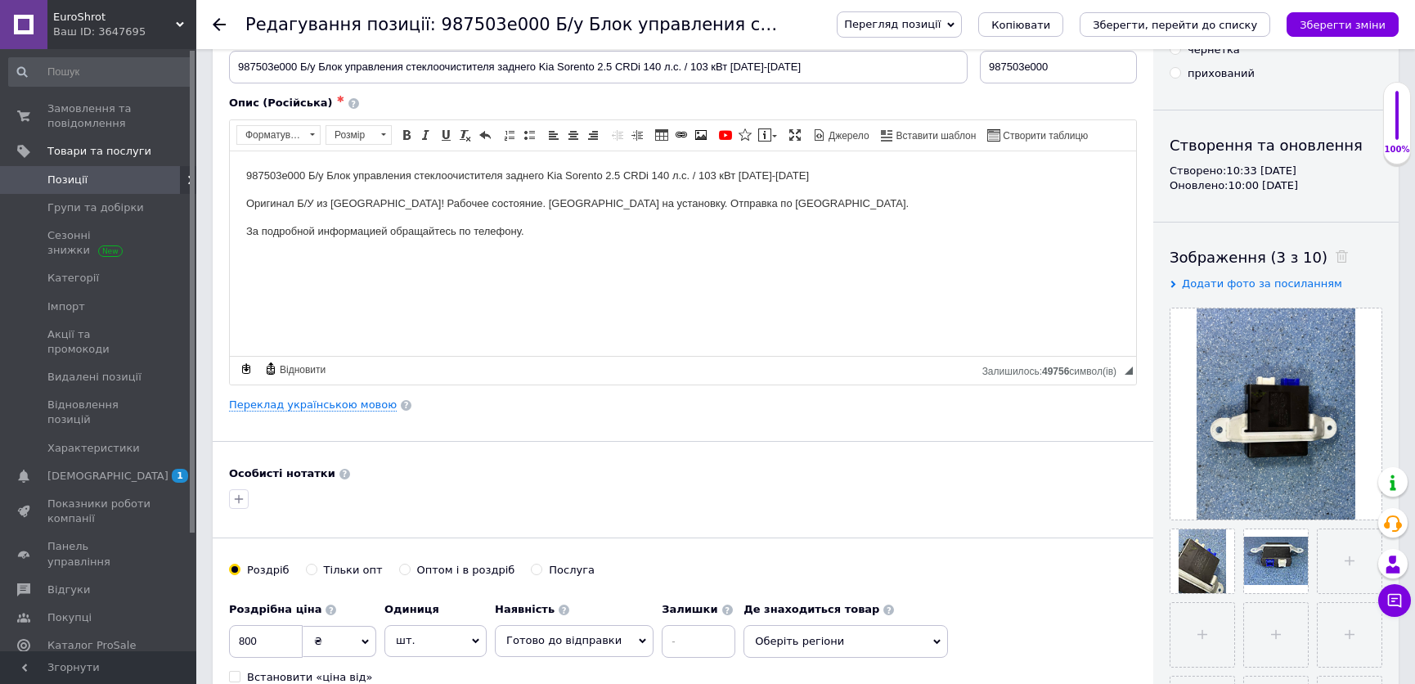
scroll to position [74, 0]
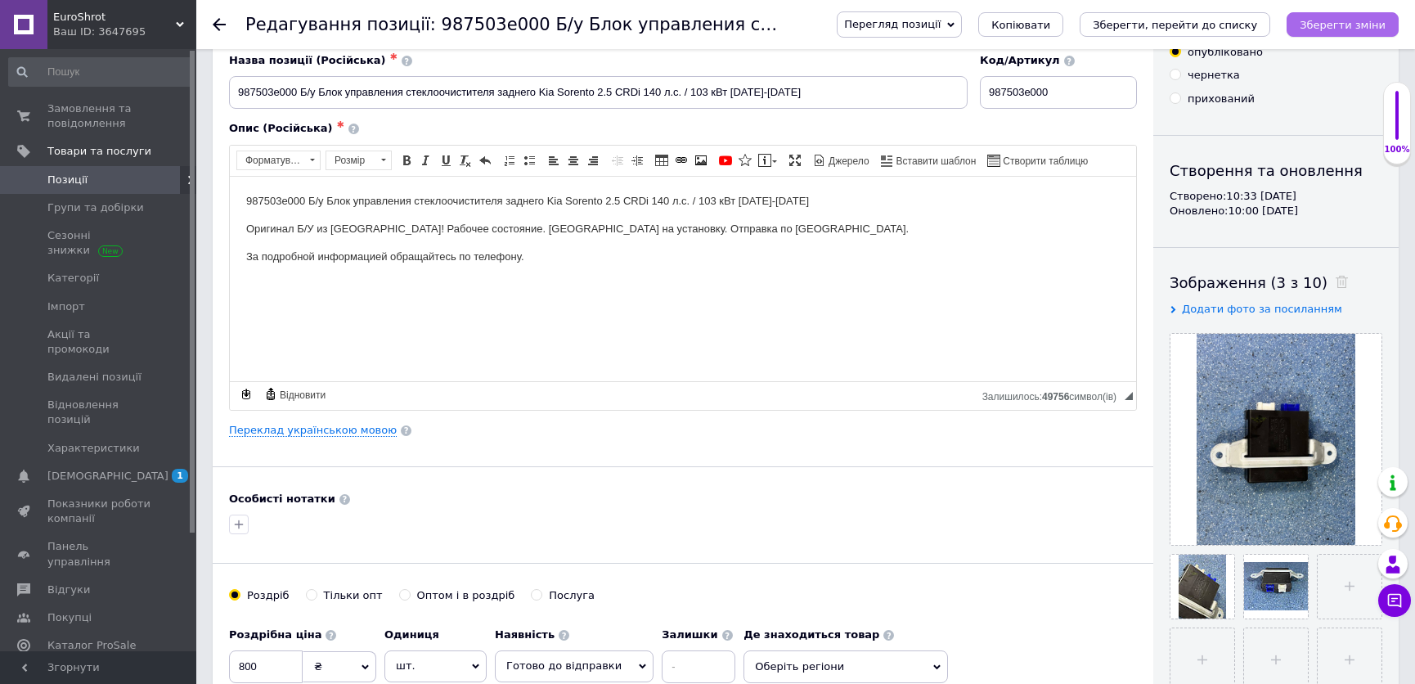
click at [1338, 20] on icon "Зберегти зміни" at bounding box center [1343, 25] width 86 height 12
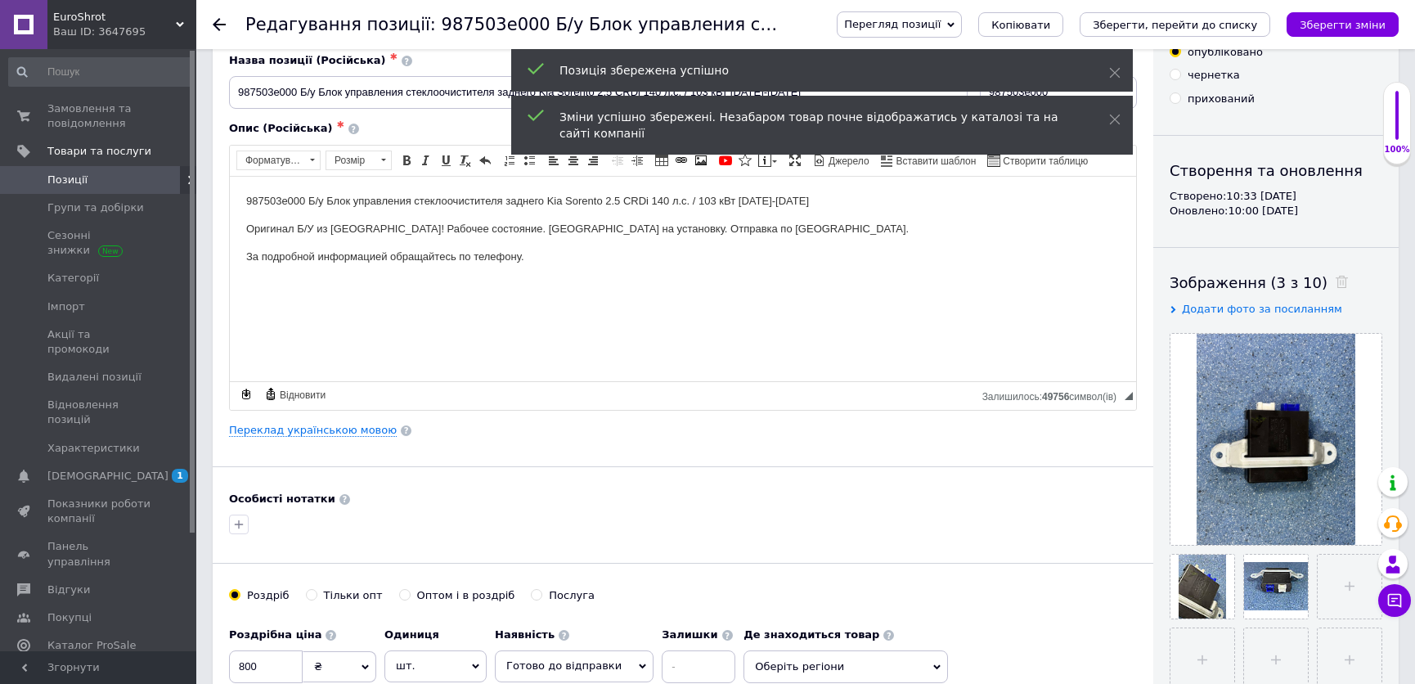
click at [76, 182] on span "Позиції" at bounding box center [67, 180] width 40 height 15
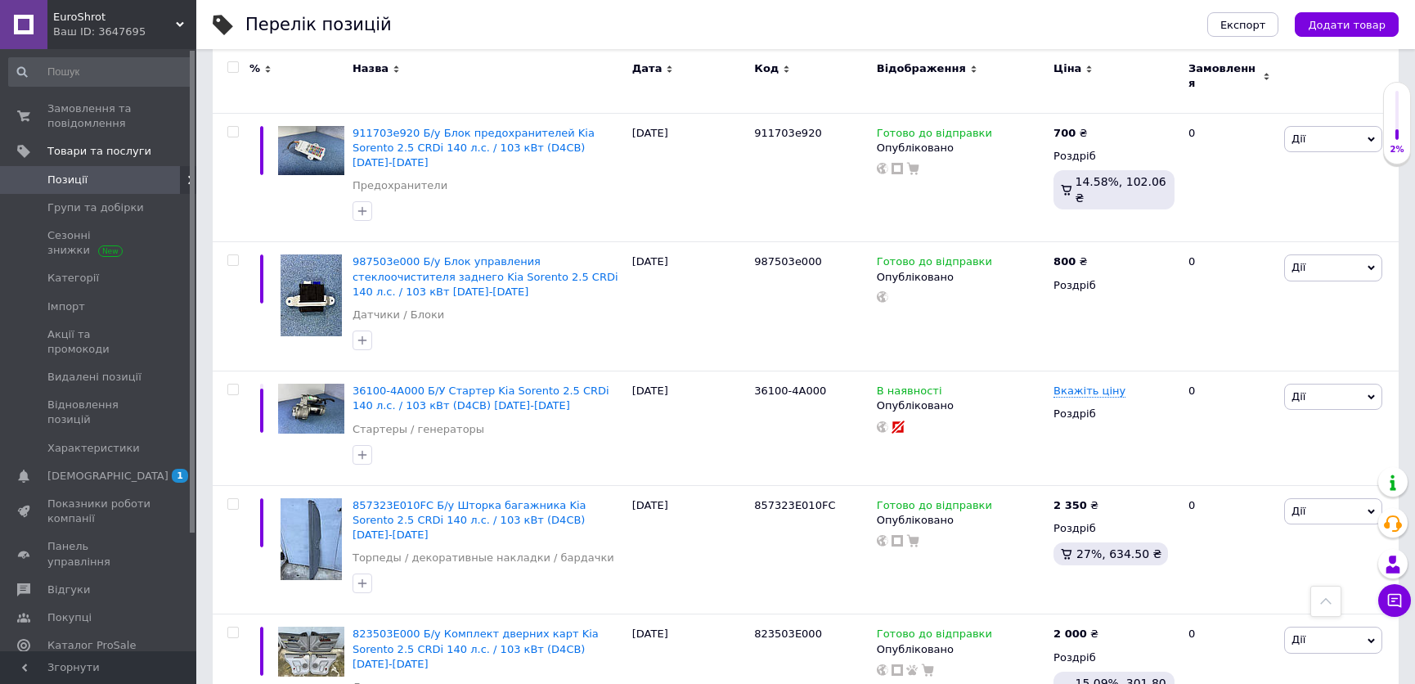
scroll to position [1115, 0]
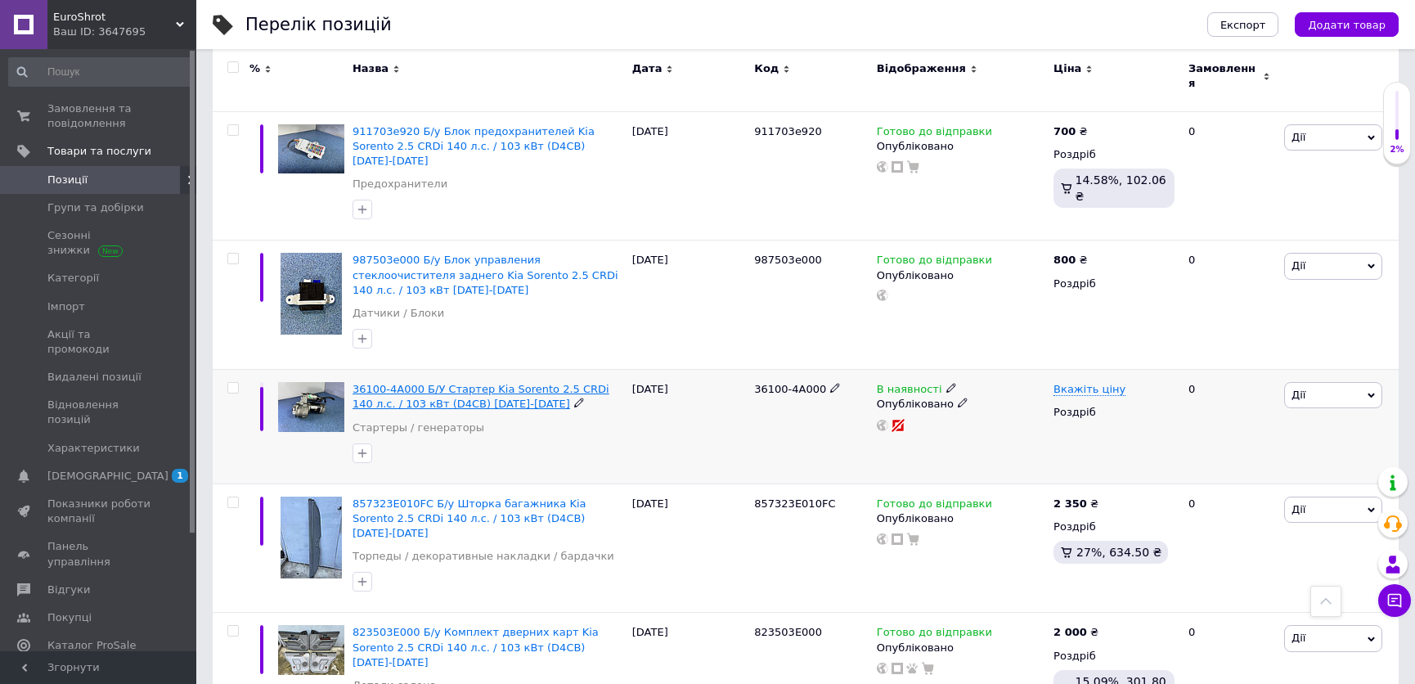
click at [478, 383] on span "36100-4A000 Б/У Стартер Kia Sorento 2.5 CRDi 140 л.с. / 103 кВт (D4CB) [DATE]-[…" at bounding box center [481, 396] width 257 height 27
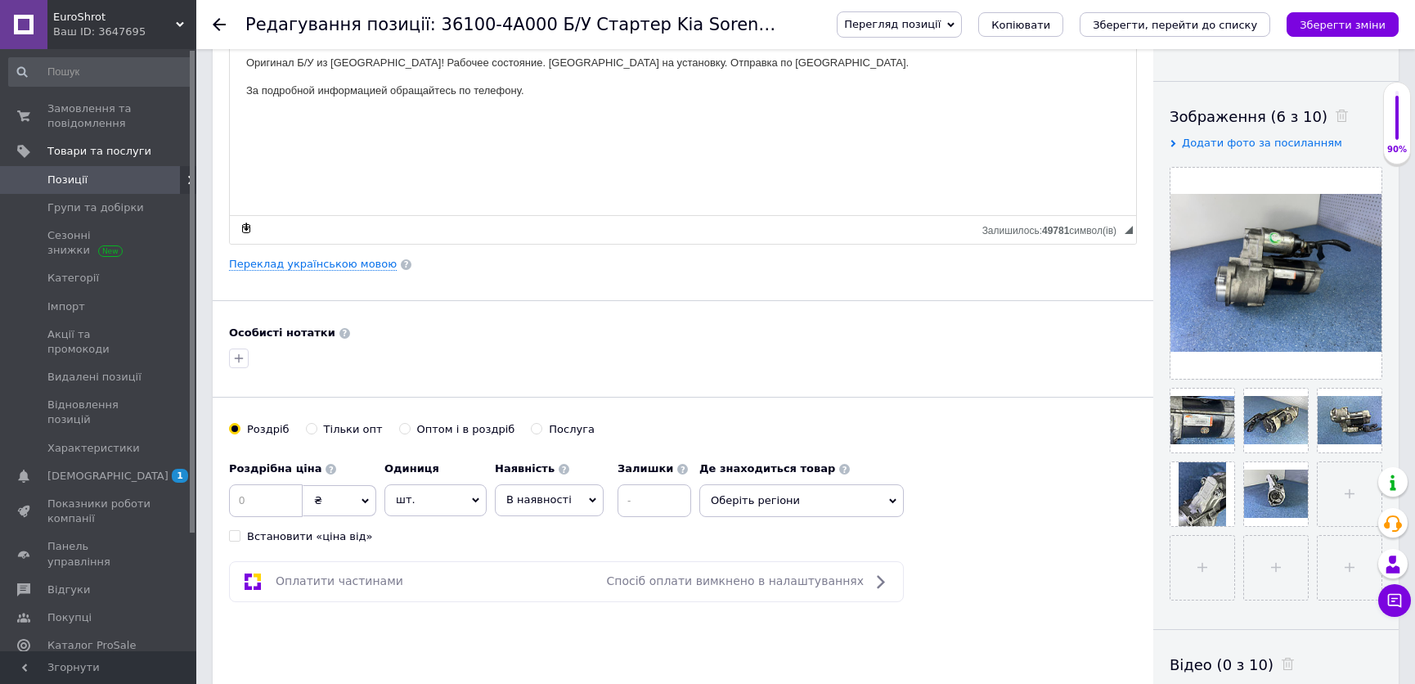
scroll to position [297, 0]
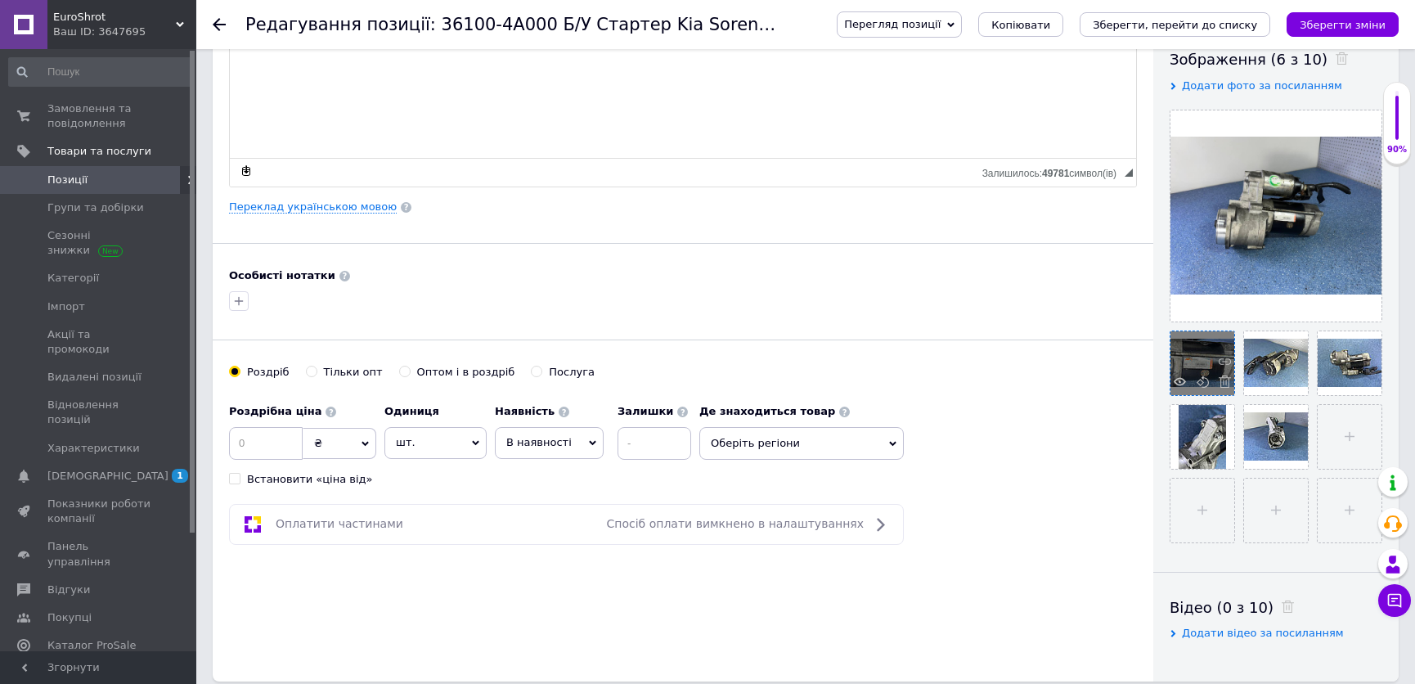
click at [1195, 349] on div at bounding box center [1203, 363] width 64 height 64
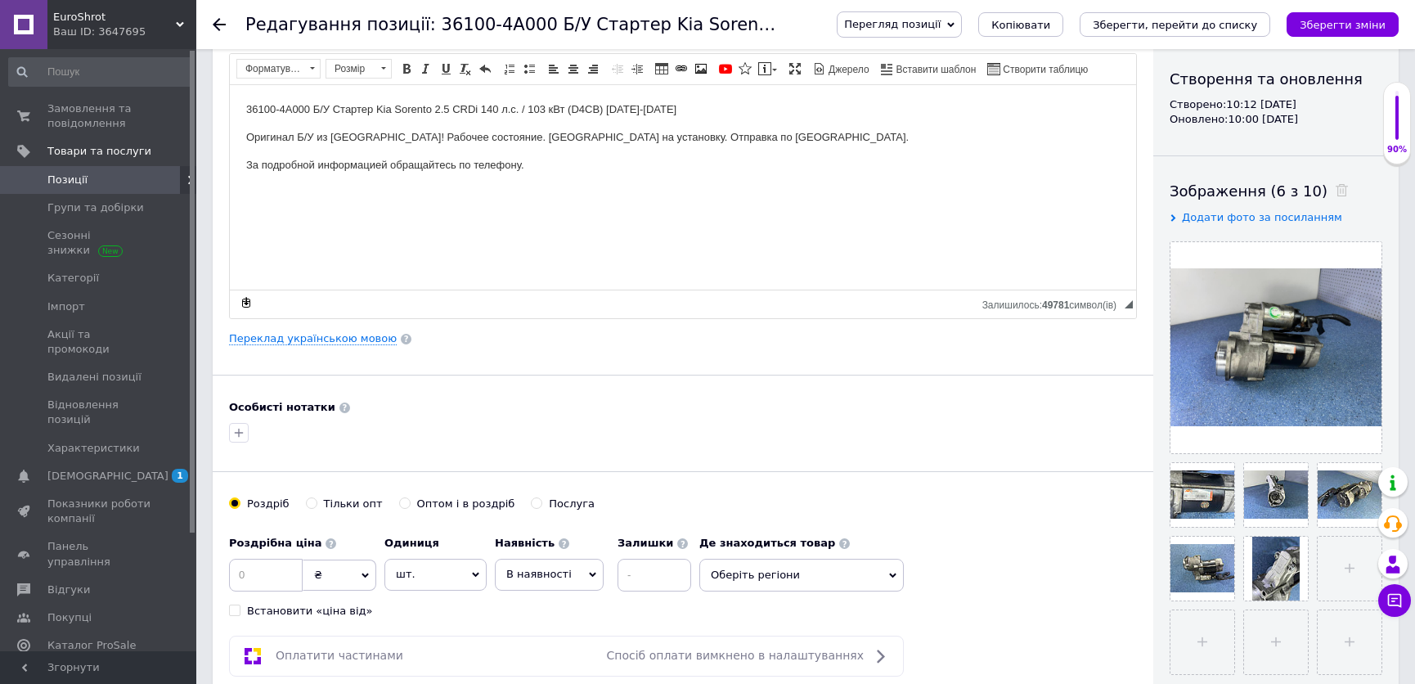
scroll to position [0, 0]
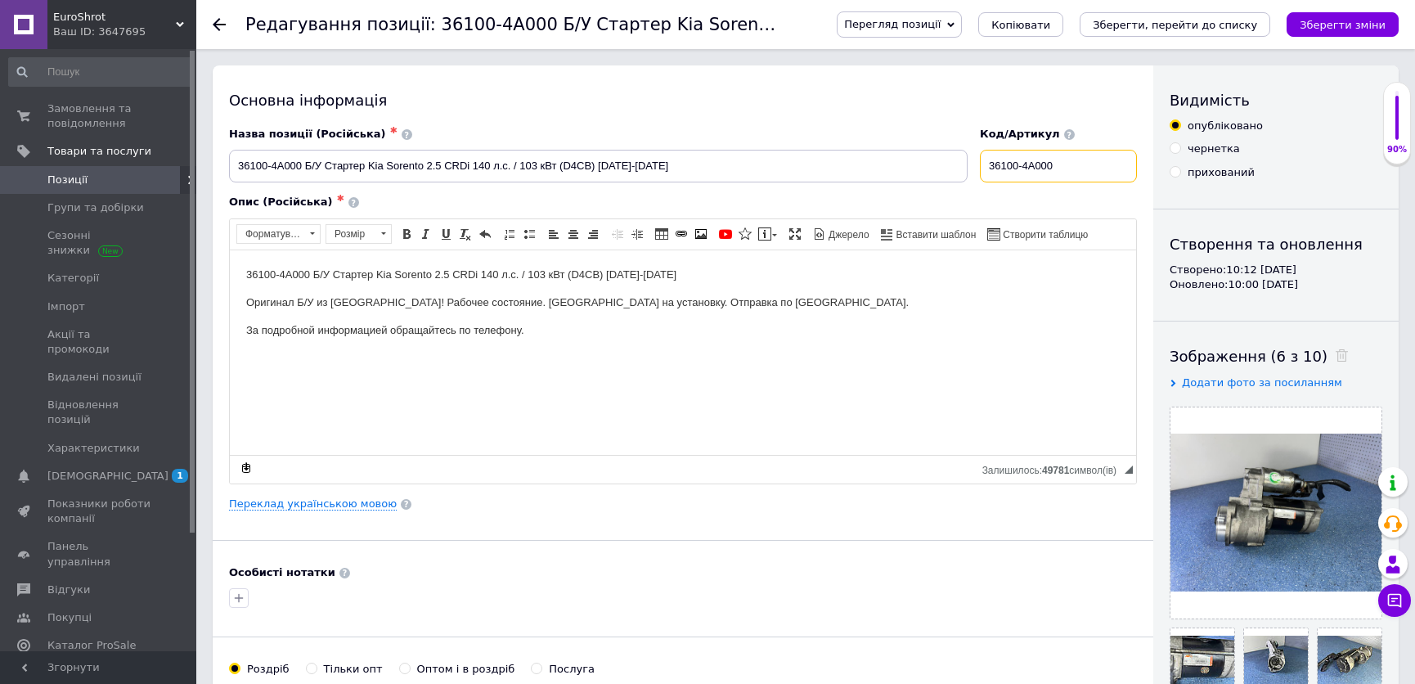
drag, startPoint x: 996, startPoint y: 168, endPoint x: 1088, endPoint y: 167, distance: 92.5
click at [1088, 167] on input "36100-4A000" at bounding box center [1058, 166] width 157 height 33
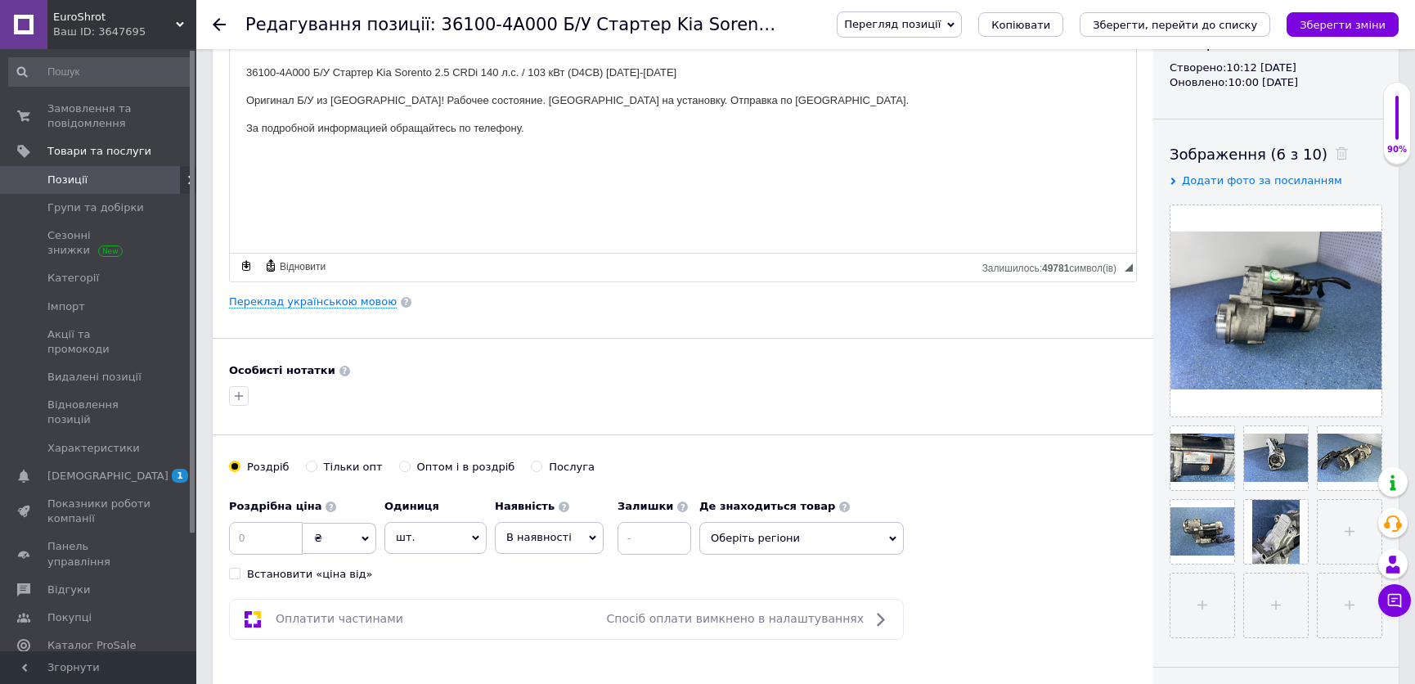
scroll to position [223, 0]
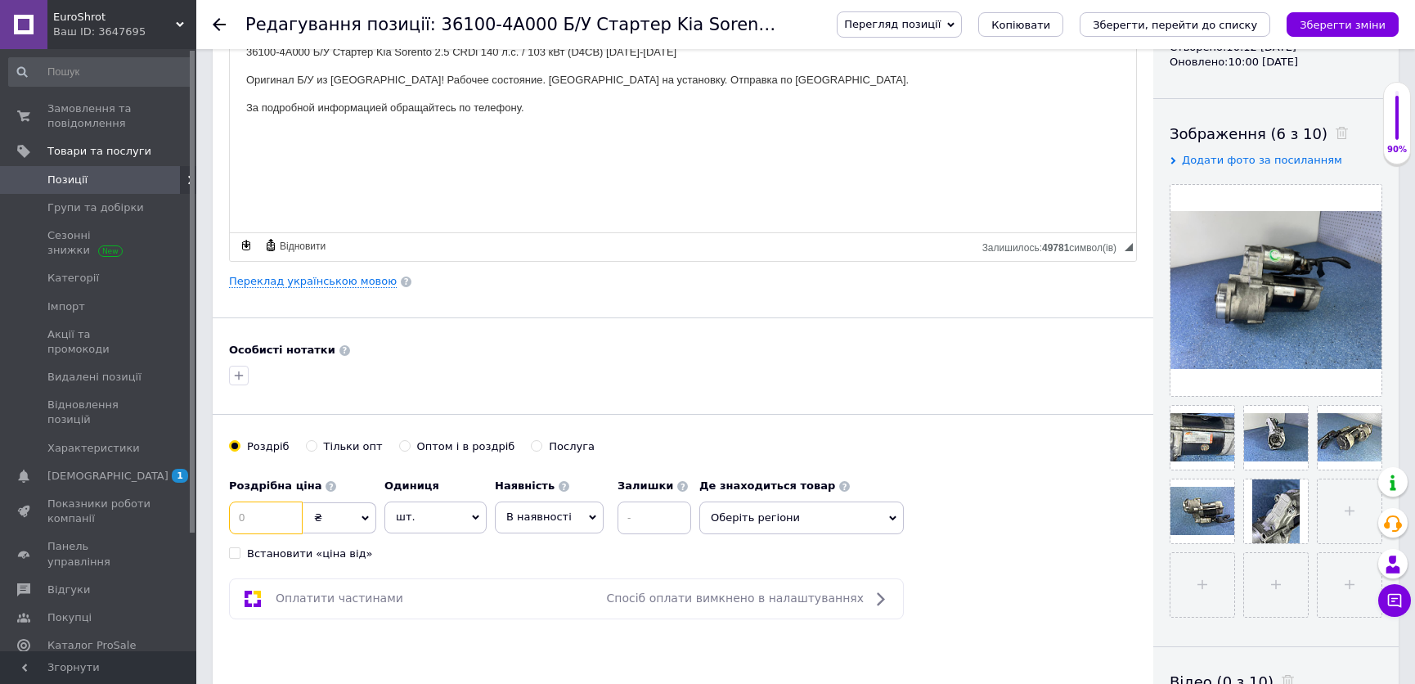
click at [278, 521] on input at bounding box center [266, 518] width 74 height 33
type input "3200"
click at [577, 520] on span "В наявності" at bounding box center [549, 517] width 109 height 31
click at [530, 608] on li "Готово до відправки" at bounding box center [549, 619] width 107 height 38
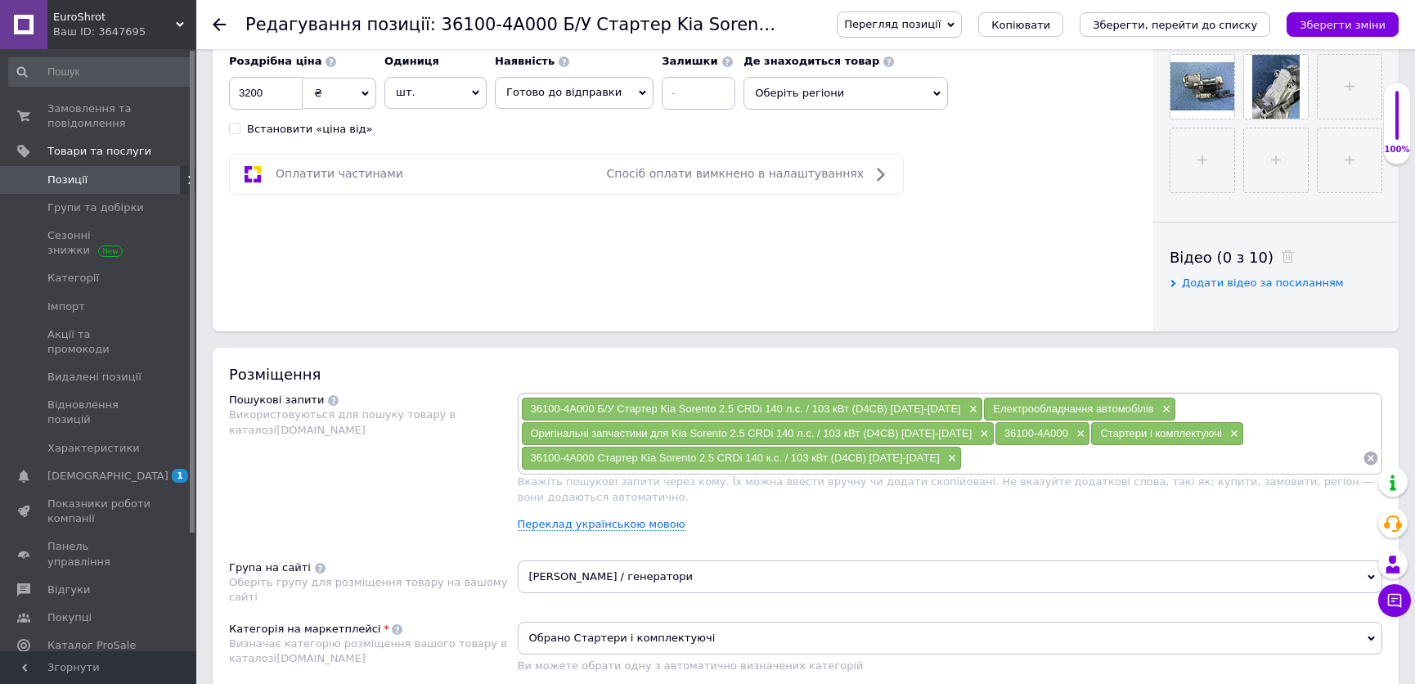
scroll to position [371, 0]
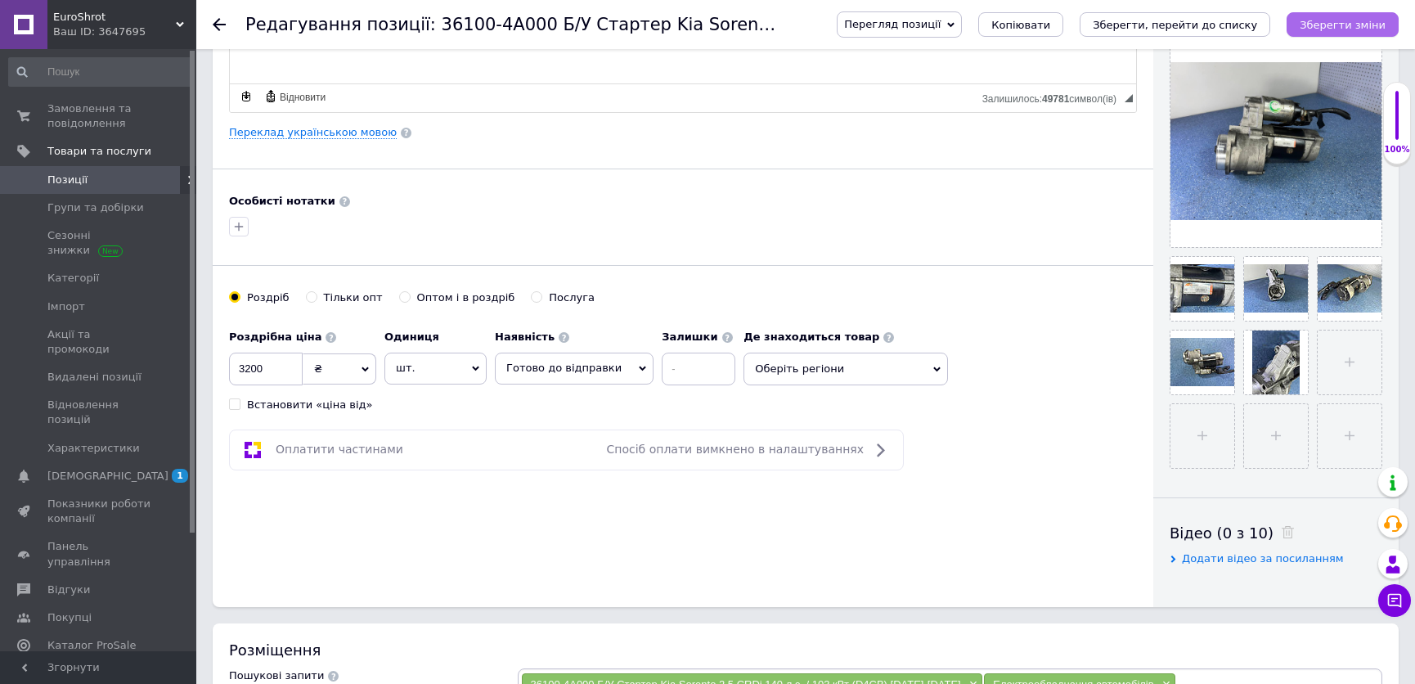
click at [1362, 19] on icon "Зберегти зміни" at bounding box center [1343, 25] width 86 height 12
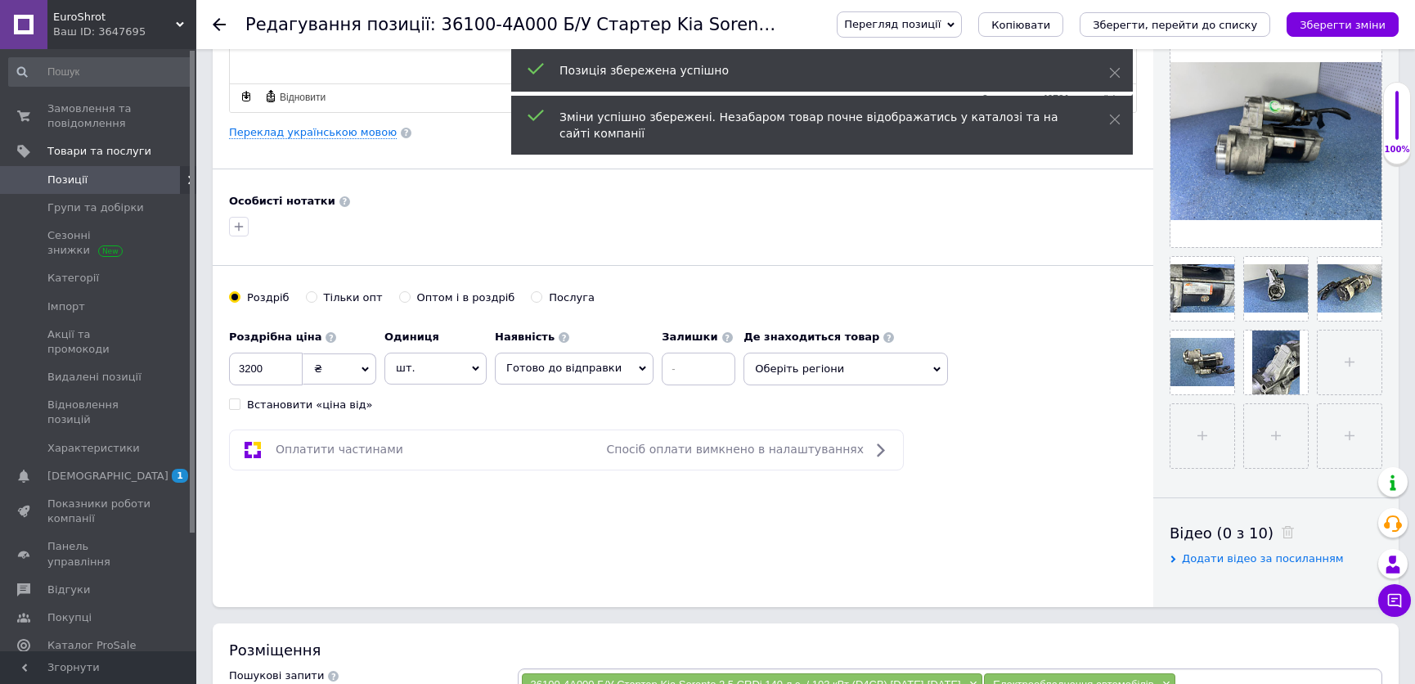
click at [106, 179] on span "Позиції" at bounding box center [99, 180] width 104 height 15
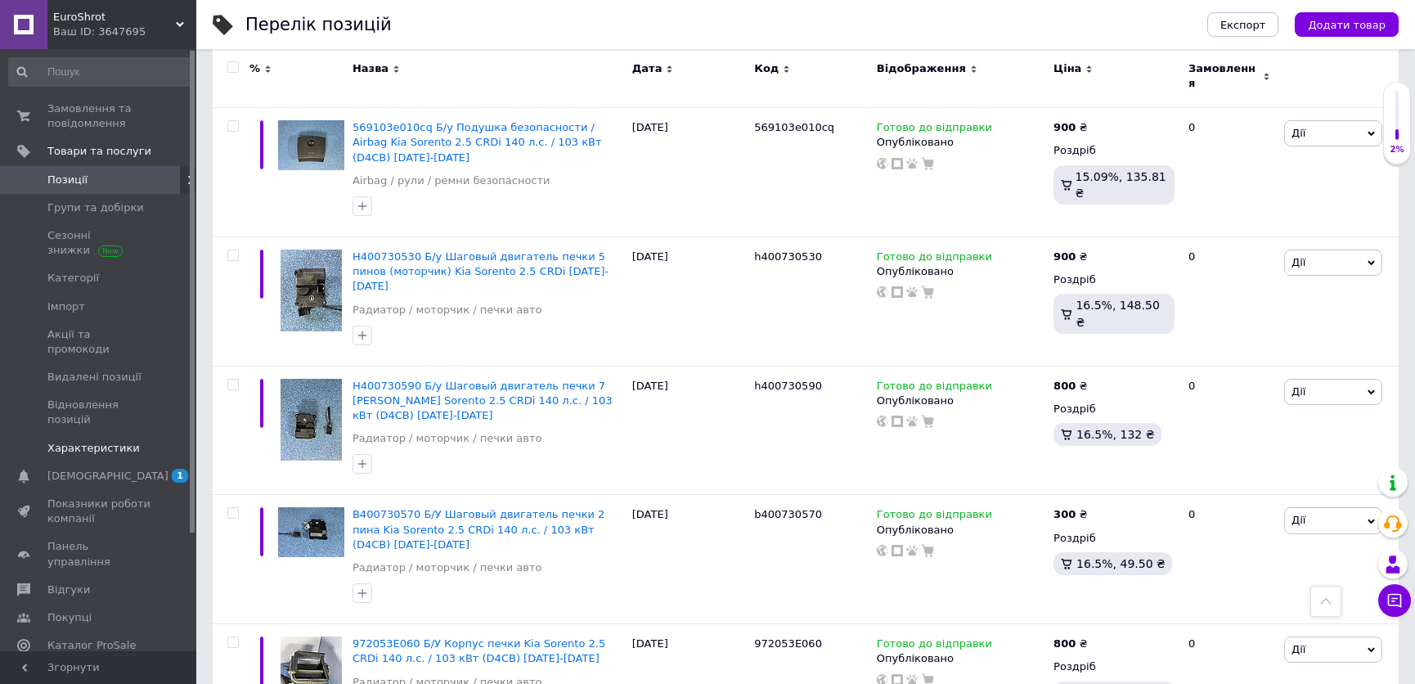
scroll to position [3049, 0]
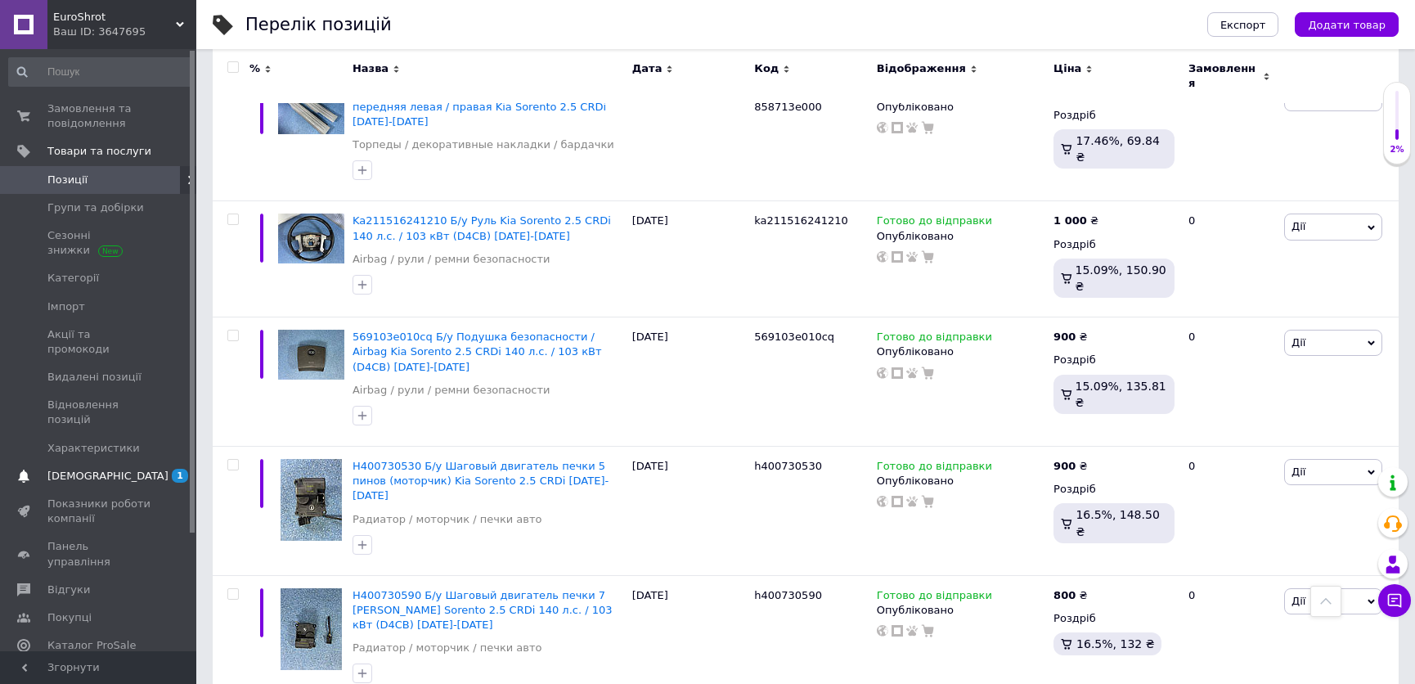
click at [65, 469] on span "[DEMOGRAPHIC_DATA]" at bounding box center [107, 476] width 121 height 15
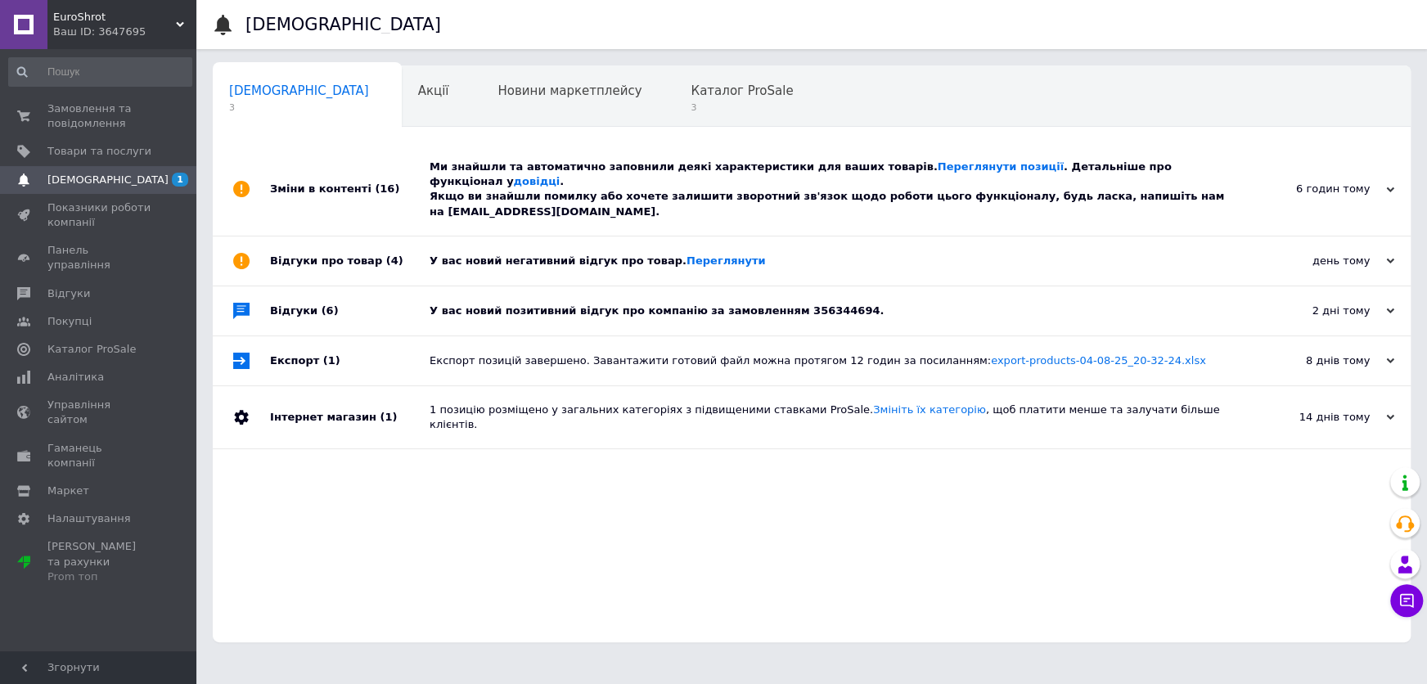
click at [300, 257] on div "Відгуки про товар (4)" at bounding box center [350, 260] width 160 height 49
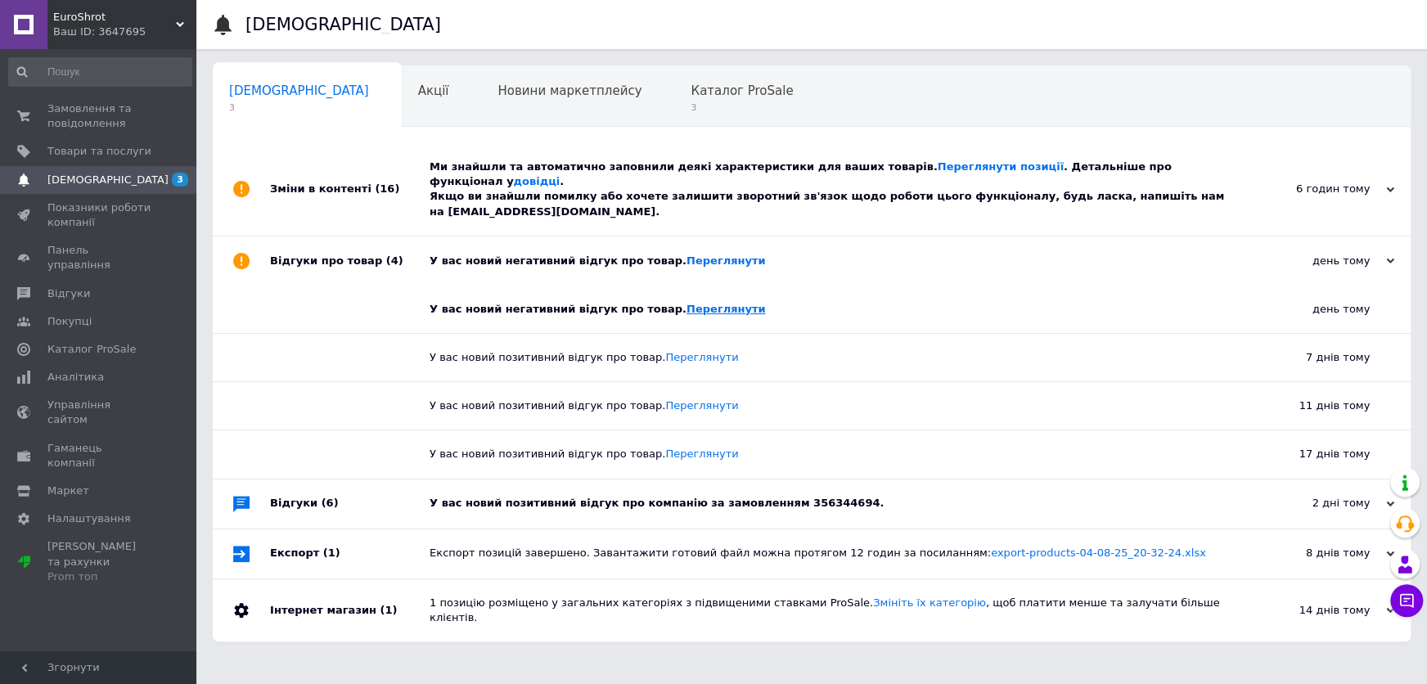
click at [686, 303] on link "Переглянути" at bounding box center [725, 309] width 79 height 12
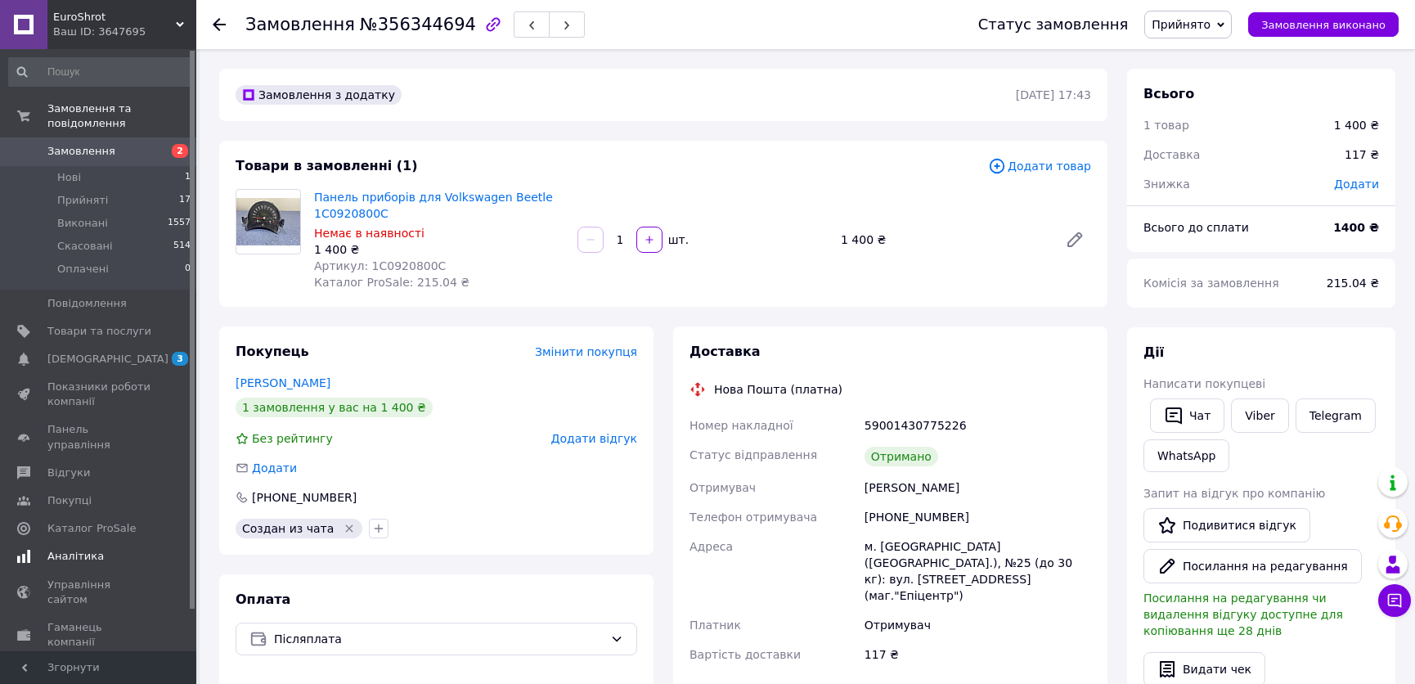
click at [83, 352] on span "[DEMOGRAPHIC_DATA]" at bounding box center [107, 359] width 121 height 15
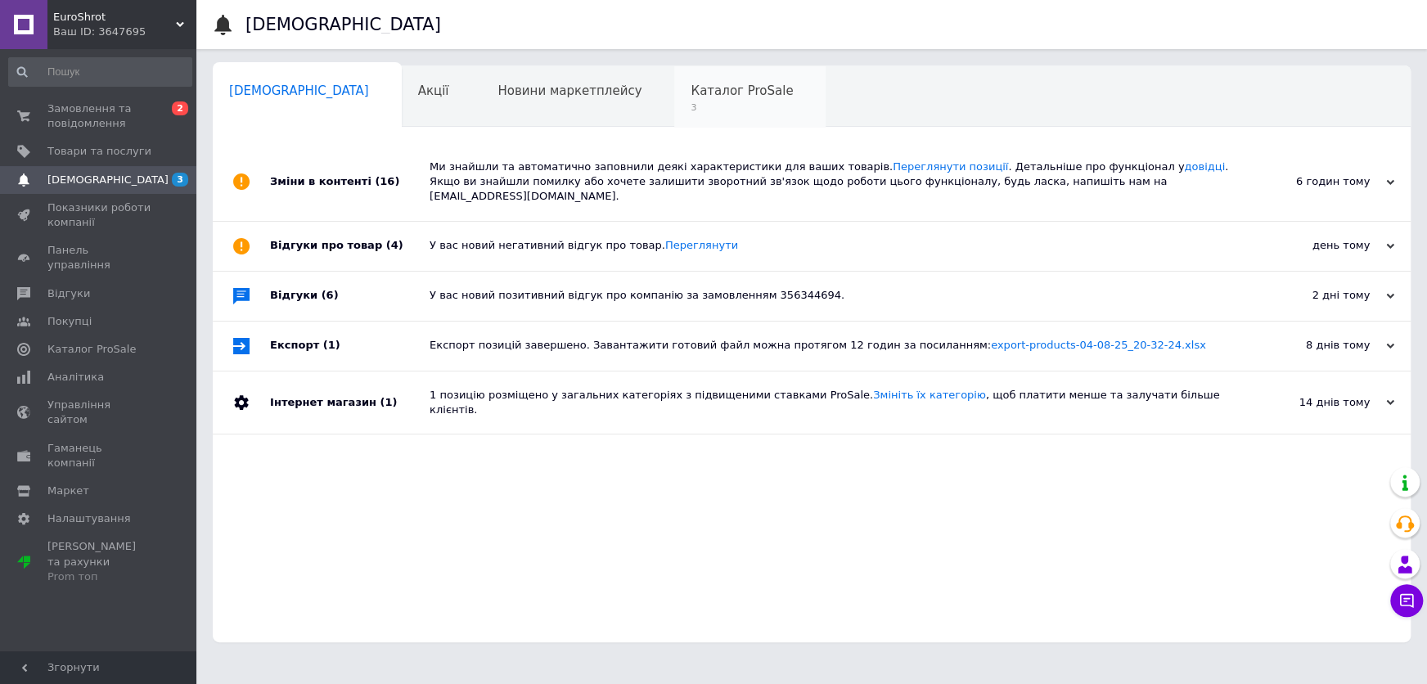
click at [674, 76] on div "Каталог ProSale 3" at bounding box center [749, 97] width 151 height 62
